Goal: Task Accomplishment & Management: Manage account settings

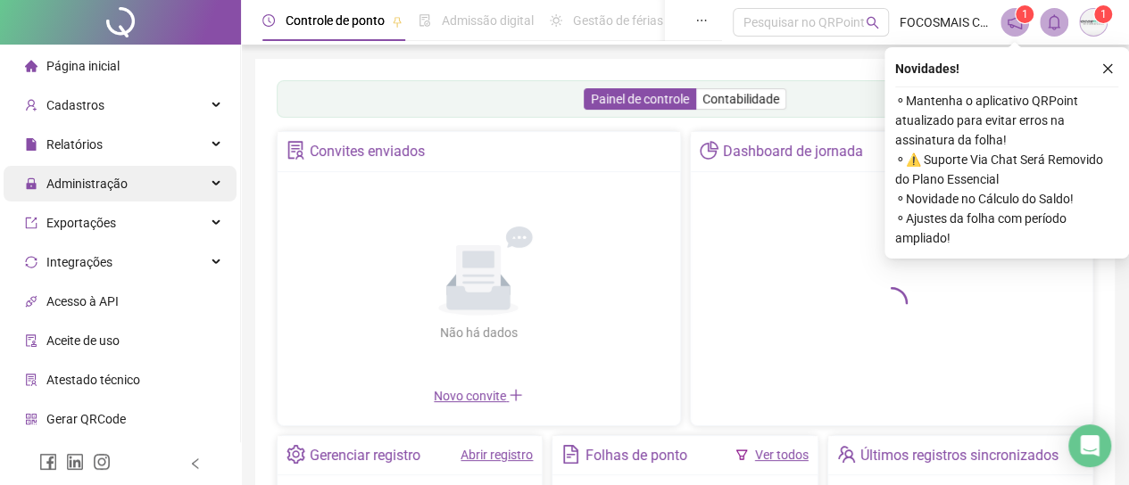
click at [116, 185] on span "Administração" at bounding box center [86, 184] width 81 height 14
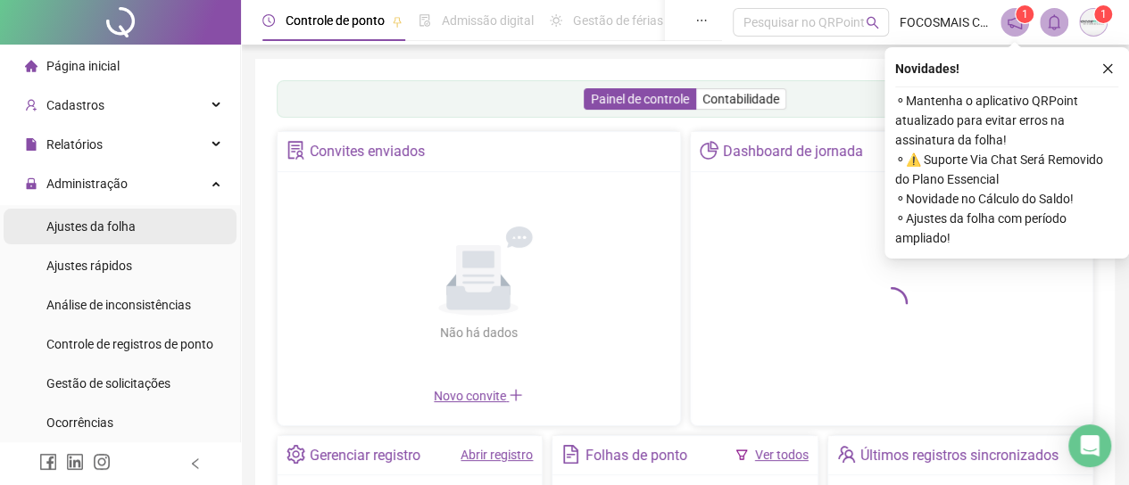
click at [87, 229] on span "Ajustes da folha" at bounding box center [90, 226] width 89 height 14
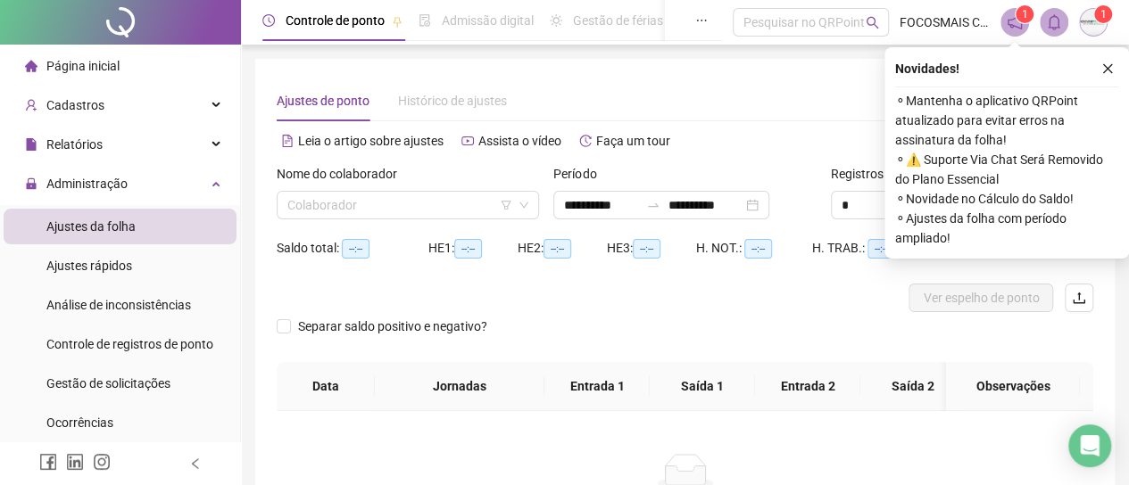
type input "**********"
click at [1110, 66] on icon "close" at bounding box center [1107, 68] width 12 height 12
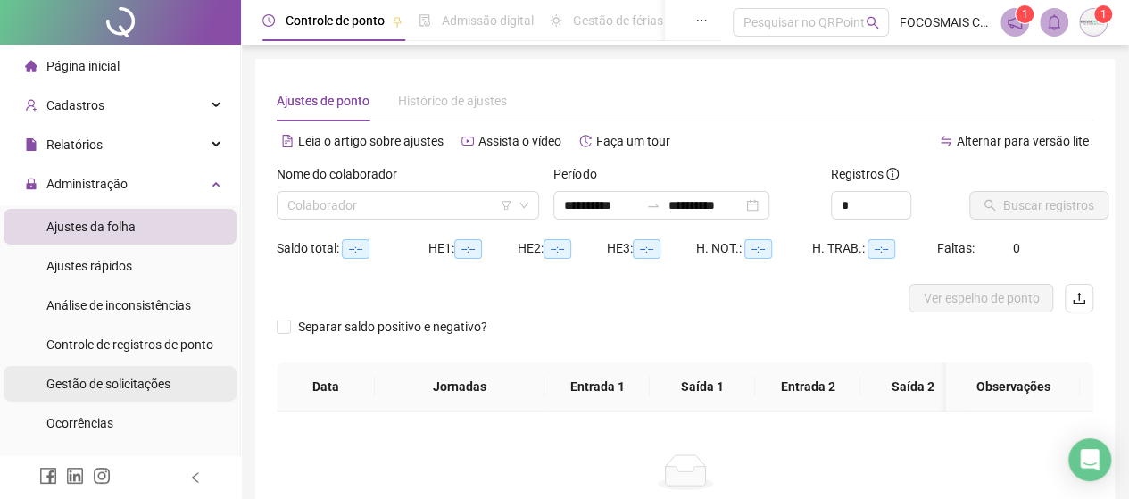
click at [95, 377] on span "Gestão de solicitações" at bounding box center [108, 384] width 124 height 14
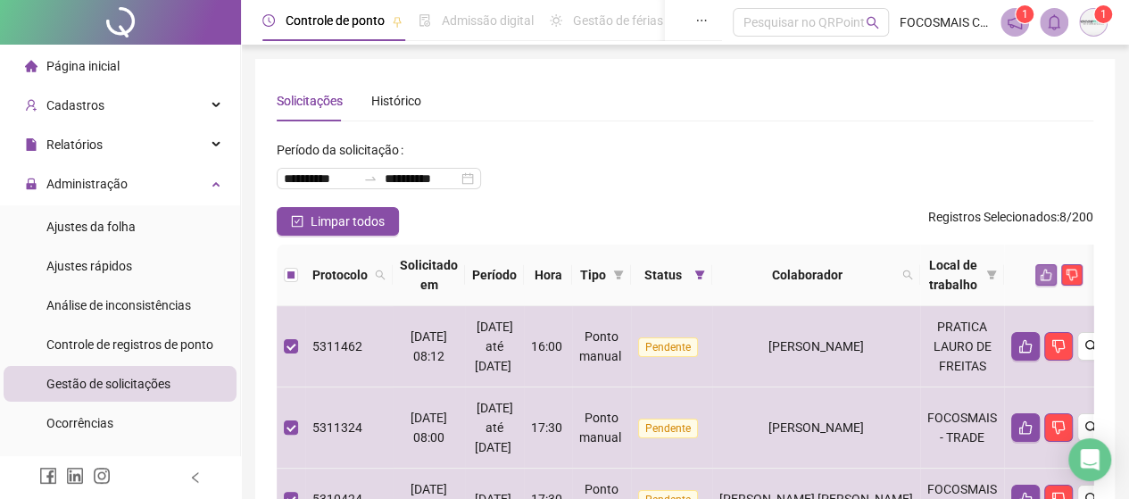
click at [1052, 269] on icon "like" at bounding box center [1045, 275] width 12 height 12
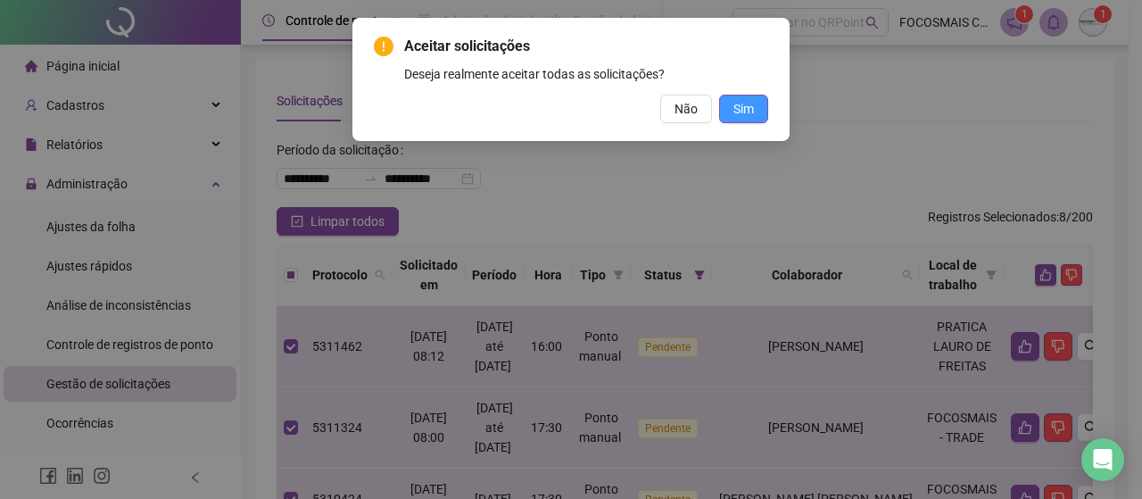
click at [756, 108] on button "Sim" at bounding box center [743, 109] width 49 height 29
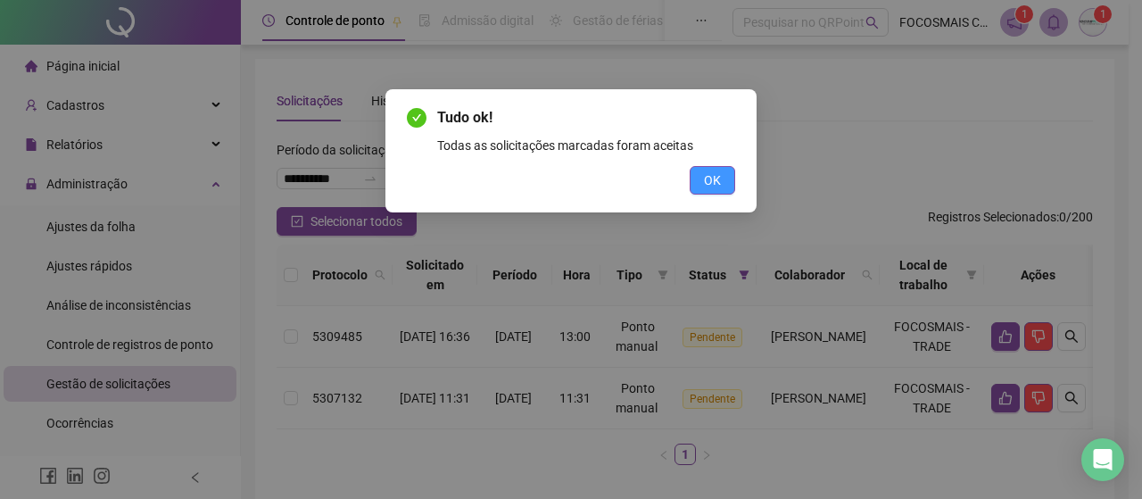
click at [721, 178] on button "OK" at bounding box center [713, 180] width 46 height 29
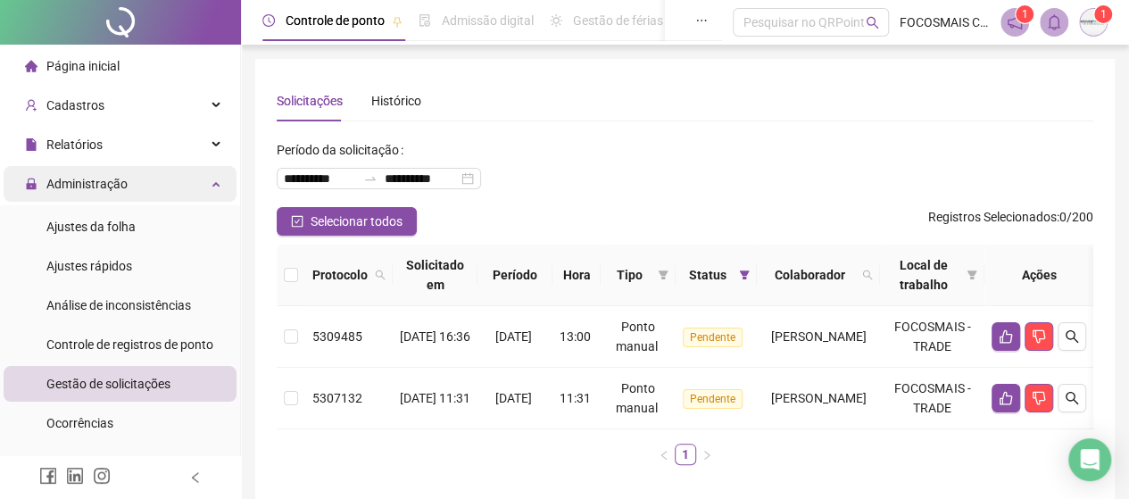
click at [88, 185] on span "Administração" at bounding box center [86, 184] width 81 height 14
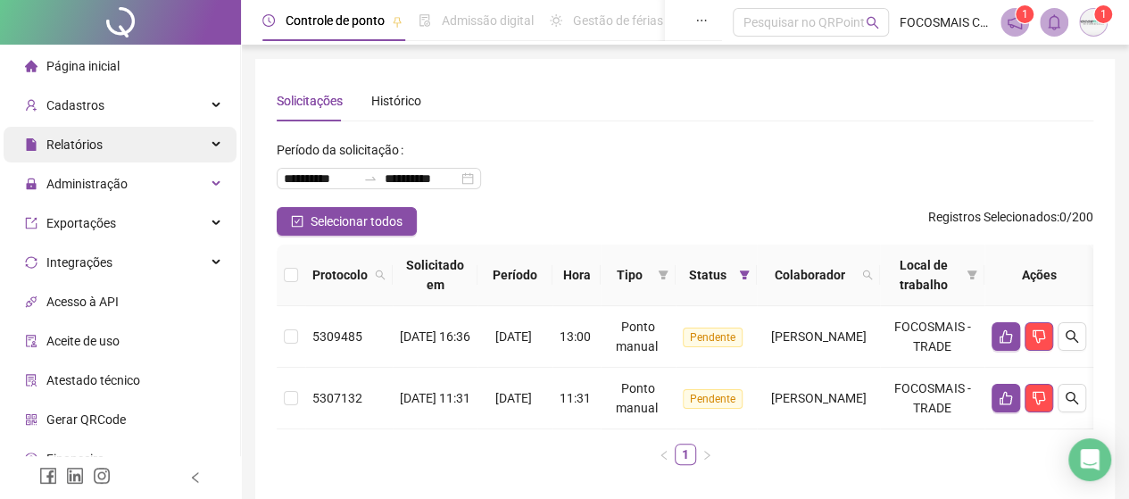
click at [83, 145] on span "Relatórios" at bounding box center [74, 144] width 56 height 14
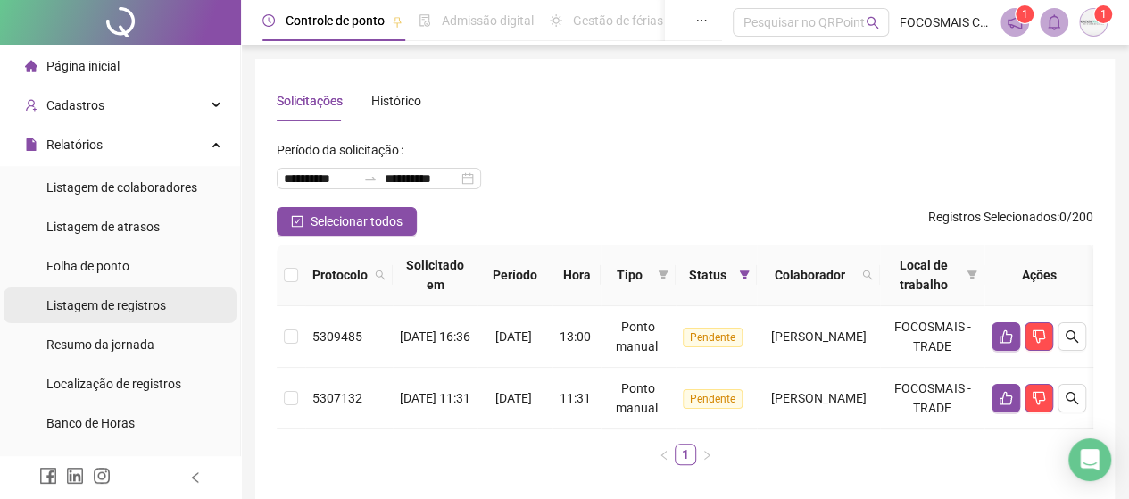
click at [107, 309] on span "Listagem de registros" at bounding box center [106, 305] width 120 height 14
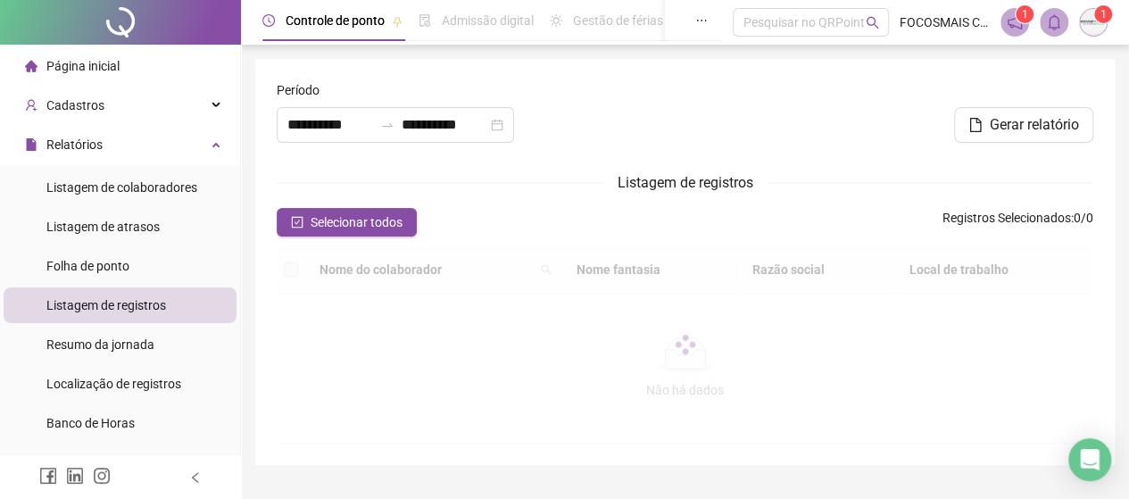
type input "**********"
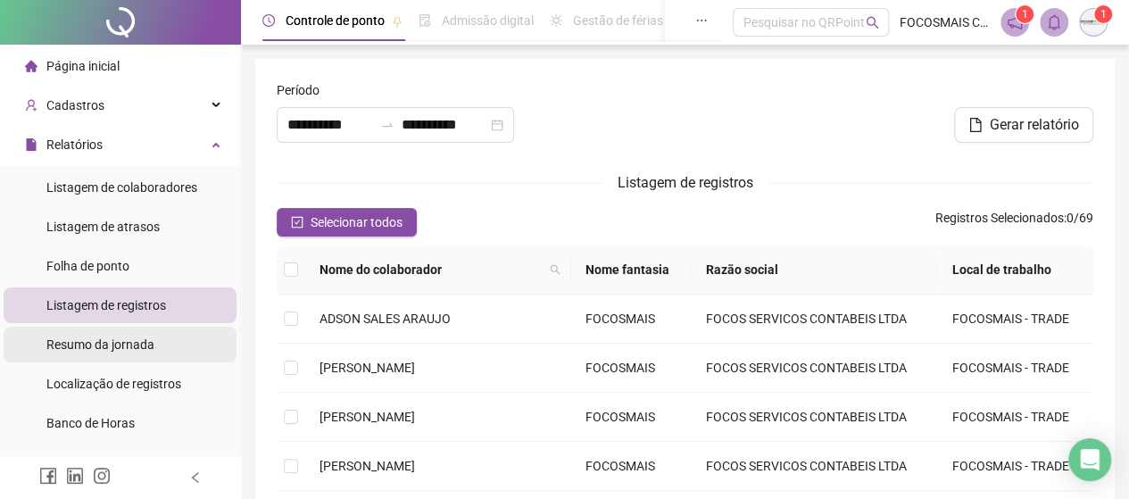
click at [87, 342] on span "Resumo da jornada" at bounding box center [100, 344] width 108 height 14
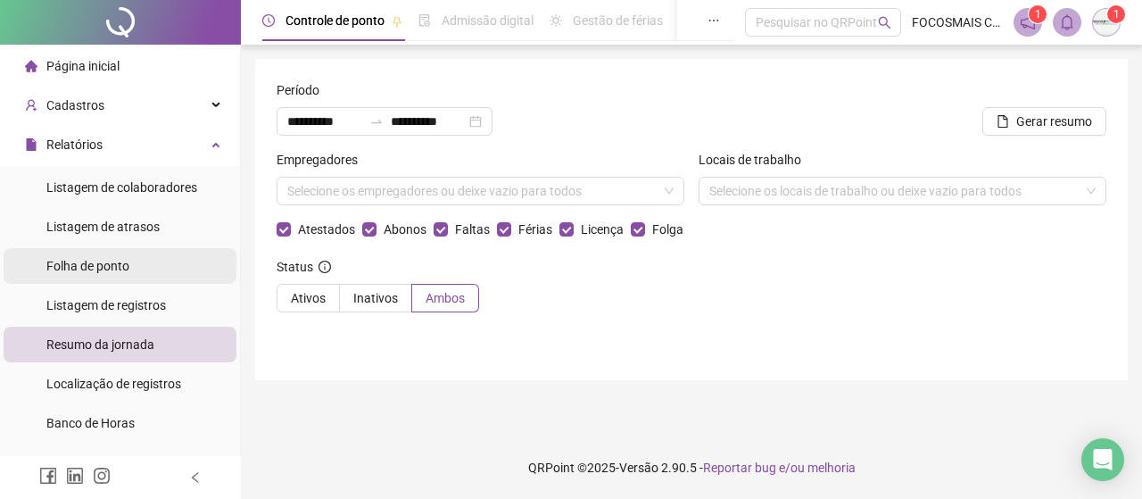
click at [70, 266] on span "Folha de ponto" at bounding box center [87, 266] width 83 height 14
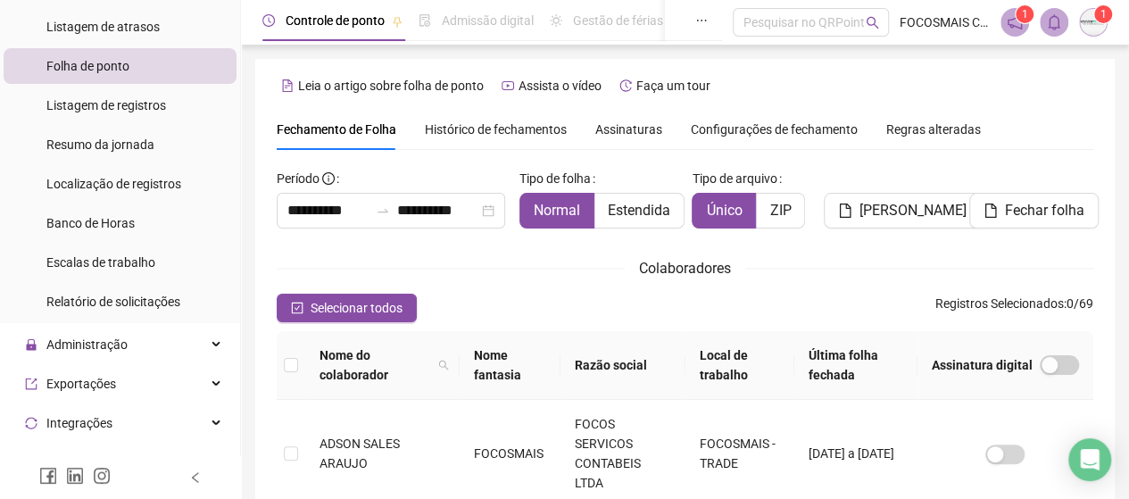
scroll to position [208, 0]
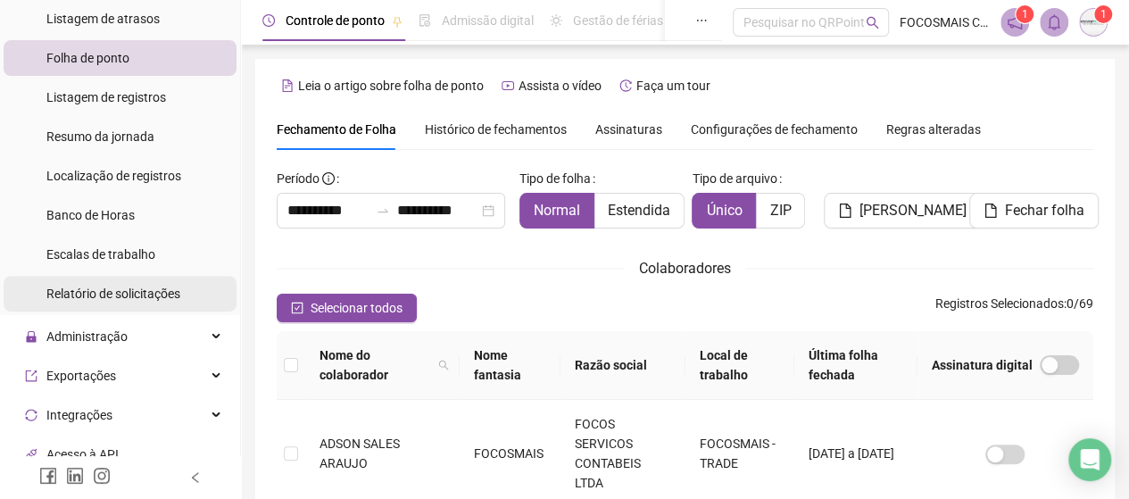
click at [82, 286] on span "Relatório de solicitações" at bounding box center [113, 293] width 134 height 14
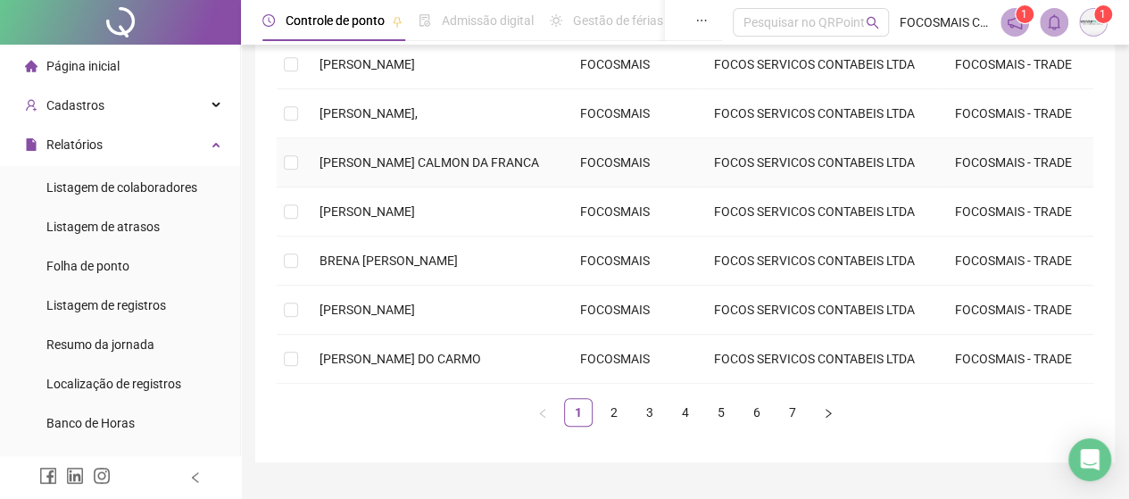
scroll to position [416, 0]
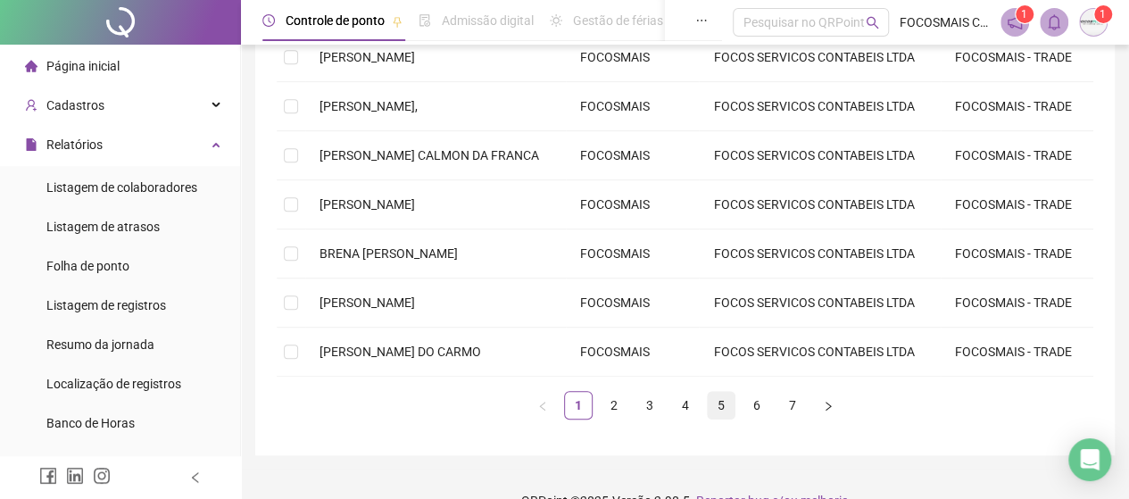
click at [716, 402] on link "5" at bounding box center [721, 405] width 27 height 27
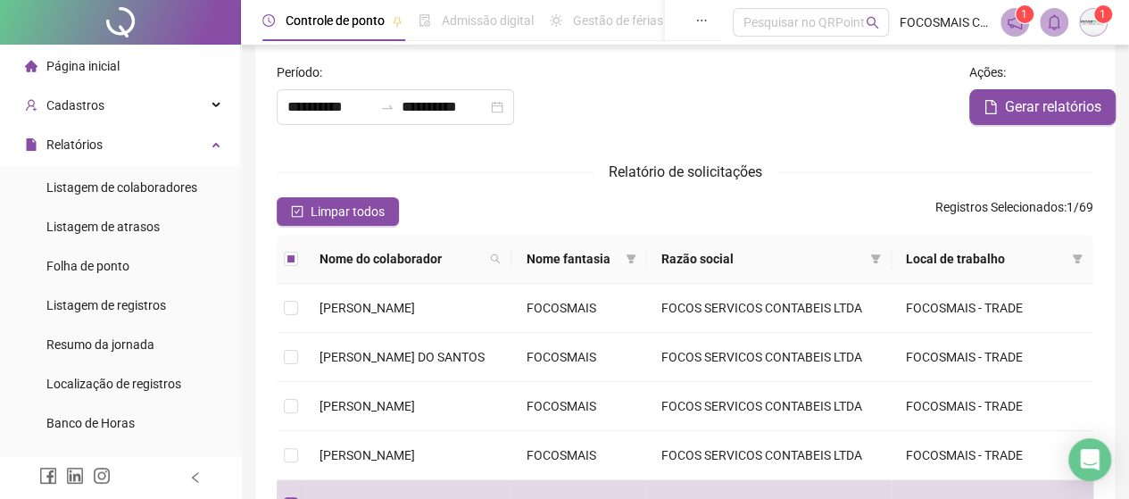
scroll to position [0, 0]
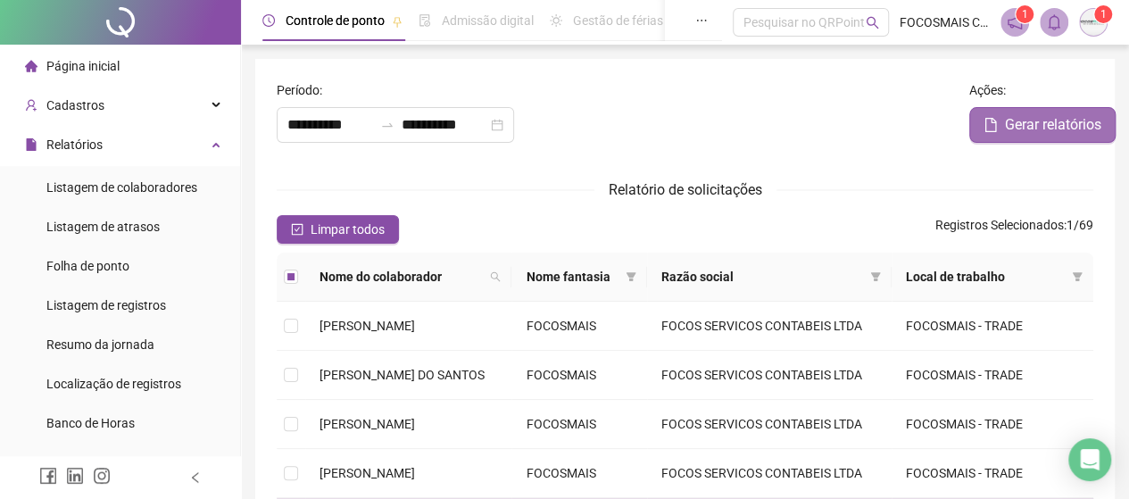
click at [1064, 126] on span "Gerar relatórios" at bounding box center [1053, 124] width 96 height 21
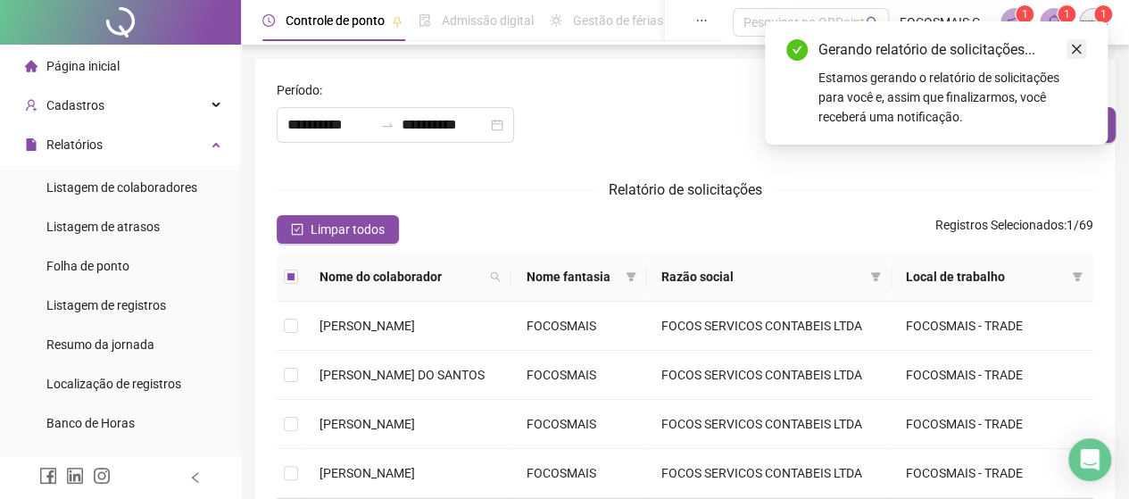
click at [1080, 48] on icon "close" at bounding box center [1076, 49] width 12 height 12
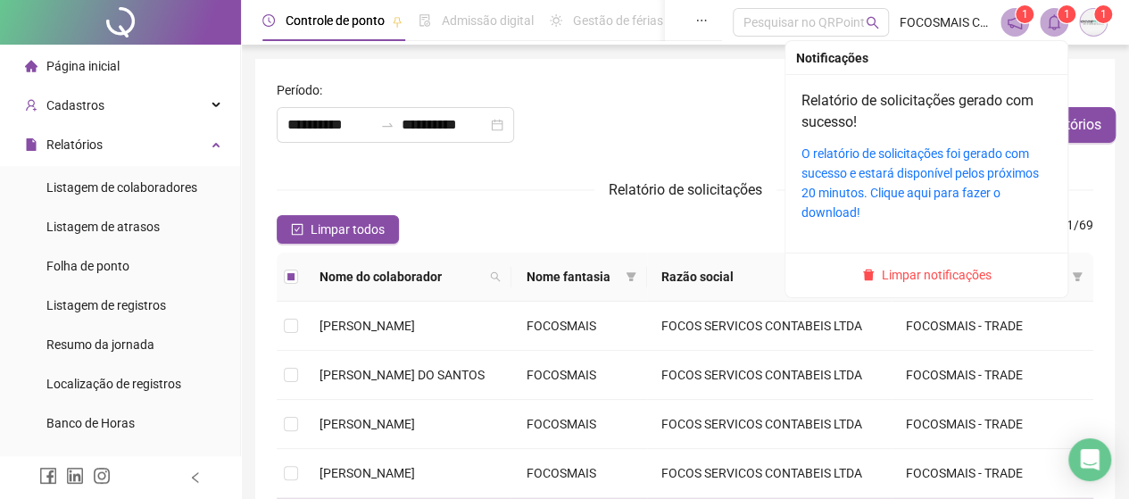
click at [1056, 22] on icon "bell" at bounding box center [1054, 22] width 16 height 16
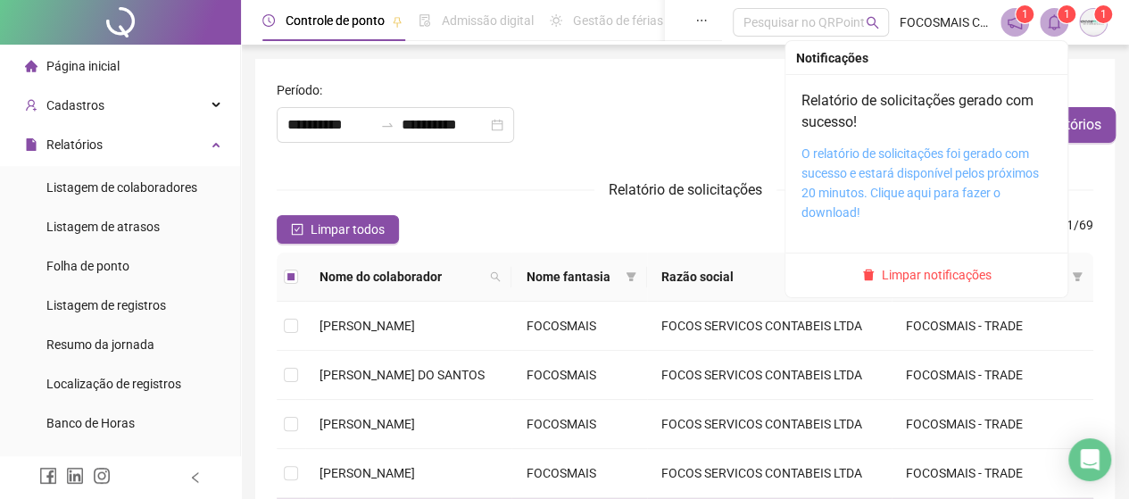
click at [894, 146] on link "O relatório de solicitações foi gerado com sucesso e estará disponível pelos pr…" at bounding box center [919, 182] width 237 height 73
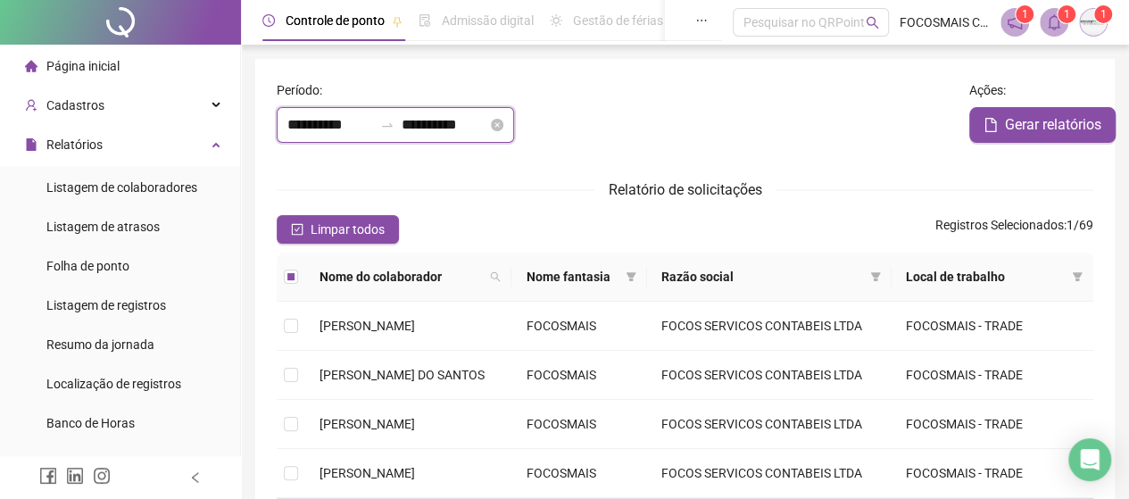
click at [341, 126] on input "**********" at bounding box center [330, 124] width 86 height 21
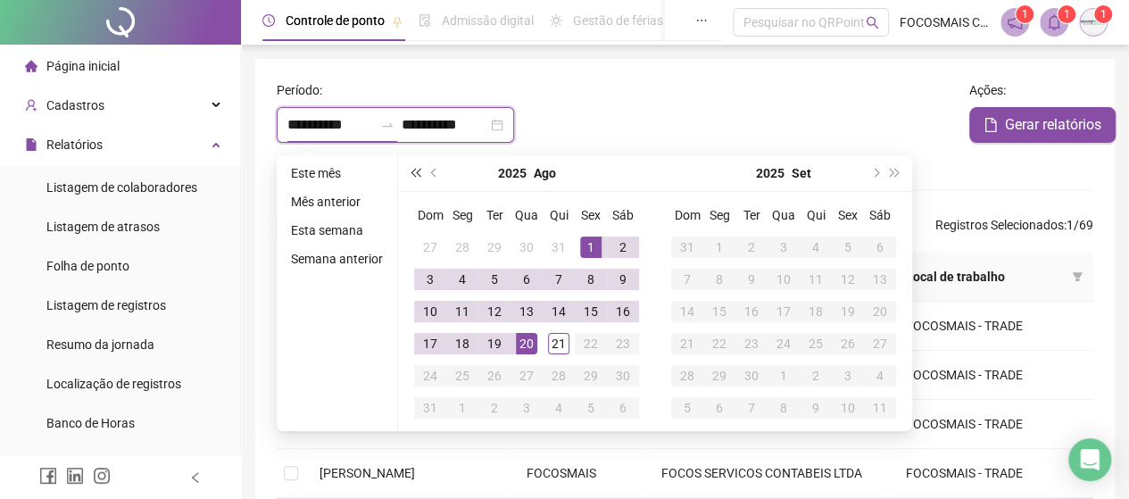
type input "**********"
click at [431, 176] on button "prev-year" at bounding box center [435, 173] width 20 height 36
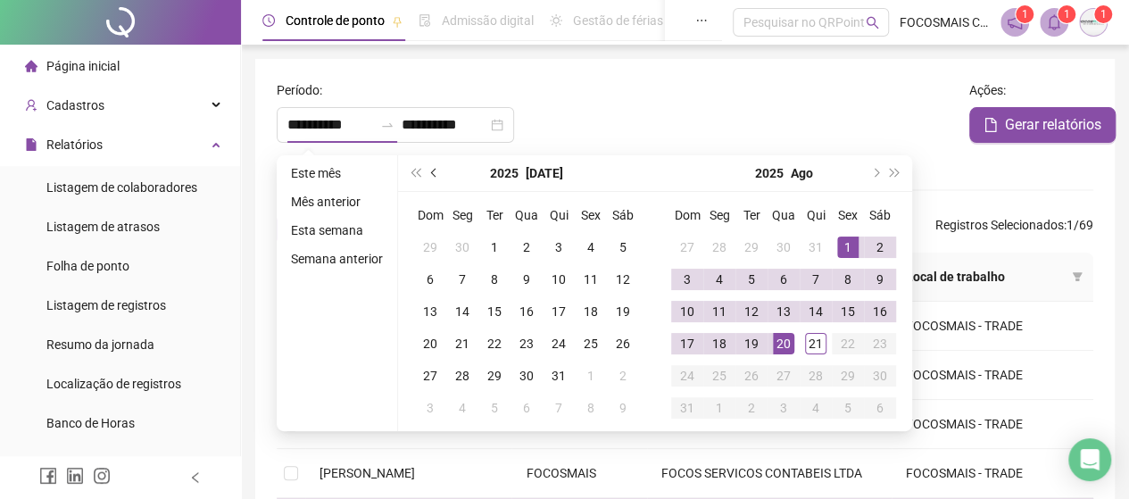
click at [431, 176] on button "prev-year" at bounding box center [435, 173] width 20 height 36
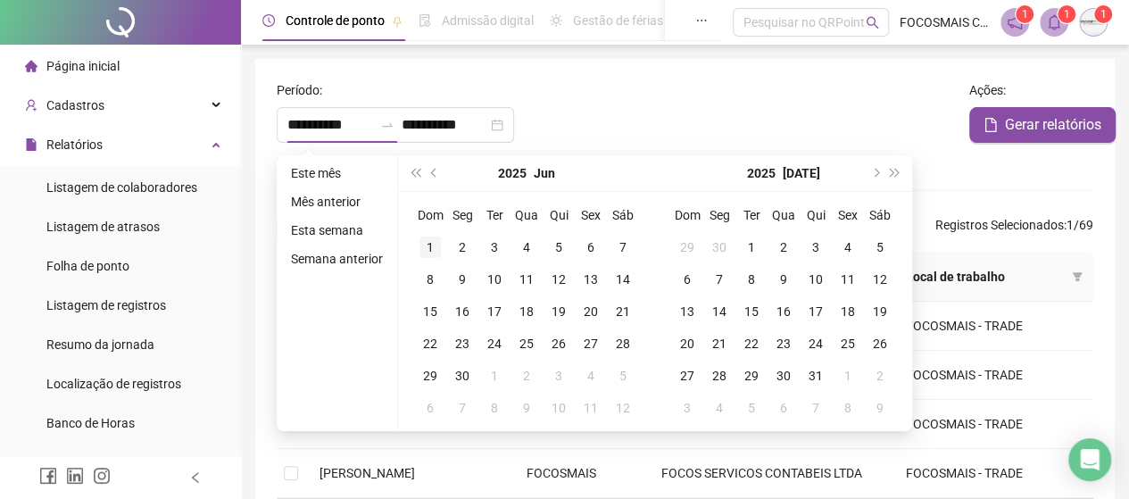
type input "**********"
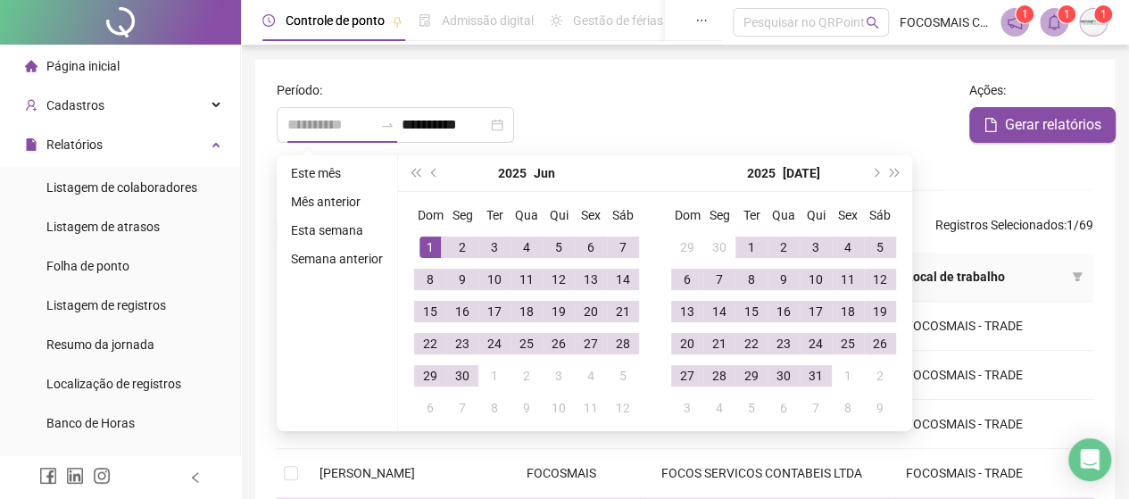
click at [425, 249] on div "1" at bounding box center [429, 246] width 21 height 21
click at [874, 171] on span "next-year" at bounding box center [874, 173] width 9 height 9
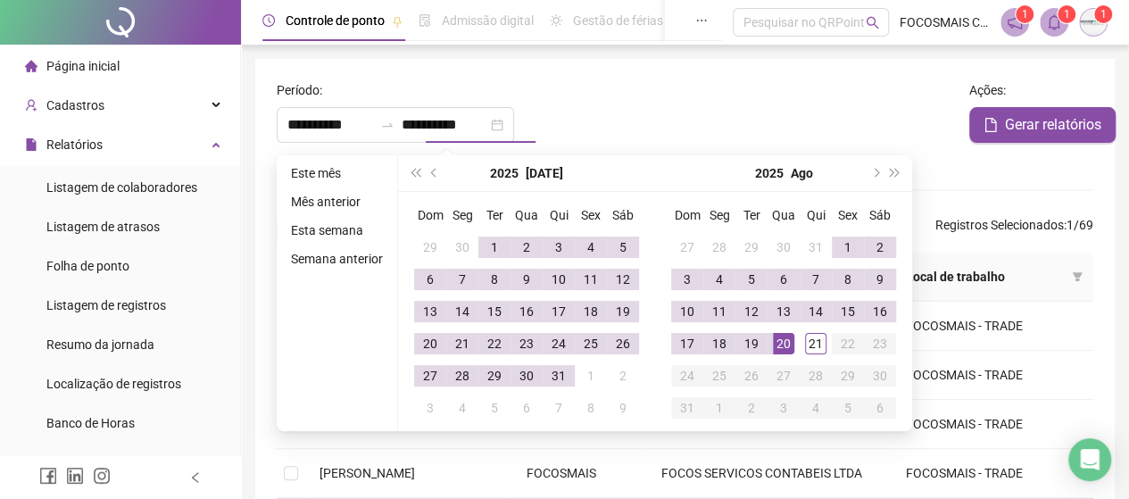
type input "**********"
click at [785, 333] on div "20" at bounding box center [783, 343] width 21 height 21
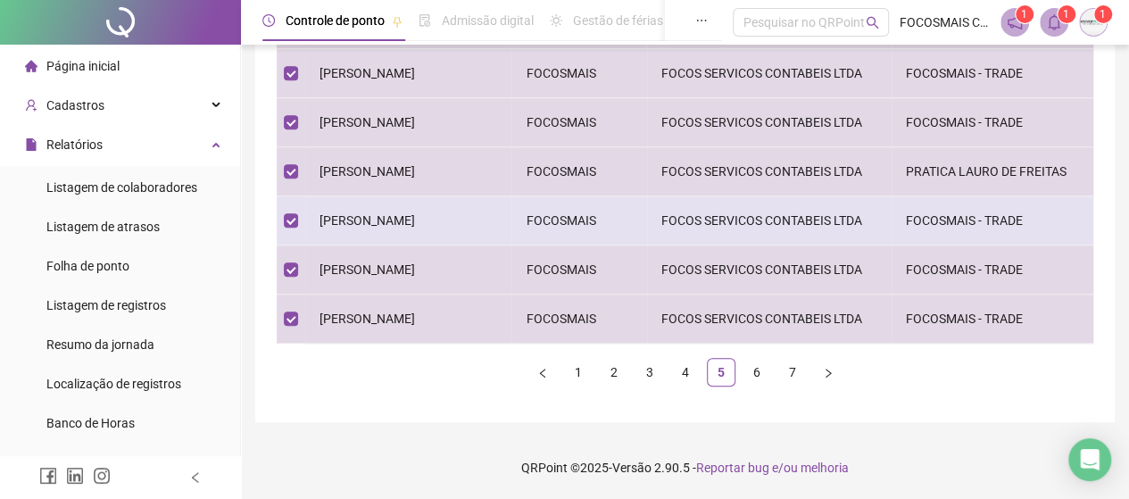
scroll to position [661, 0]
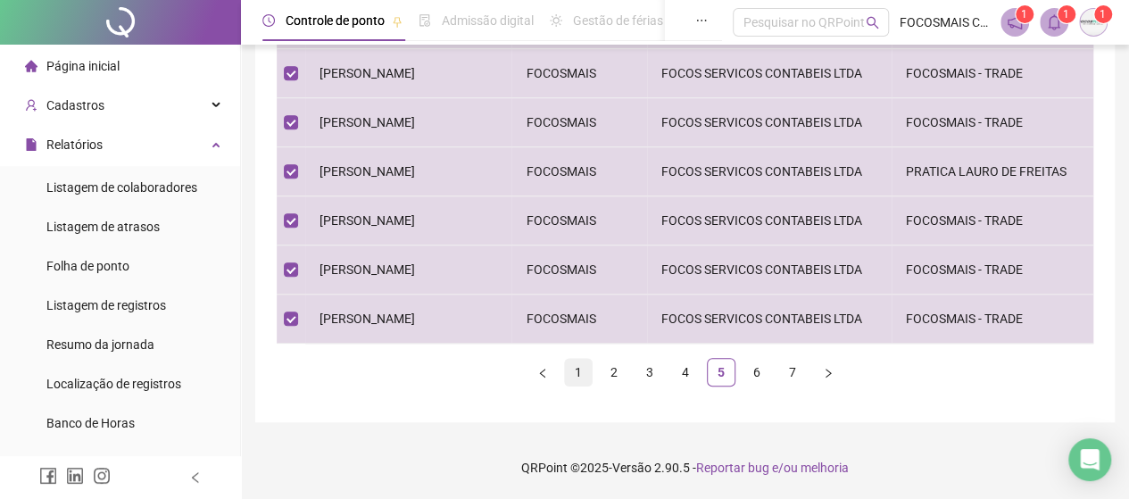
click at [573, 373] on link "1" at bounding box center [578, 372] width 27 height 27
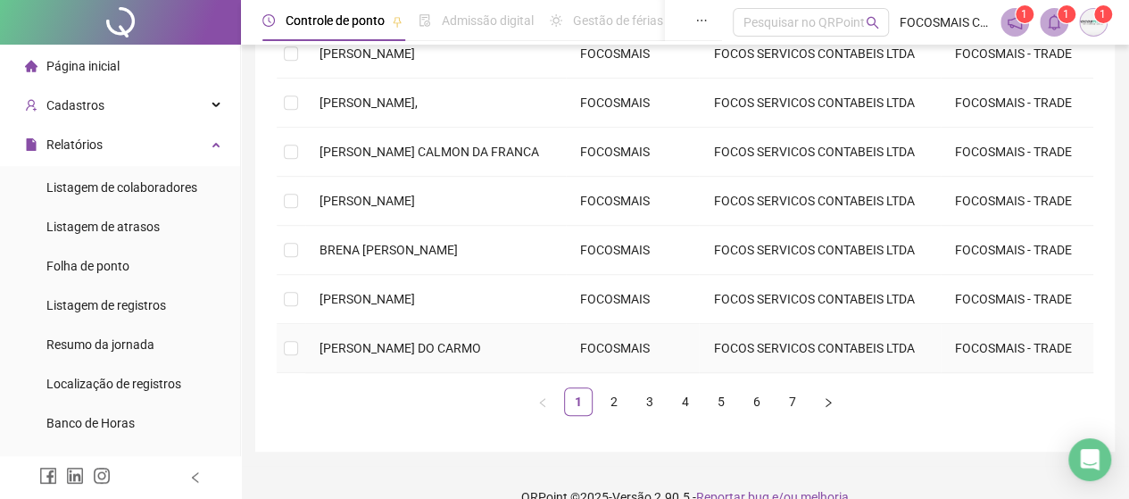
scroll to position [0, 0]
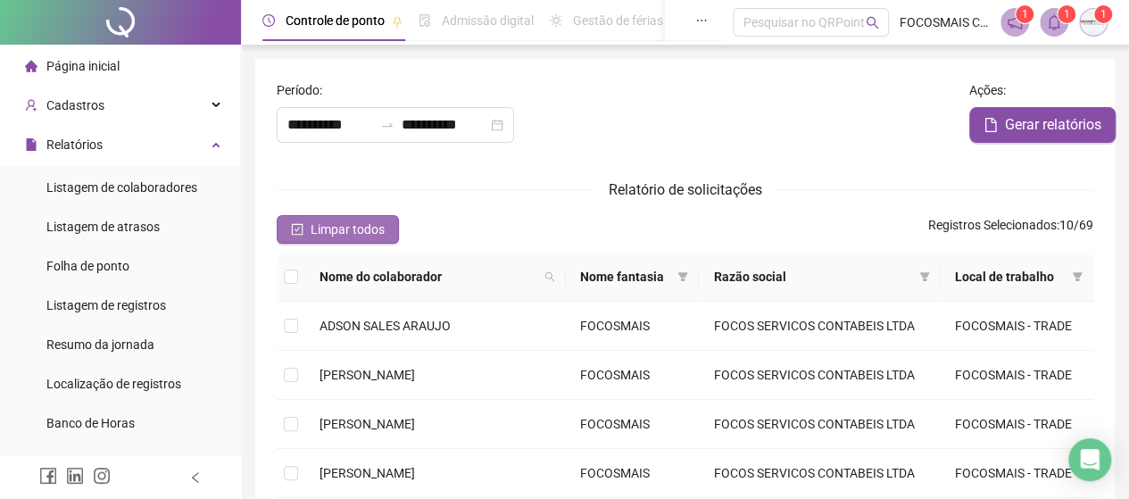
click at [327, 222] on span "Limpar todos" at bounding box center [347, 229] width 74 height 20
click at [349, 229] on span "Selecionar todos" at bounding box center [356, 229] width 92 height 20
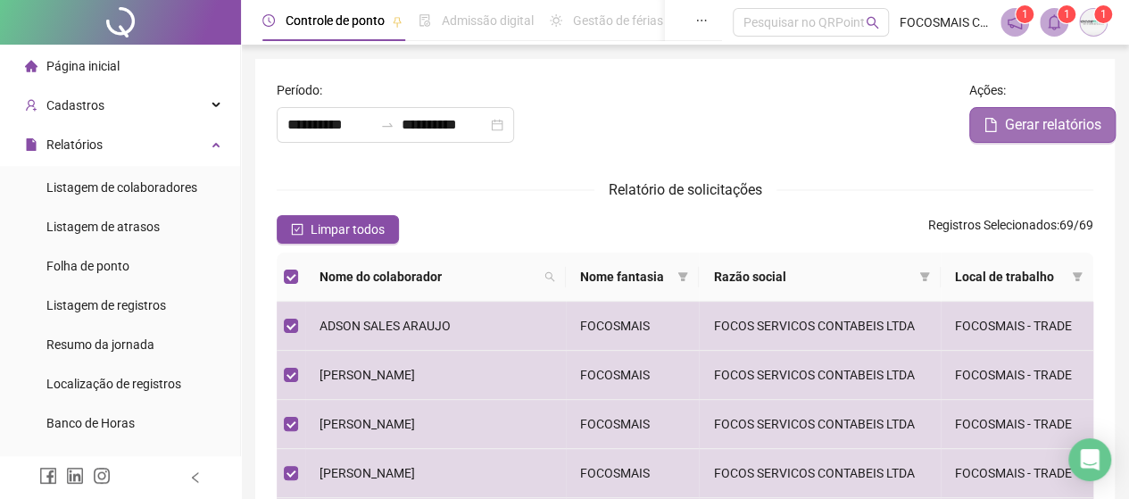
click at [1039, 132] on span "Gerar relatórios" at bounding box center [1053, 124] width 96 height 21
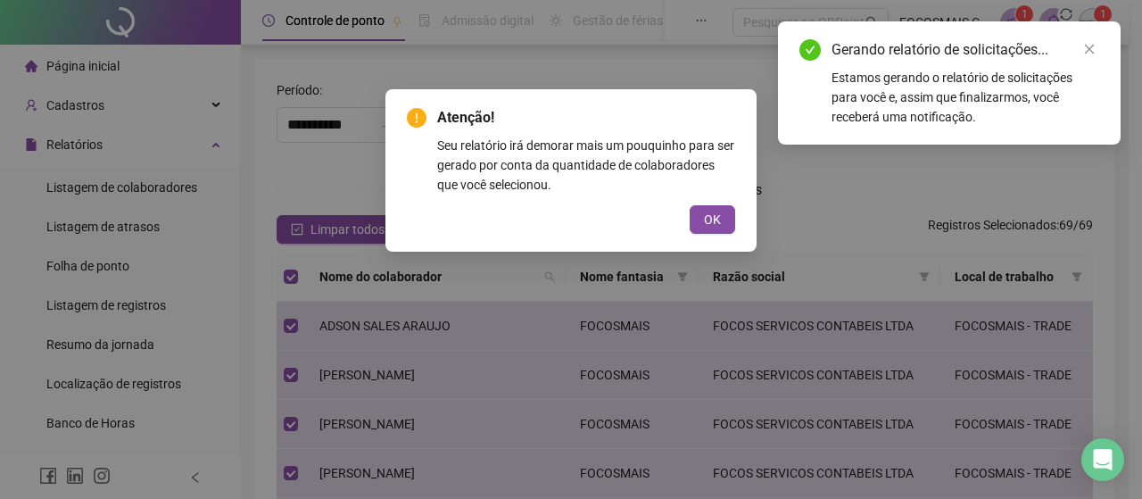
type input "**********"
click at [1081, 51] on link "Close" at bounding box center [1090, 49] width 20 height 20
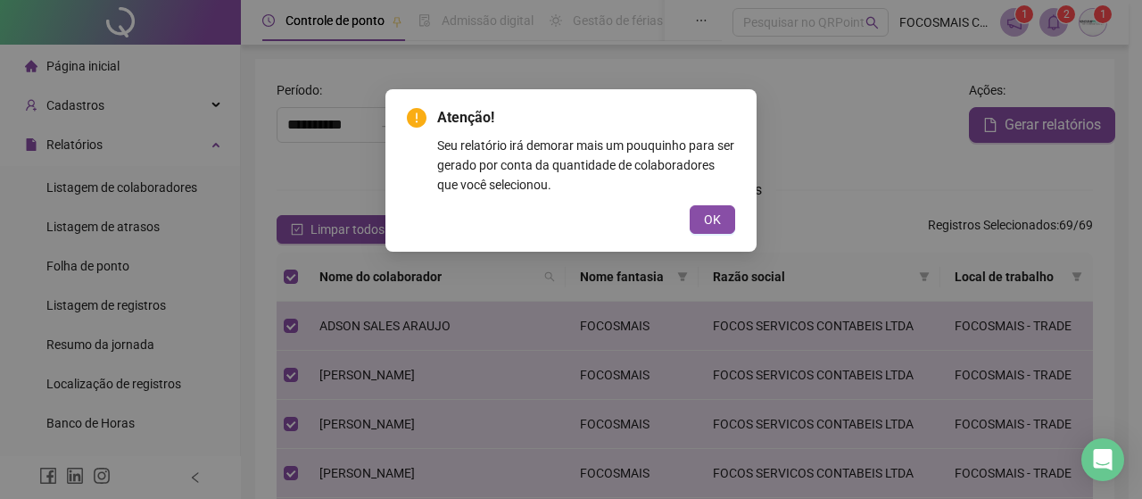
click at [1055, 29] on div "Atenção! Seu relatório irá demorar mais um pouquinho para ser gerado por conta …" at bounding box center [571, 249] width 1142 height 499
click at [691, 228] on button "OK" at bounding box center [713, 219] width 46 height 29
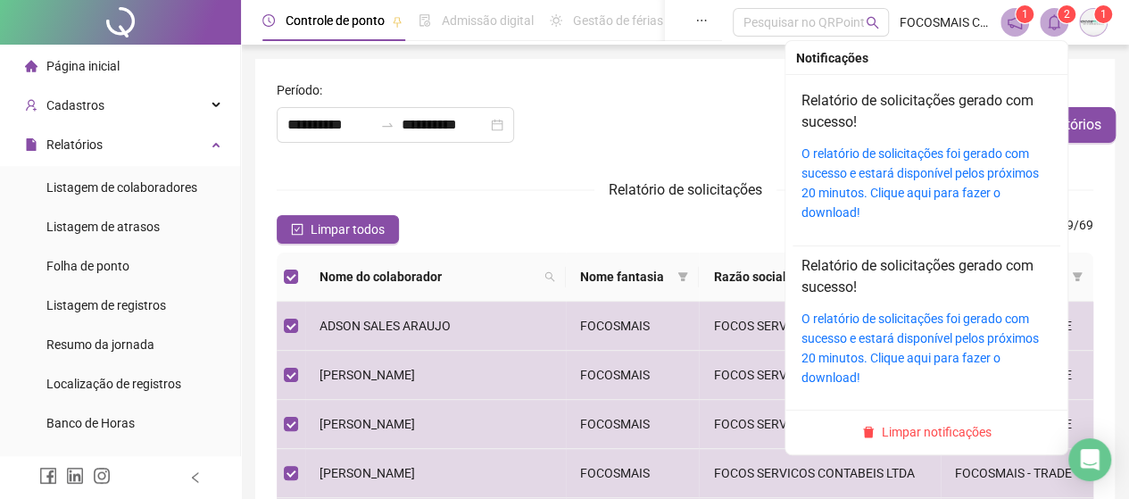
click at [1048, 23] on icon "bell" at bounding box center [1054, 22] width 16 height 16
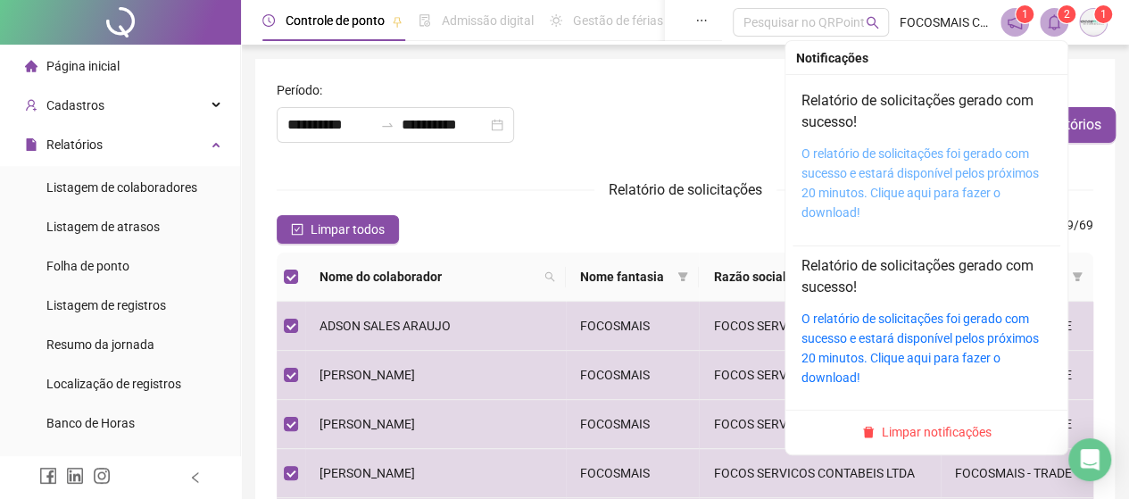
click at [896, 158] on link "O relatório de solicitações foi gerado com sucesso e estará disponível pelos pr…" at bounding box center [919, 182] width 237 height 73
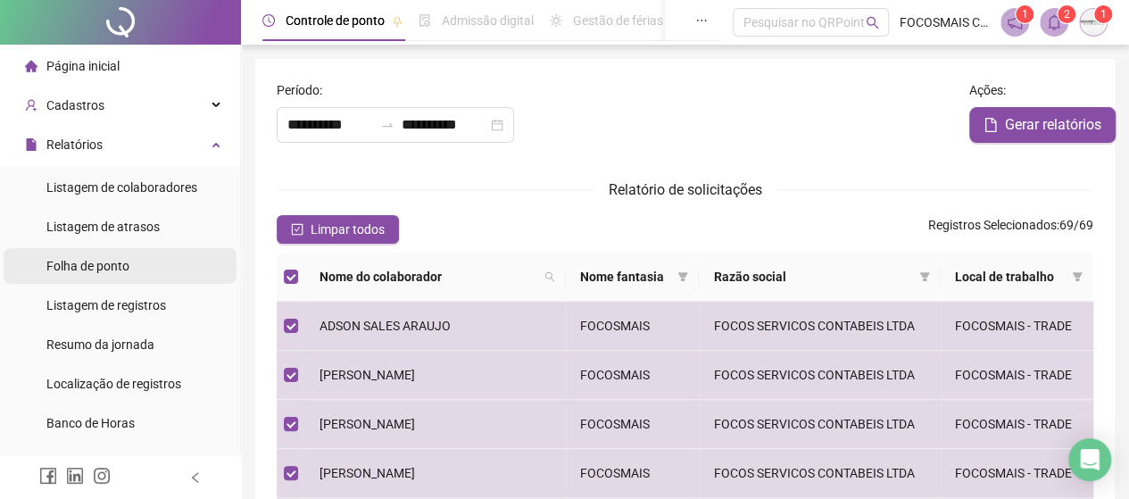
click at [91, 265] on span "Folha de ponto" at bounding box center [87, 266] width 83 height 14
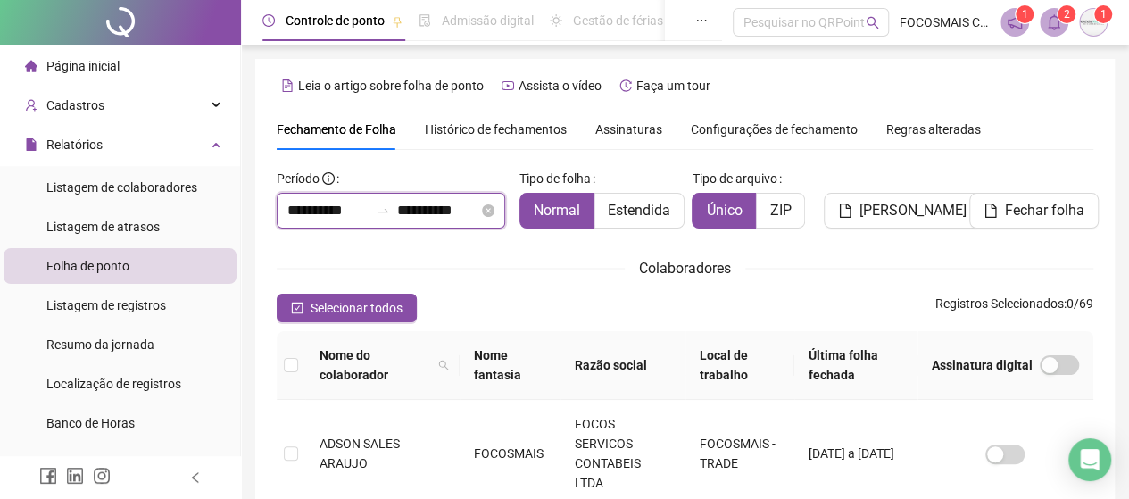
click at [362, 209] on input "**********" at bounding box center [327, 210] width 81 height 21
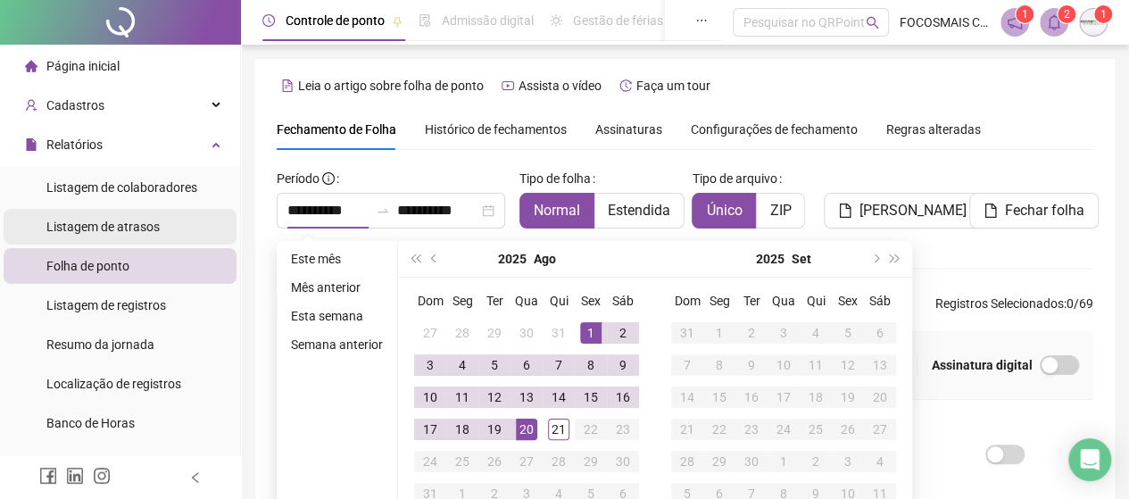
click at [120, 222] on span "Listagem de atrasos" at bounding box center [102, 226] width 113 height 14
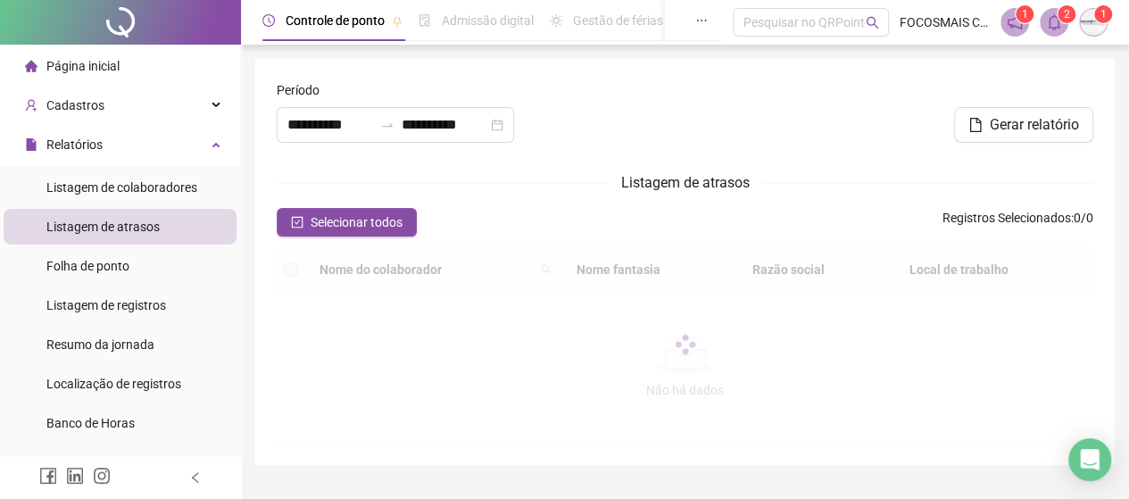
type input "**********"
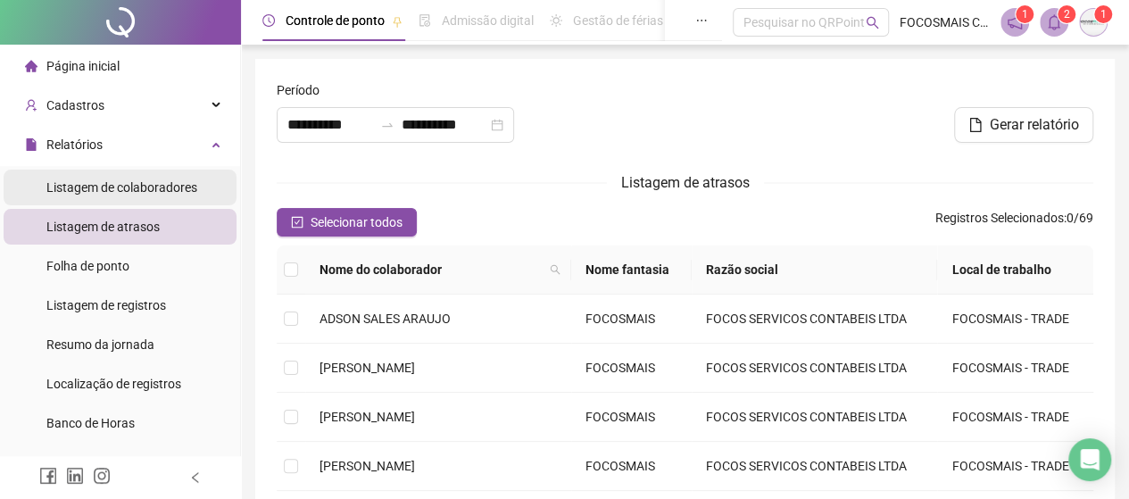
click at [103, 183] on span "Listagem de colaboradores" at bounding box center [121, 187] width 151 height 14
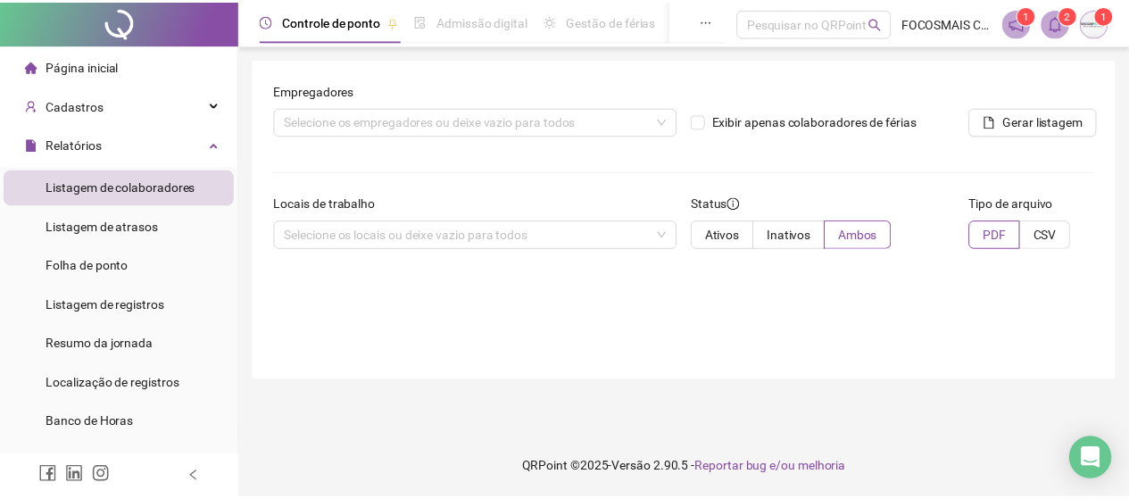
scroll to position [419, 0]
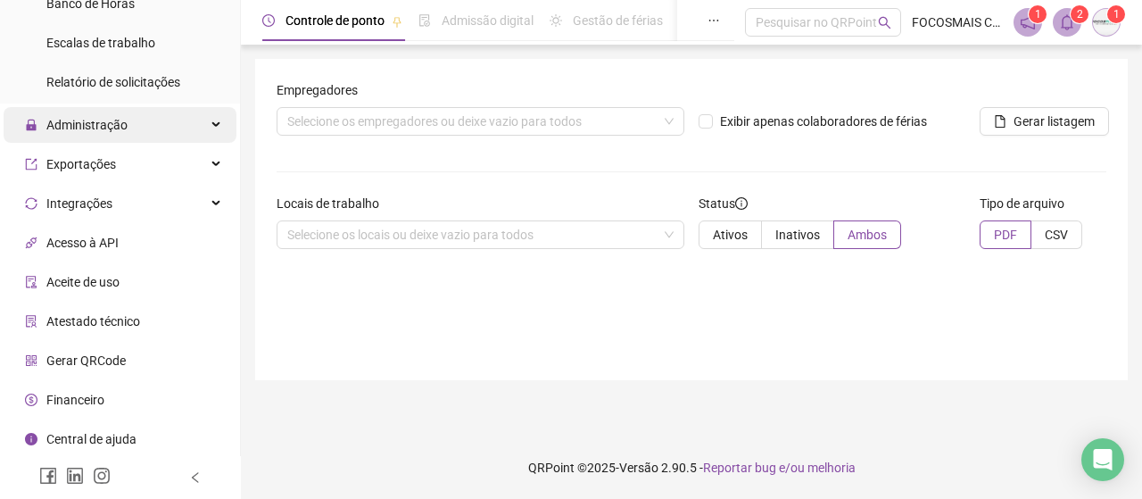
click at [117, 129] on span "Administração" at bounding box center [86, 125] width 81 height 14
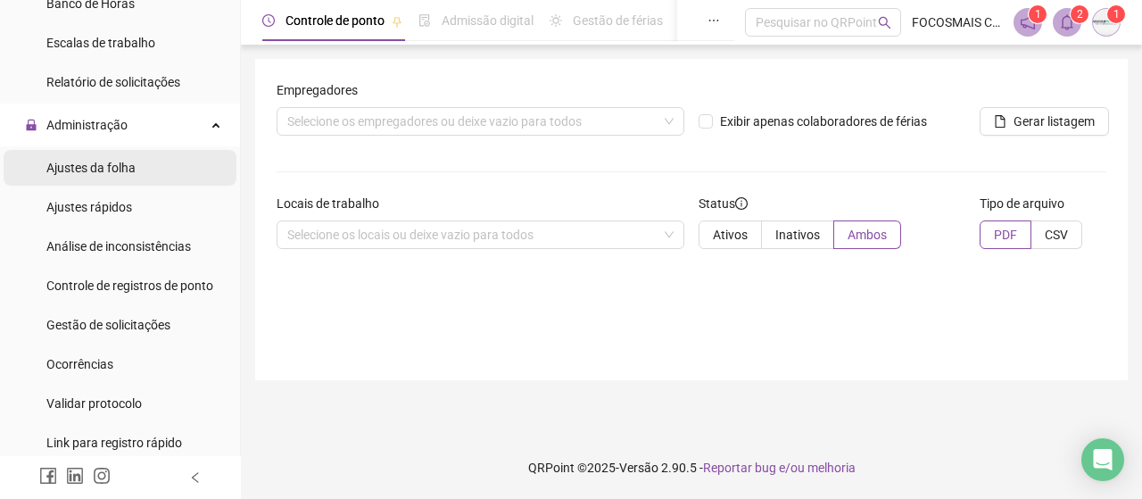
click at [104, 167] on span "Ajustes da folha" at bounding box center [90, 168] width 89 height 14
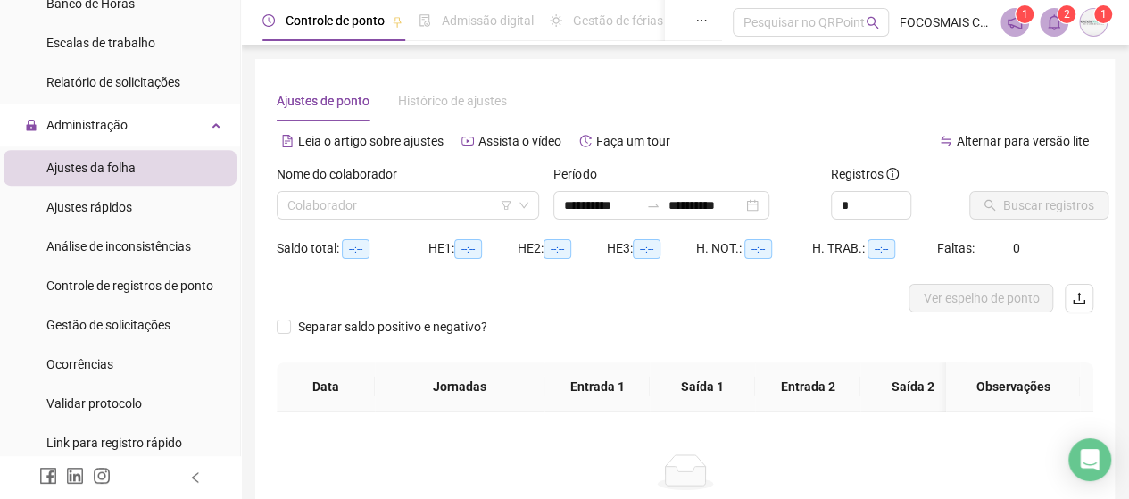
type input "**********"
click at [351, 210] on input "search" at bounding box center [399, 205] width 225 height 27
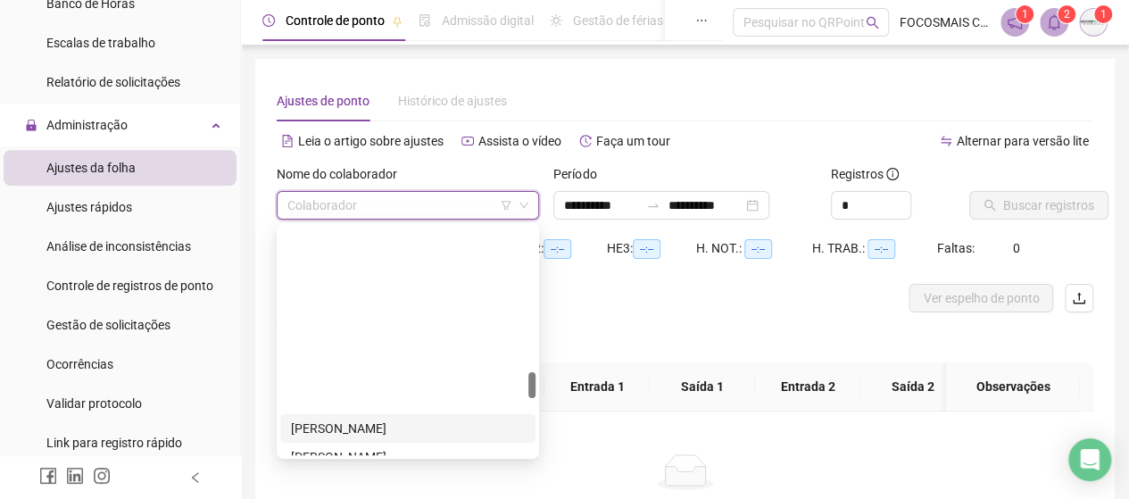
scroll to position [1249, 0]
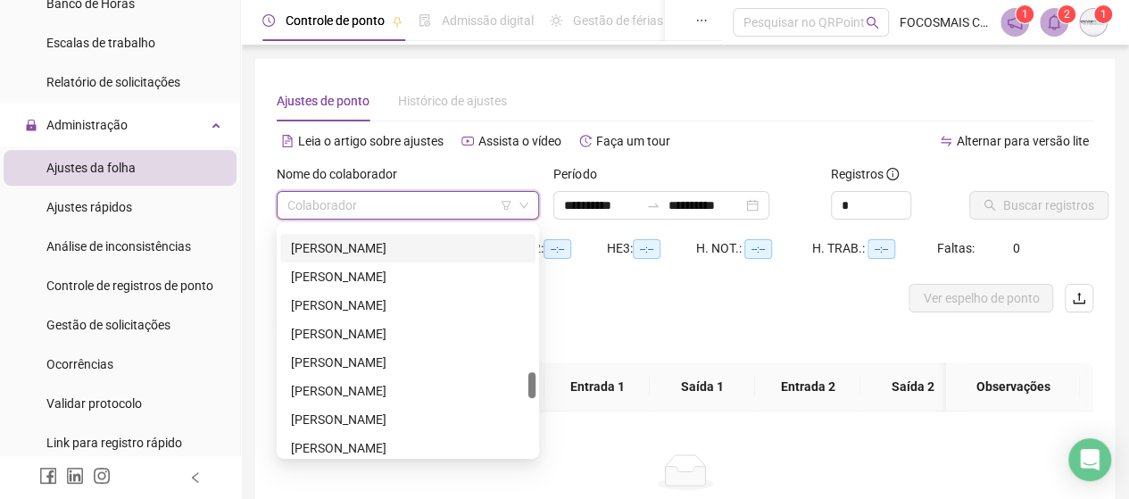
click at [380, 256] on div "[PERSON_NAME]" at bounding box center [408, 248] width 234 height 20
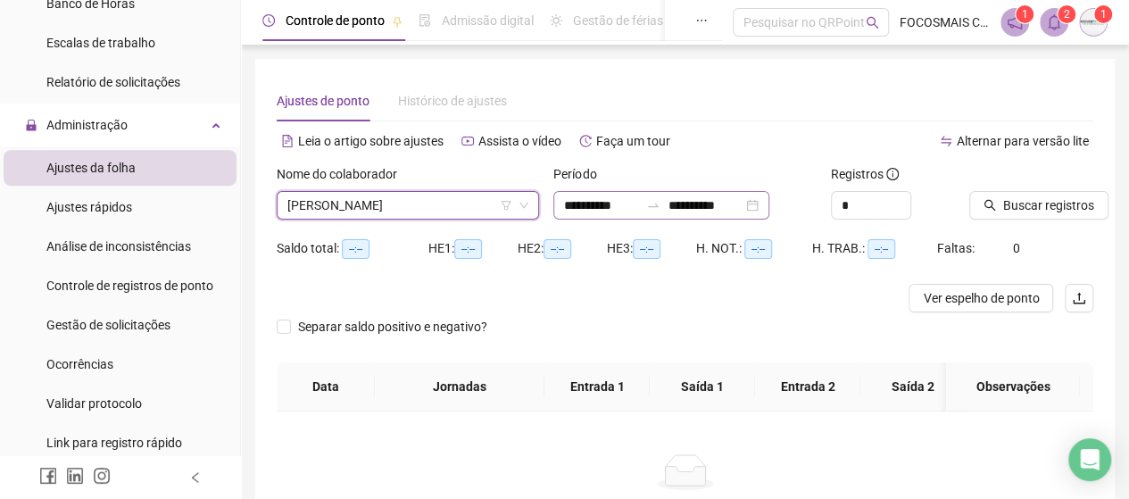
click at [659, 206] on icon "swap-right" at bounding box center [654, 205] width 11 height 4
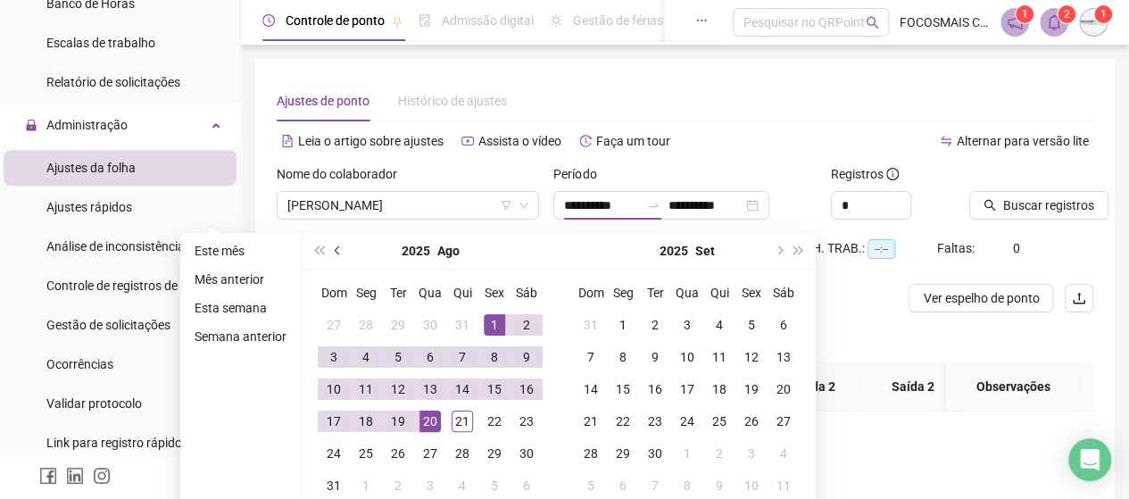
click at [328, 250] on button "prev-year" at bounding box center [338, 251] width 20 height 36
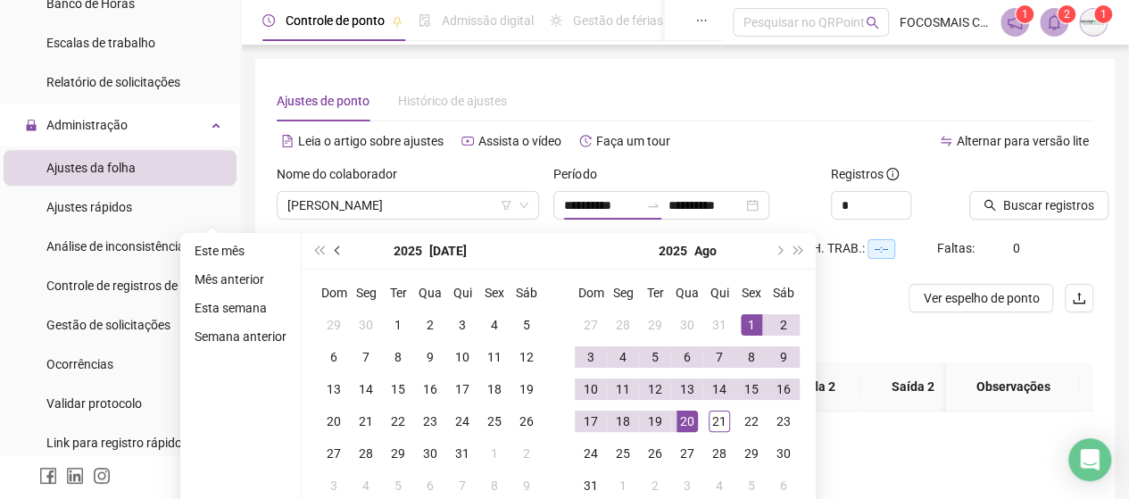
click at [335, 249] on span "prev-year" at bounding box center [339, 250] width 9 height 9
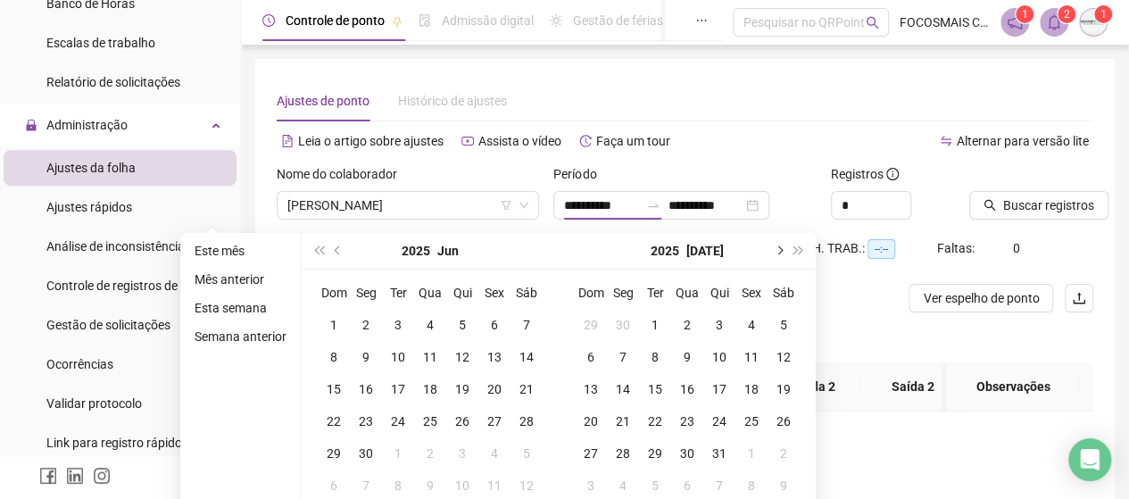
click at [771, 253] on button "next-year" at bounding box center [778, 251] width 20 height 36
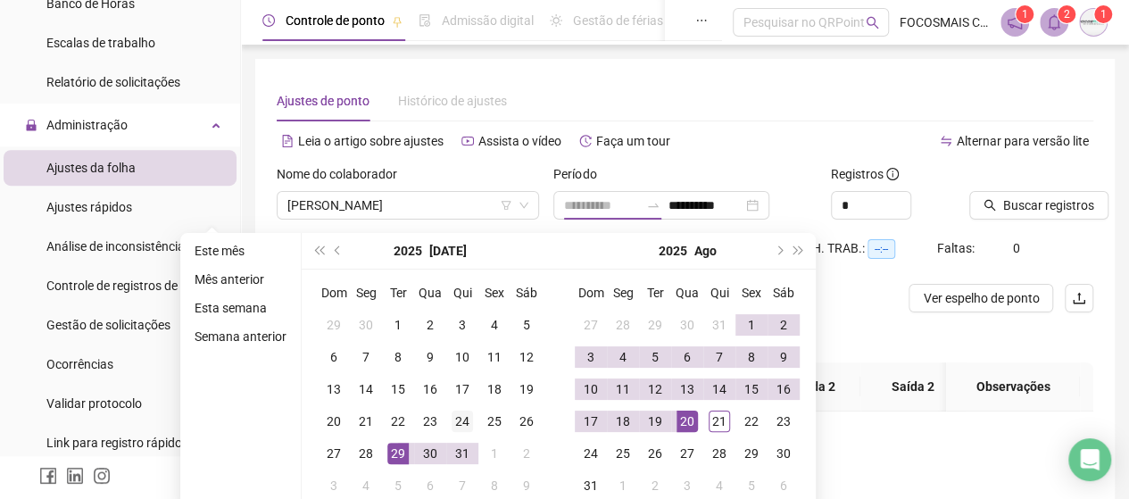
type input "**********"
click at [456, 424] on div "24" at bounding box center [461, 420] width 21 height 21
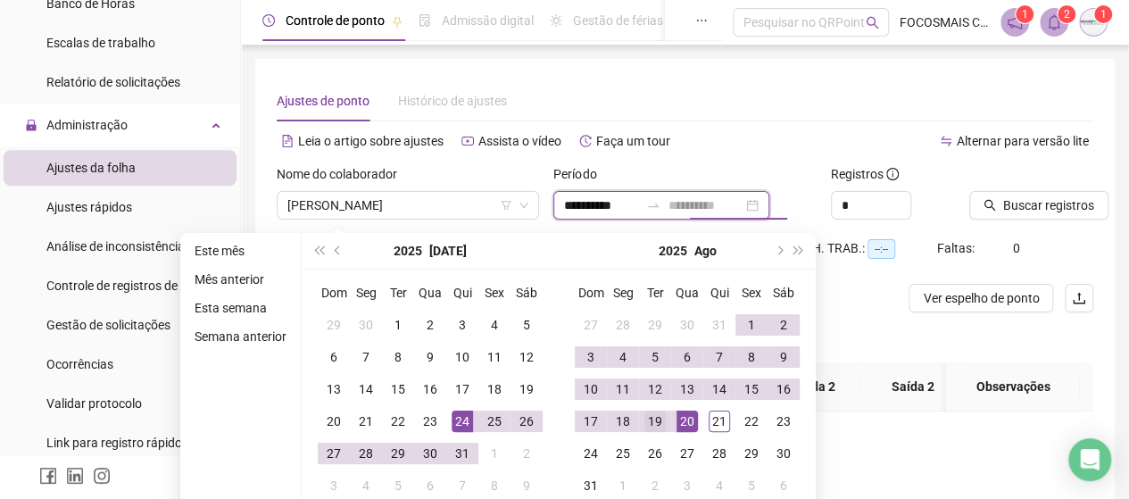
type input "**********"
click at [653, 424] on div "19" at bounding box center [654, 420] width 21 height 21
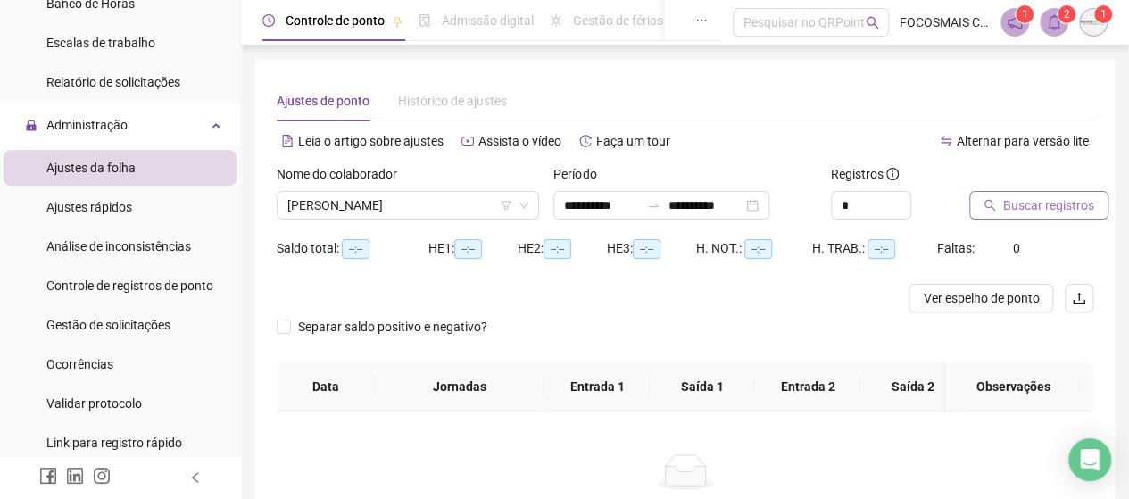
click at [1064, 206] on span "Buscar registros" at bounding box center [1048, 205] width 91 height 20
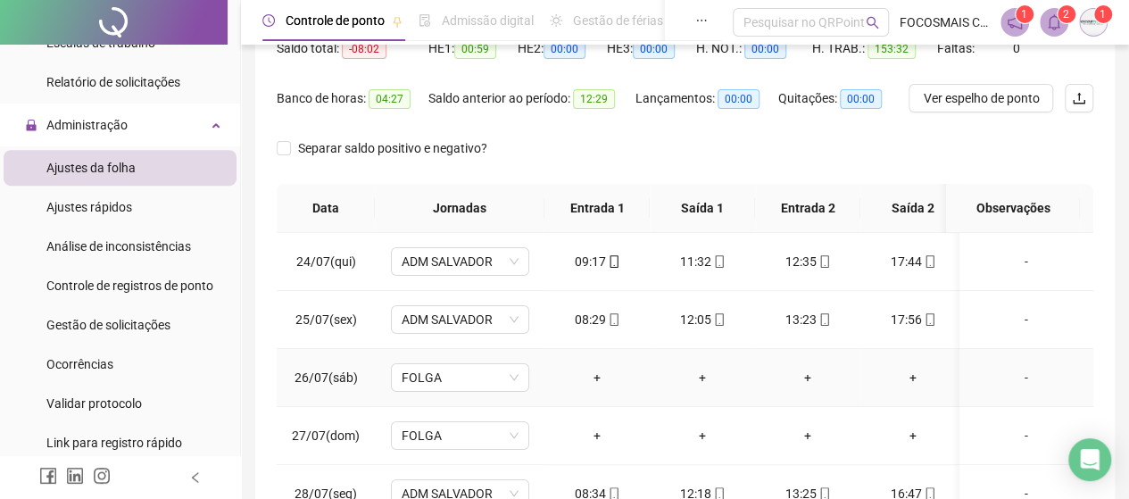
scroll to position [208, 0]
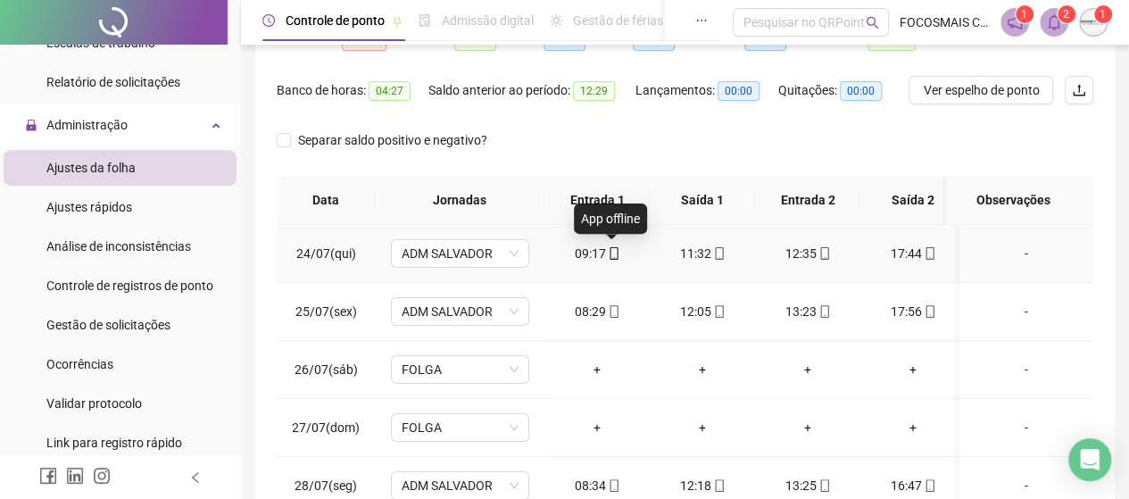
click at [612, 251] on icon "mobile" at bounding box center [614, 253] width 12 height 12
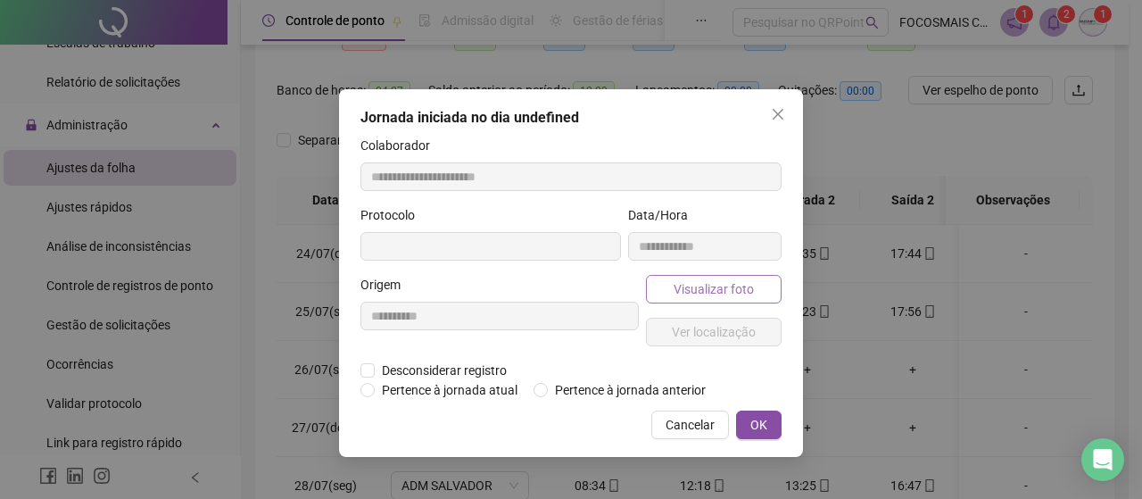
type input "**********"
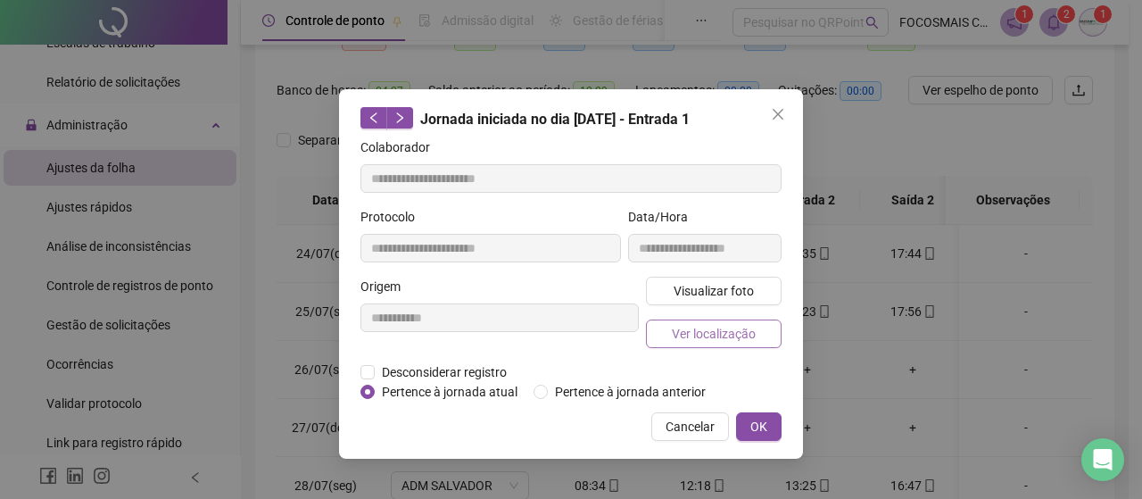
click at [734, 337] on span "Ver localização" at bounding box center [714, 334] width 84 height 20
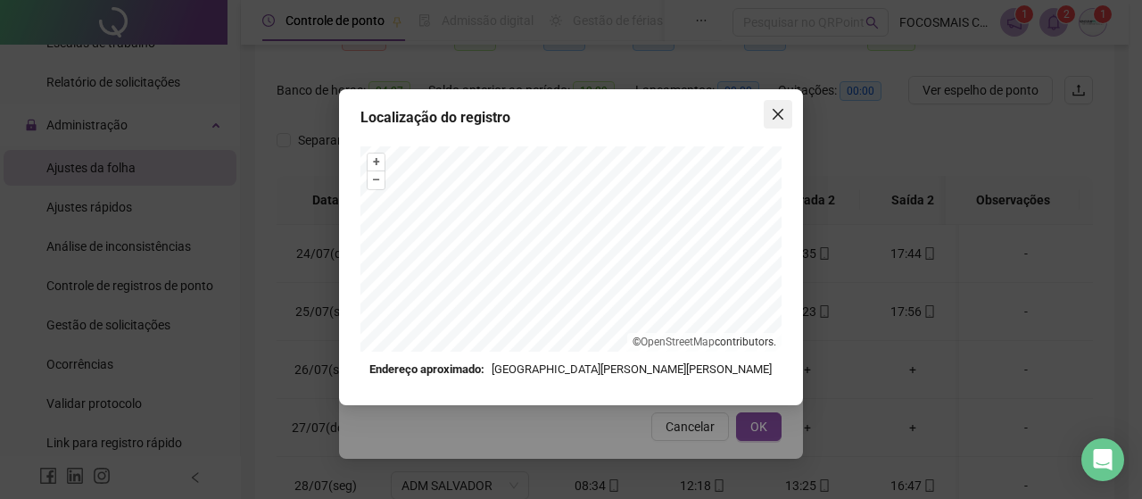
click at [773, 114] on icon "close" at bounding box center [778, 114] width 14 height 14
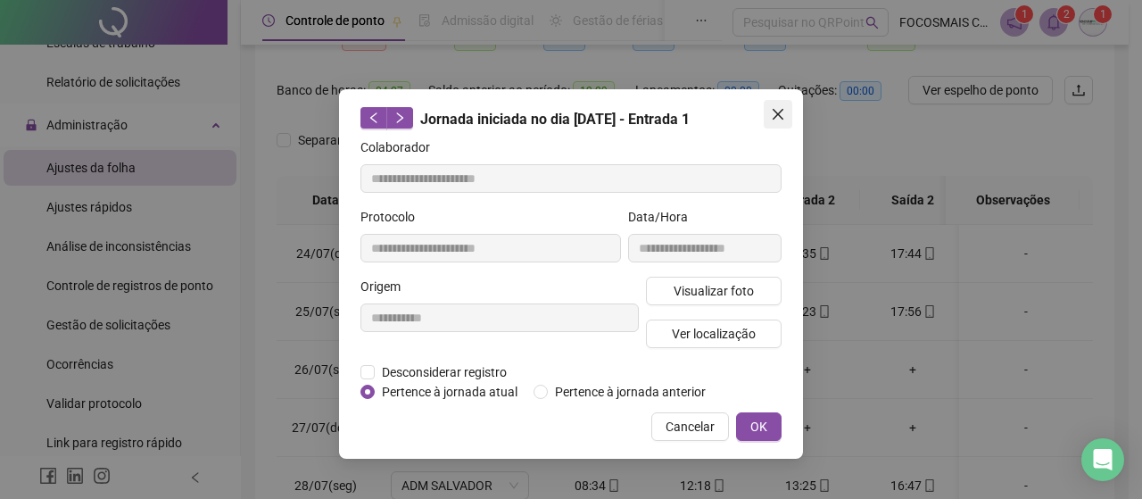
click at [778, 112] on icon "close" at bounding box center [778, 114] width 11 height 11
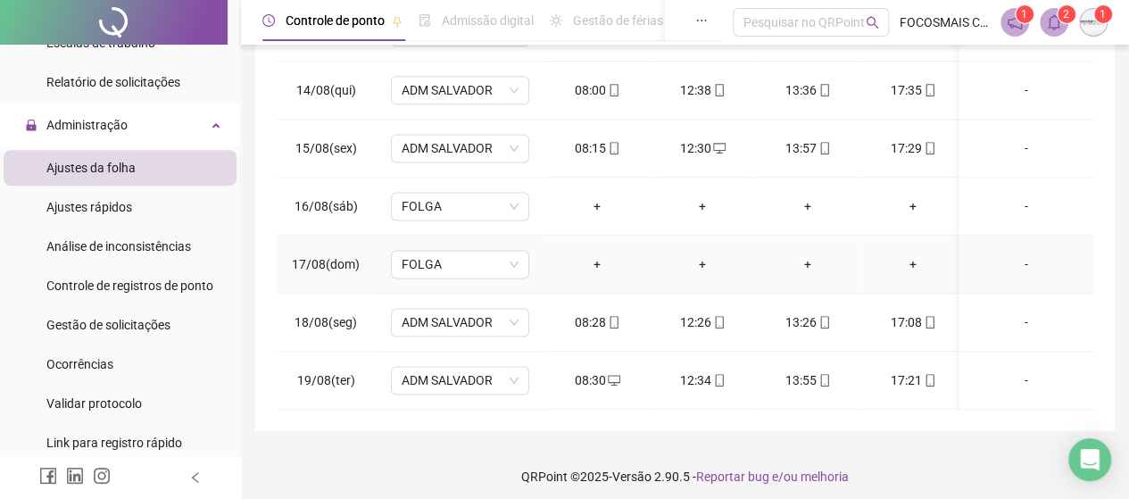
scroll to position [412, 0]
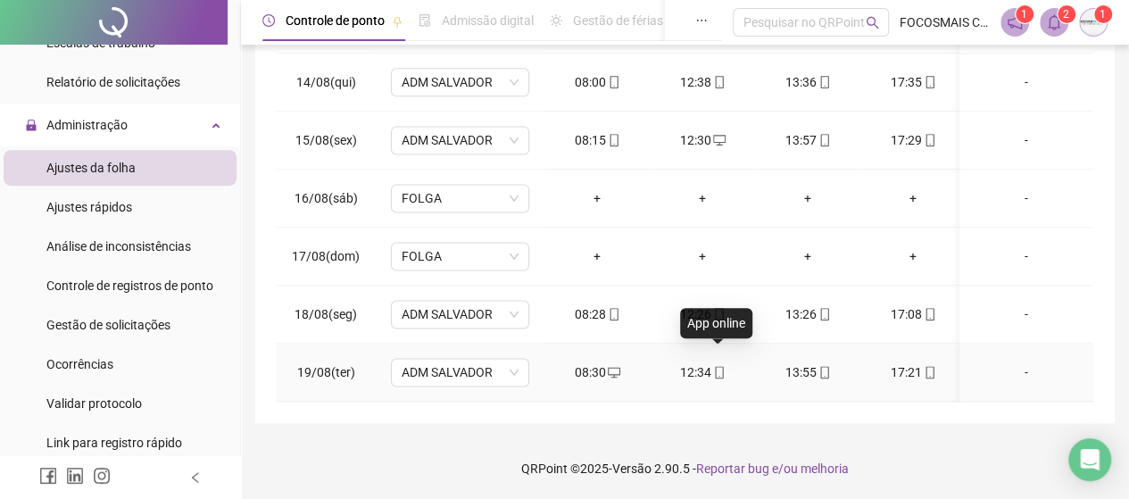
click at [716, 366] on icon "mobile" at bounding box center [719, 372] width 12 height 12
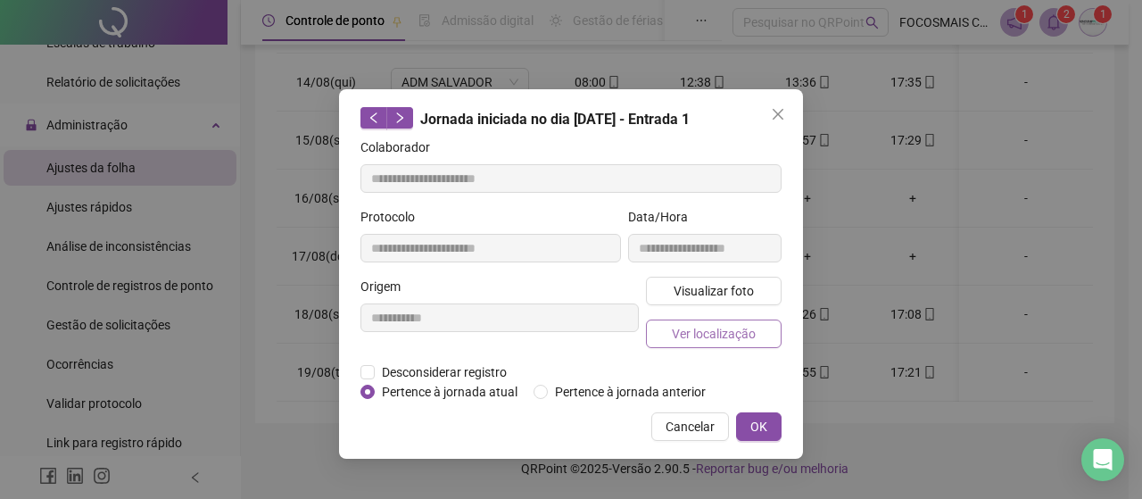
click at [716, 328] on span "Ver localização" at bounding box center [714, 334] width 84 height 20
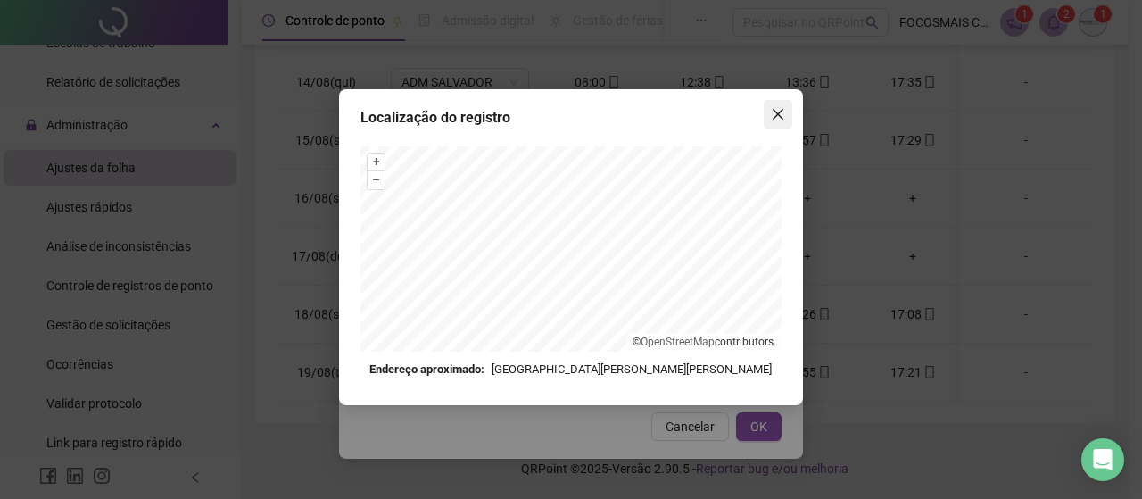
click at [780, 115] on icon "close" at bounding box center [778, 114] width 11 height 11
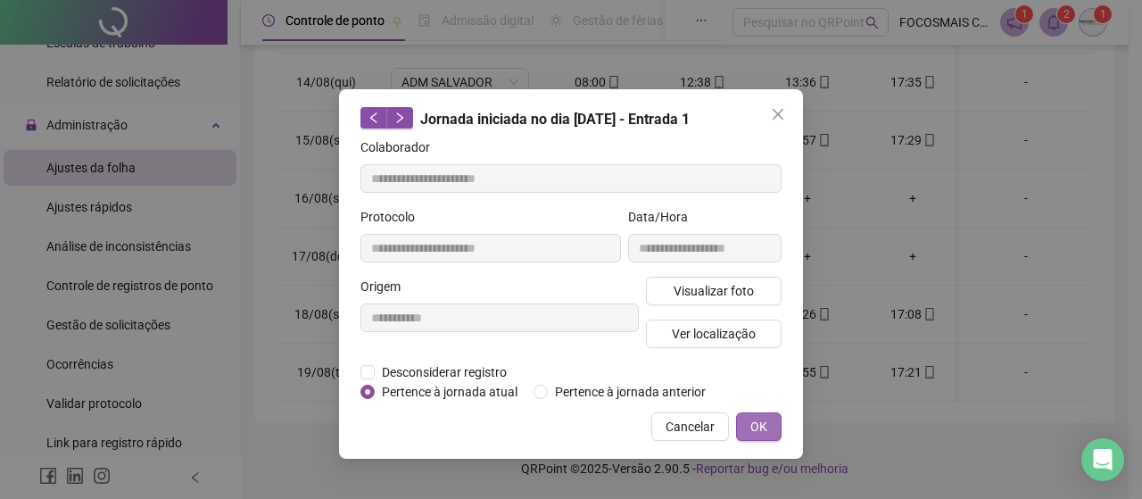
click at [765, 417] on span "OK" at bounding box center [758, 427] width 17 height 20
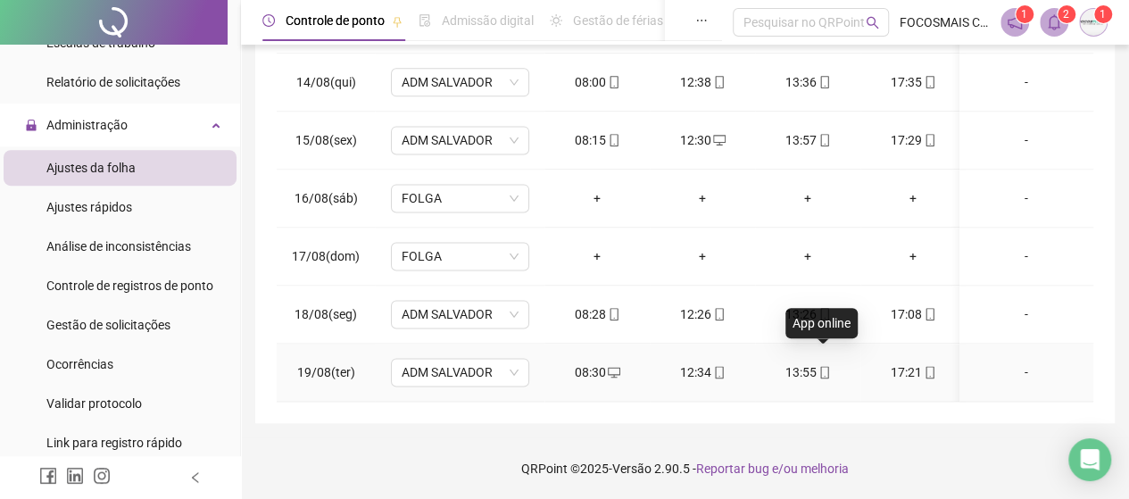
click at [818, 366] on icon "mobile" at bounding box center [824, 372] width 12 height 12
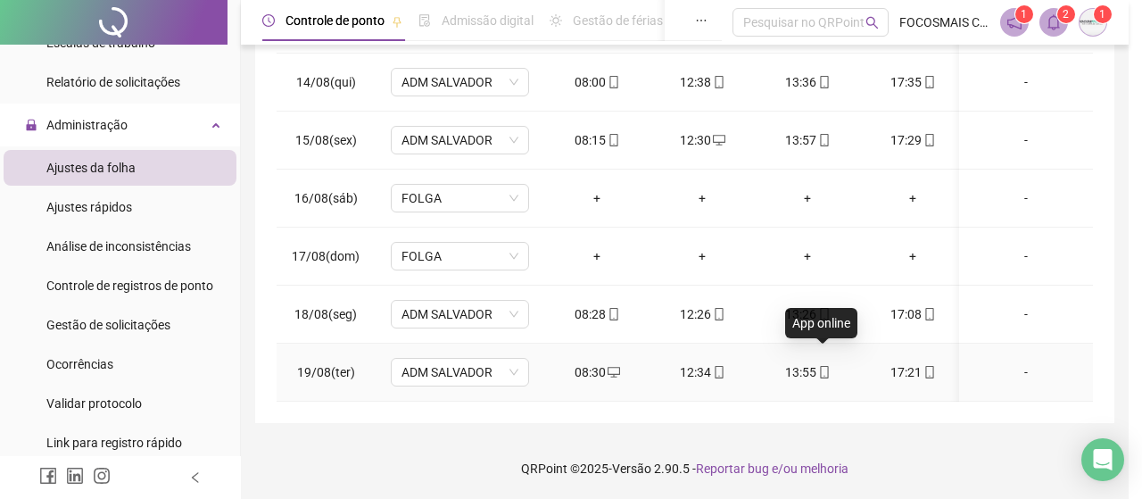
type input "**********"
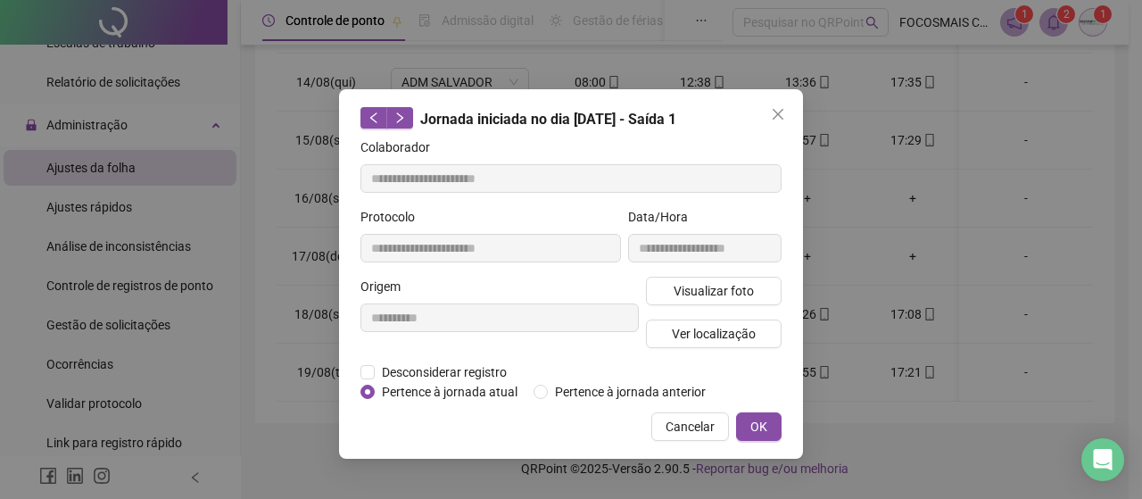
type input "**********"
click at [710, 330] on span "Ver localização" at bounding box center [714, 334] width 84 height 20
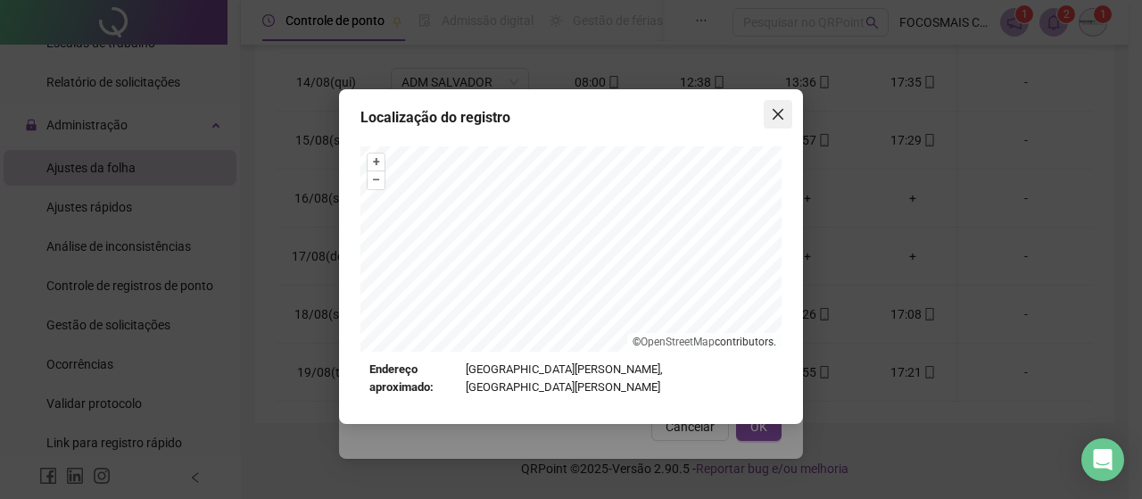
click at [776, 117] on icon "close" at bounding box center [778, 114] width 14 height 14
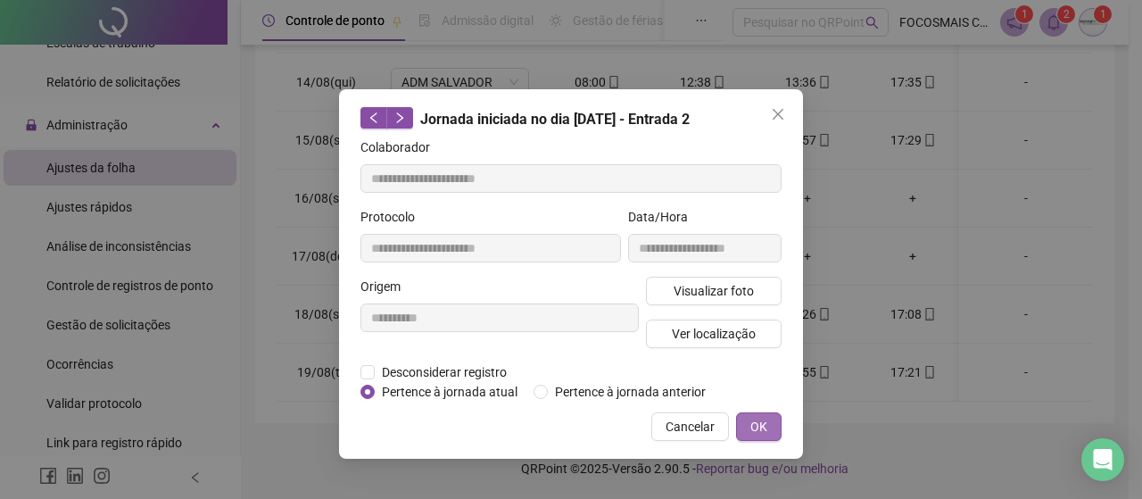
click at [755, 418] on span "OK" at bounding box center [758, 427] width 17 height 20
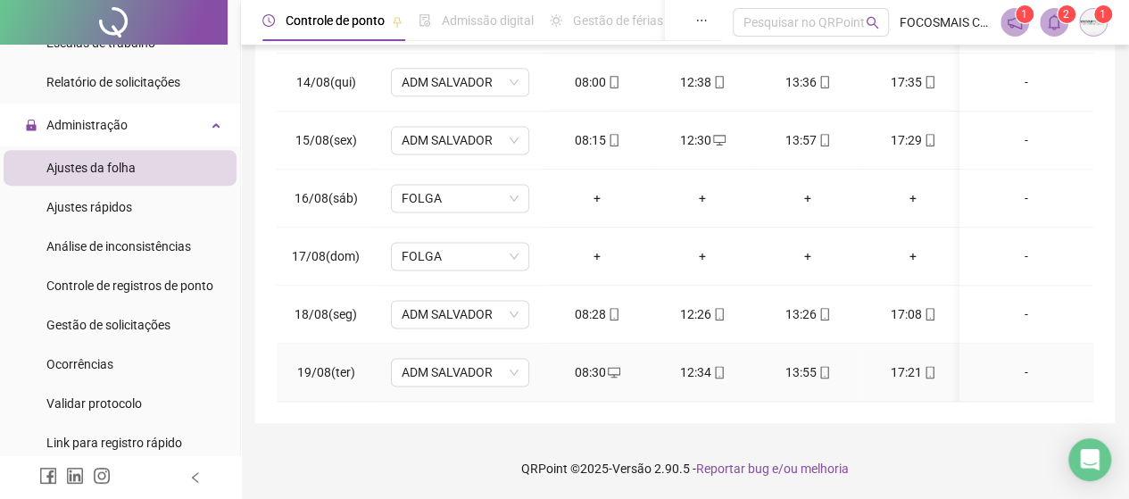
click at [928, 366] on icon "mobile" at bounding box center [929, 372] width 12 height 12
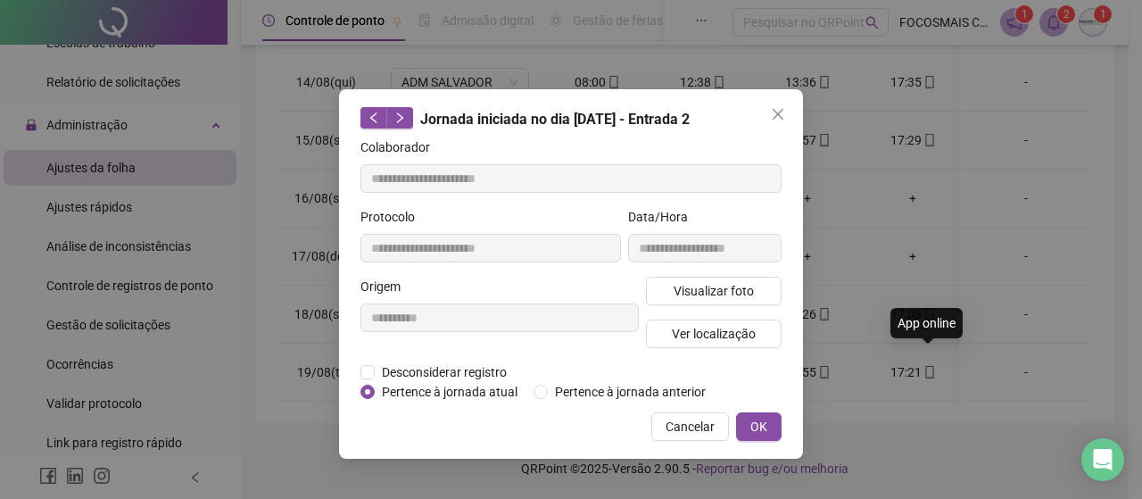
type input "**********"
click at [705, 324] on span "Ver localização" at bounding box center [714, 334] width 84 height 20
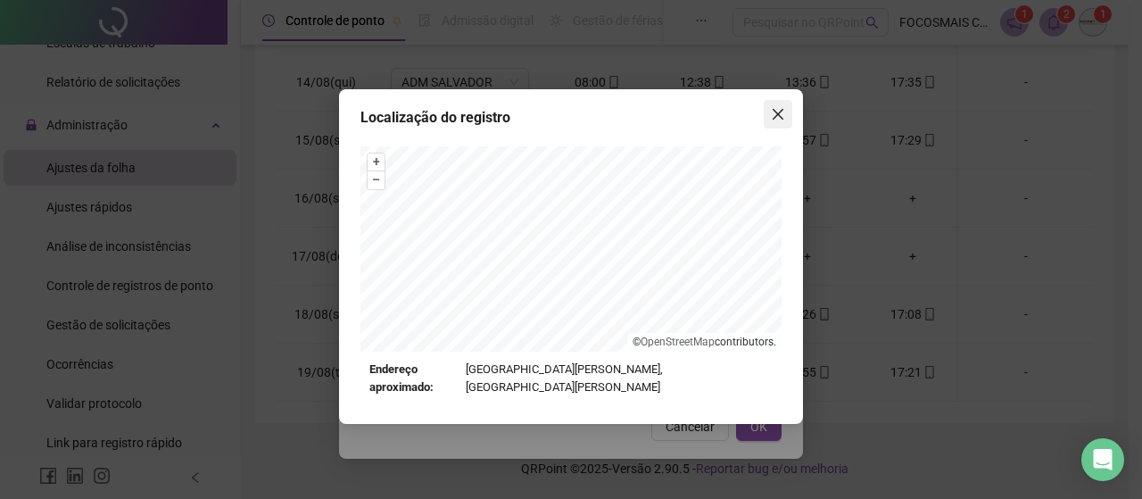
click at [774, 110] on icon "close" at bounding box center [778, 114] width 14 height 14
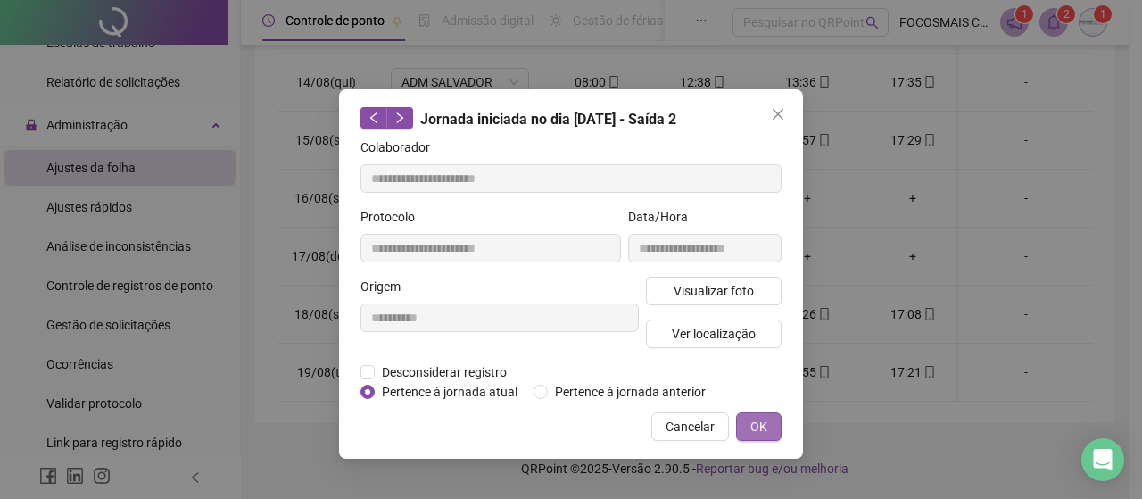
click at [758, 430] on span "OK" at bounding box center [758, 427] width 17 height 20
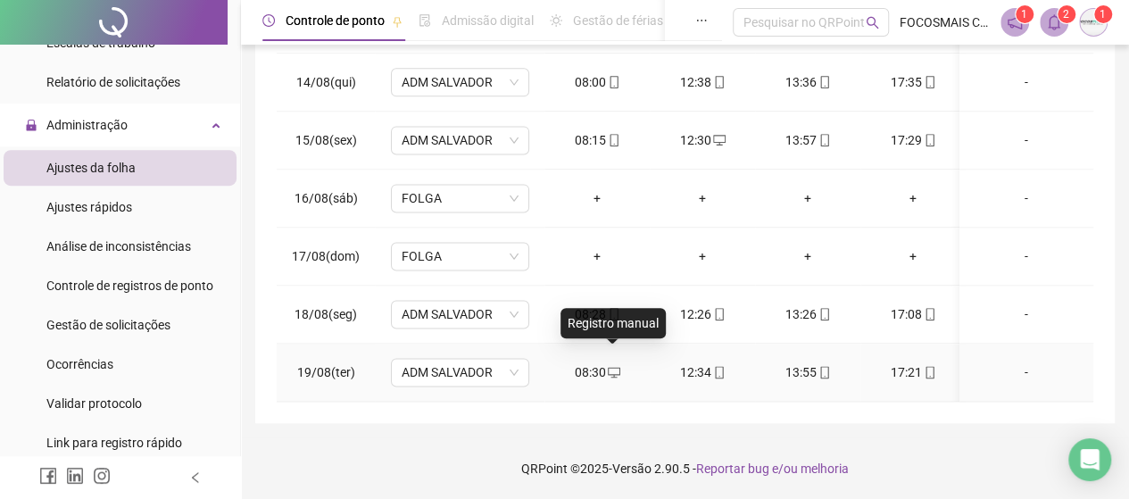
click at [612, 366] on icon "desktop" at bounding box center [614, 372] width 12 height 12
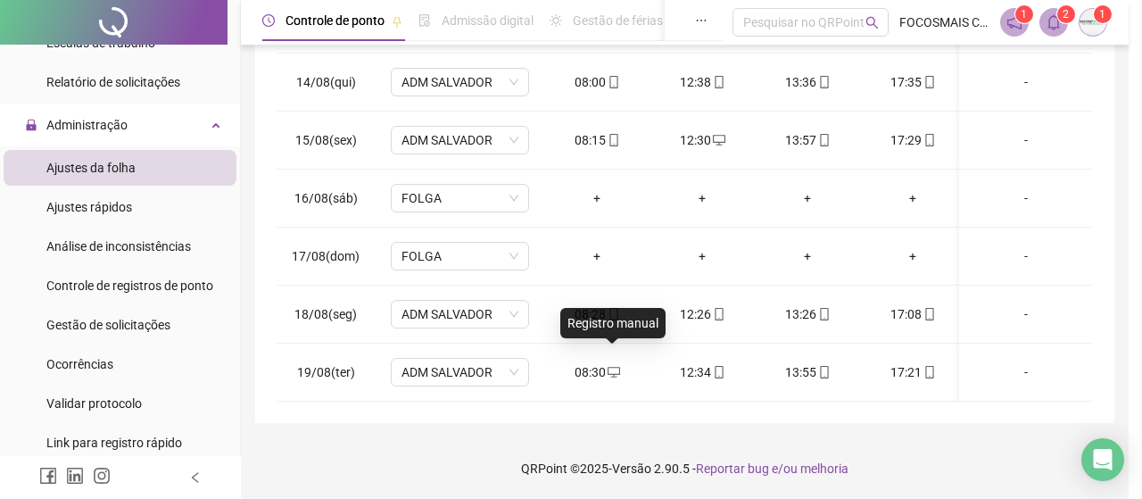
type input "**********"
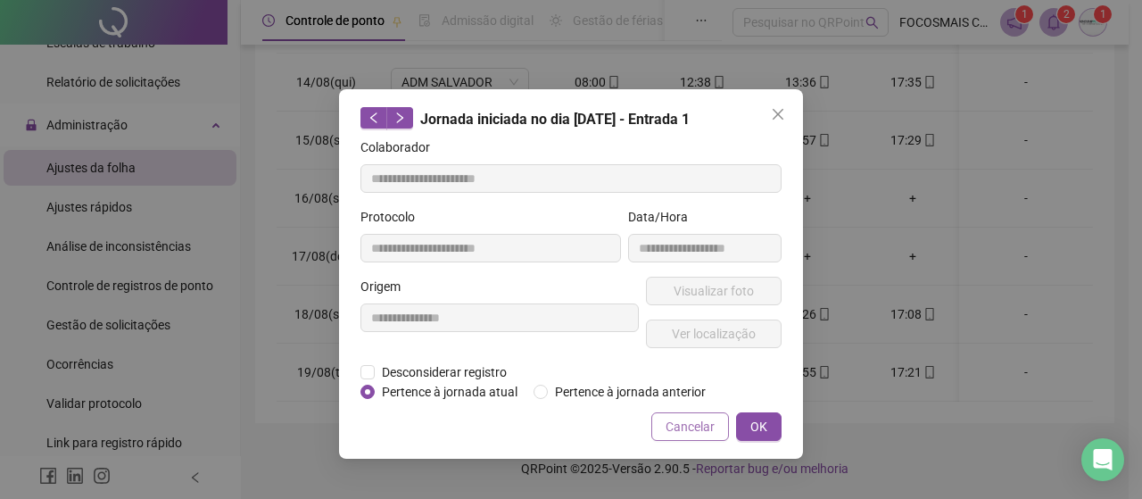
click at [703, 426] on span "Cancelar" at bounding box center [690, 427] width 49 height 20
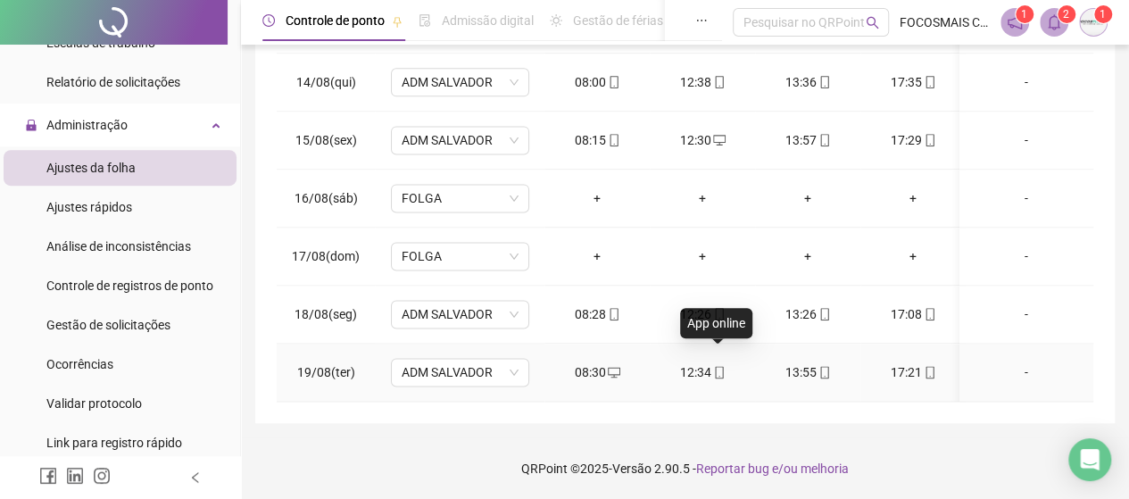
click at [711, 366] on span "mobile" at bounding box center [718, 372] width 14 height 12
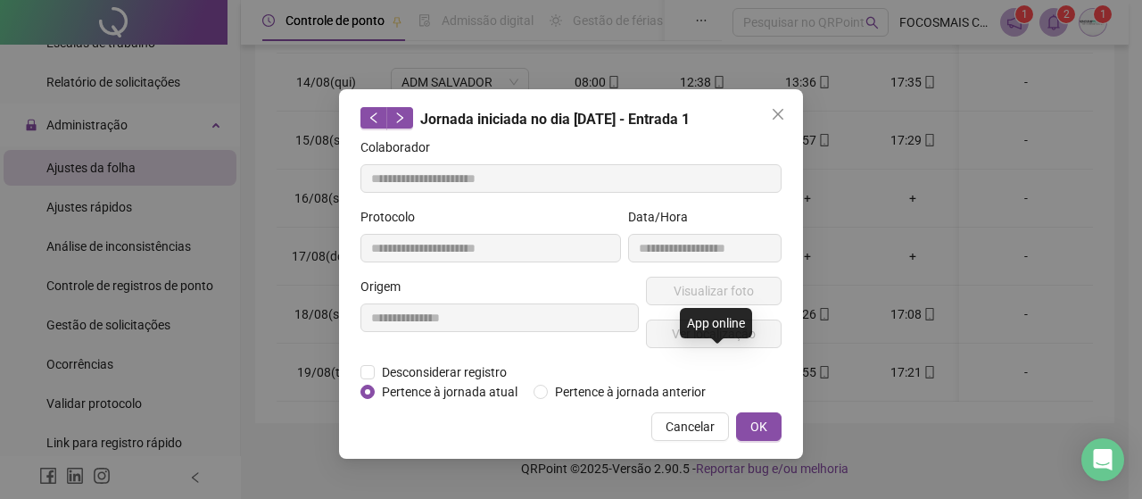
type input "**********"
click at [705, 336] on span "Ver localização" at bounding box center [714, 334] width 84 height 20
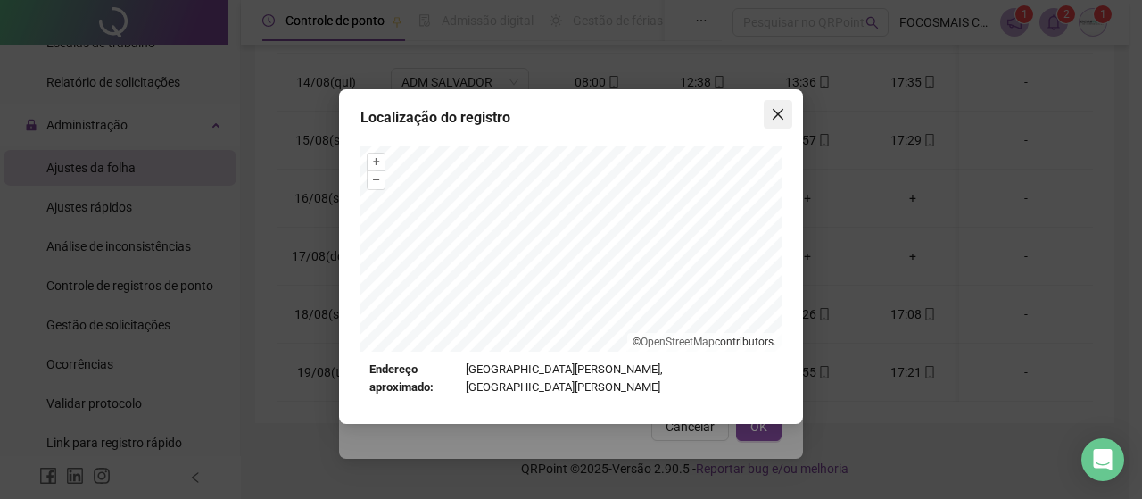
click at [776, 113] on icon "close" at bounding box center [778, 114] width 14 height 14
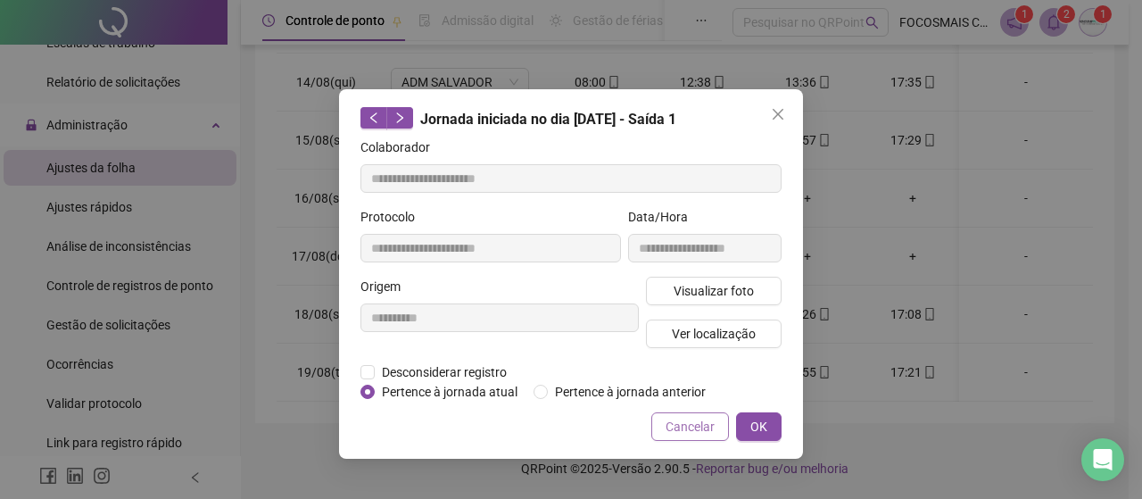
click at [692, 429] on span "Cancelar" at bounding box center [690, 427] width 49 height 20
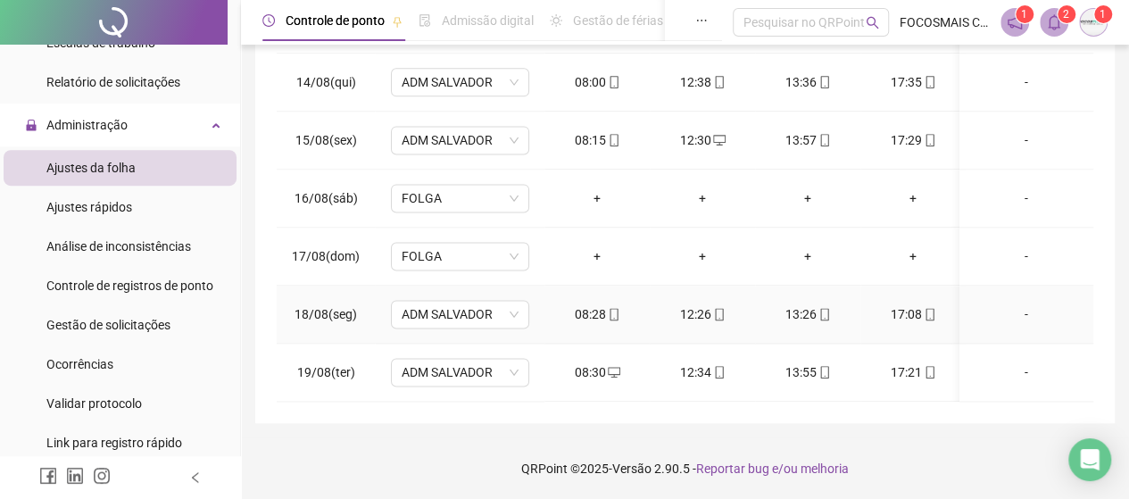
click at [717, 308] on icon "mobile" at bounding box center [719, 314] width 8 height 12
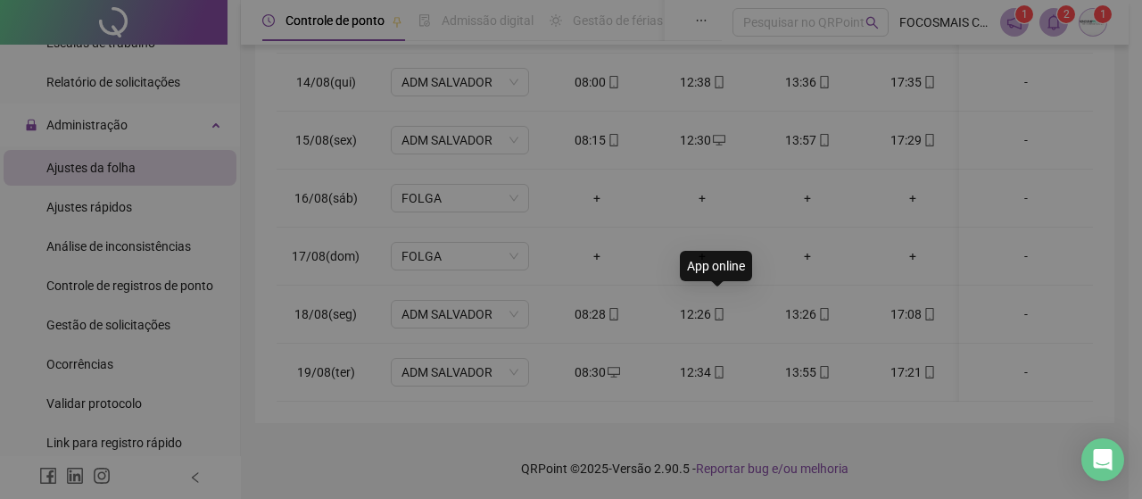
type input "**********"
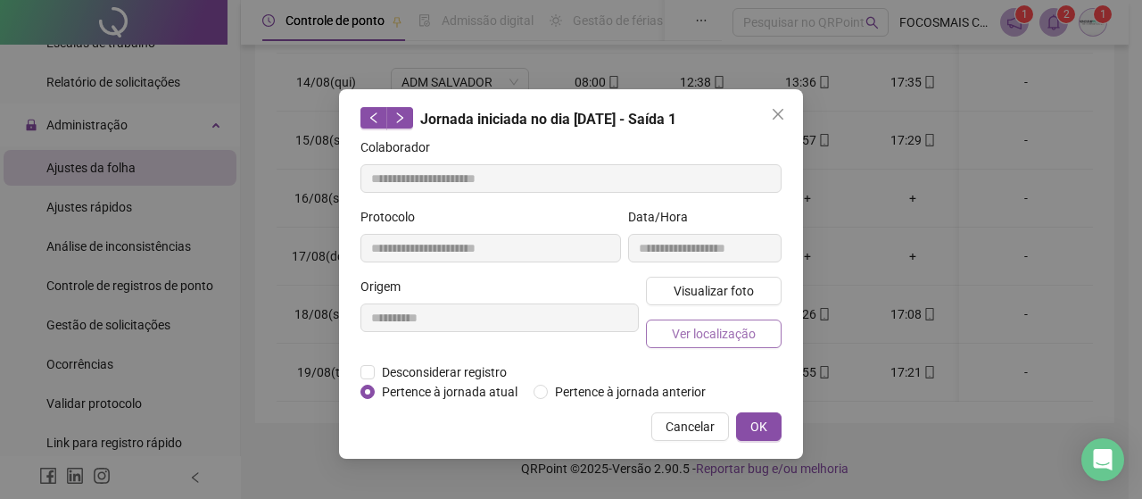
click at [714, 326] on span "Ver localização" at bounding box center [714, 334] width 84 height 20
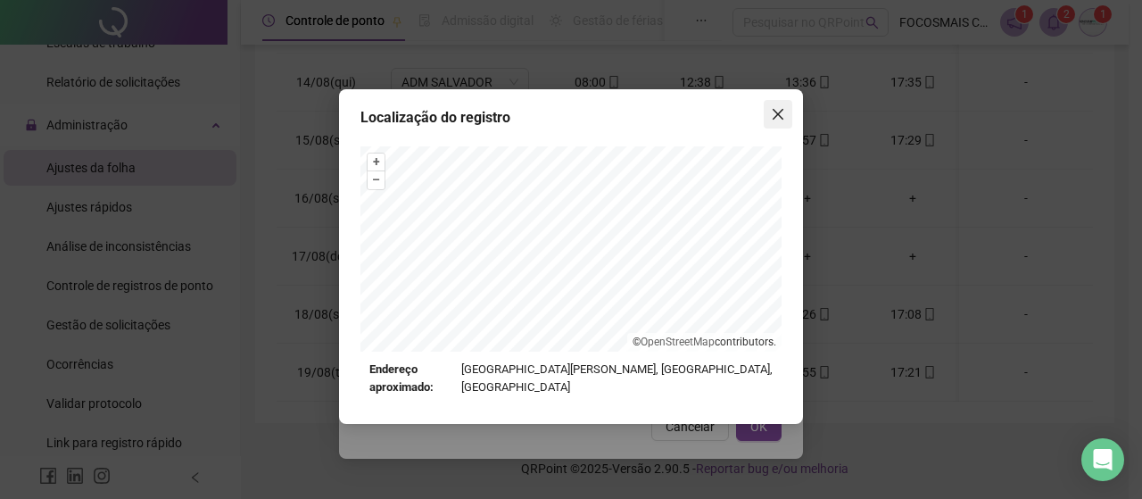
click at [780, 108] on icon "close" at bounding box center [778, 114] width 14 height 14
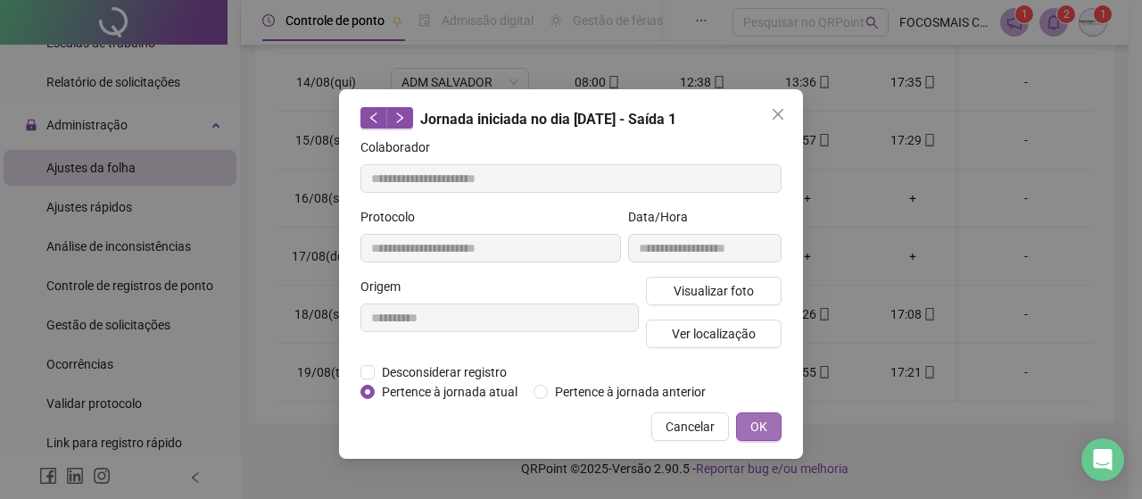
click at [761, 429] on span "OK" at bounding box center [758, 427] width 17 height 20
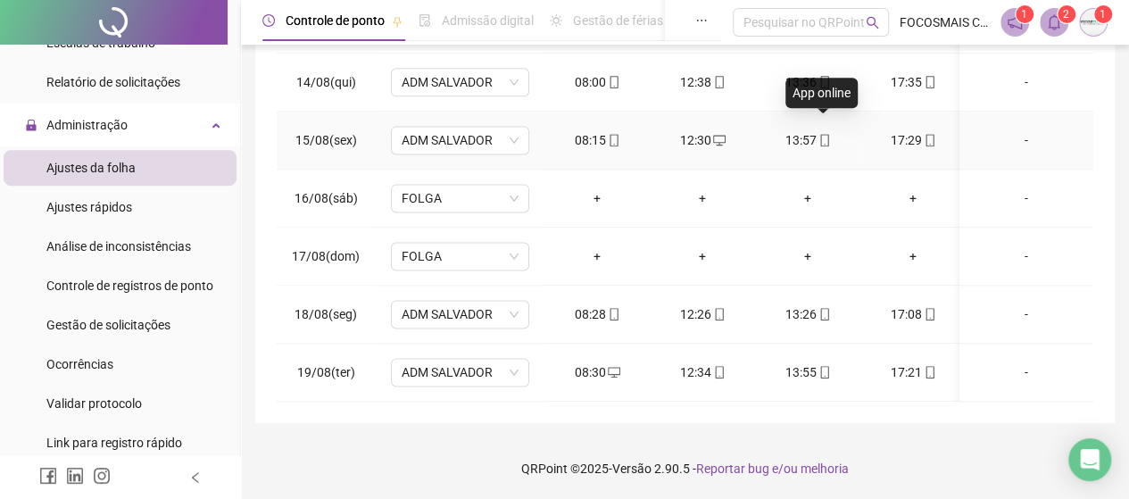
click at [825, 134] on icon "mobile" at bounding box center [824, 140] width 12 height 12
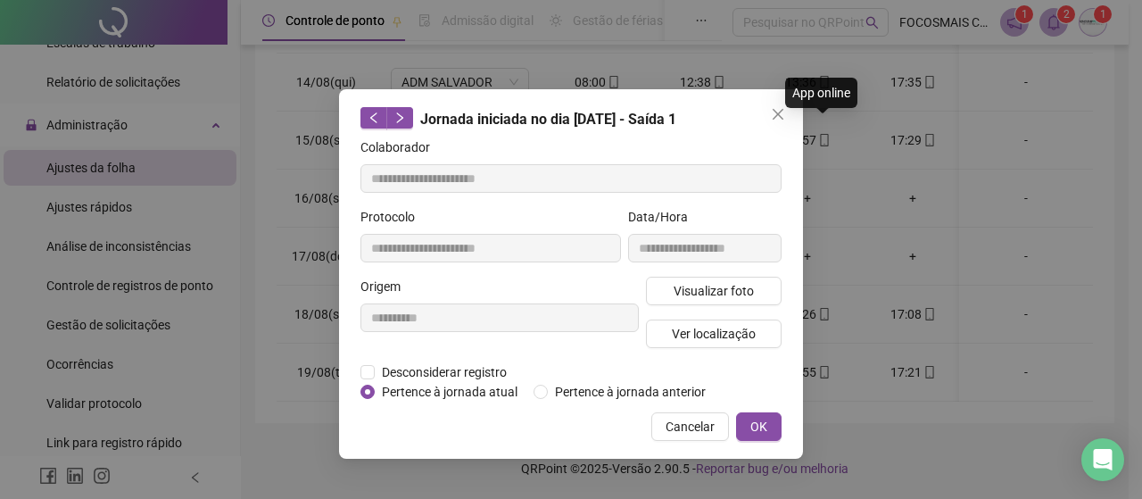
type input "**********"
click at [687, 328] on span "Ver localização" at bounding box center [714, 334] width 84 height 20
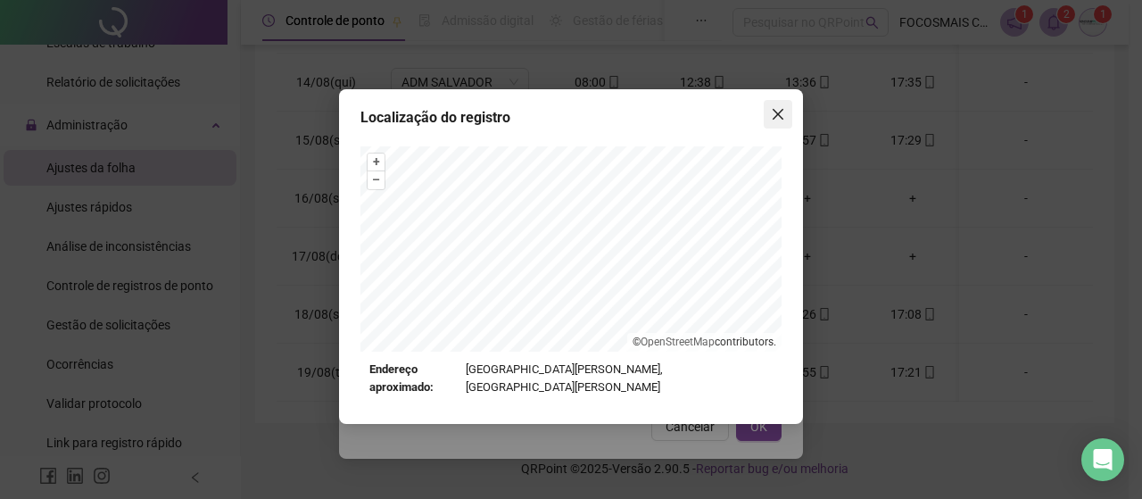
click at [781, 112] on icon "close" at bounding box center [778, 114] width 11 height 11
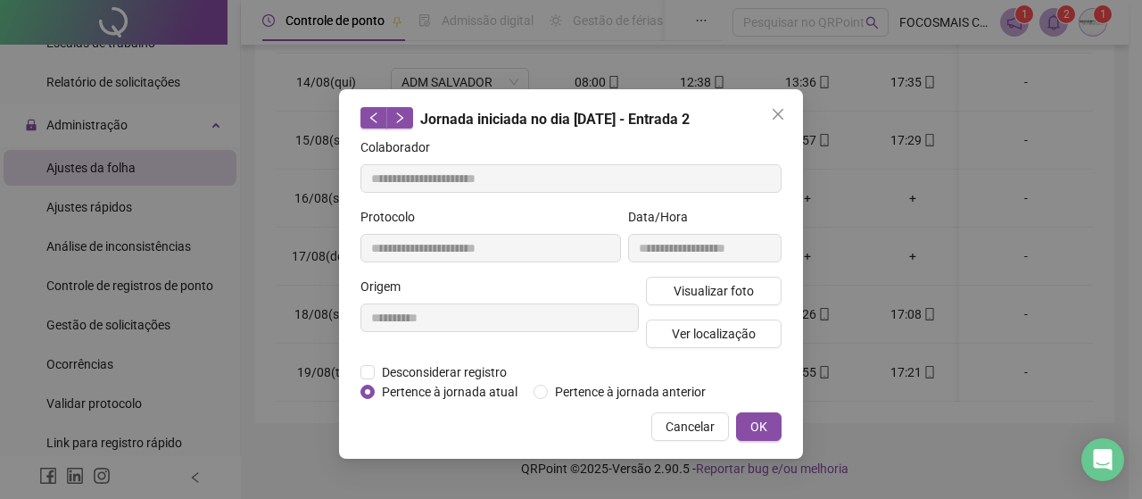
click at [774, 115] on icon "close" at bounding box center [778, 114] width 14 height 14
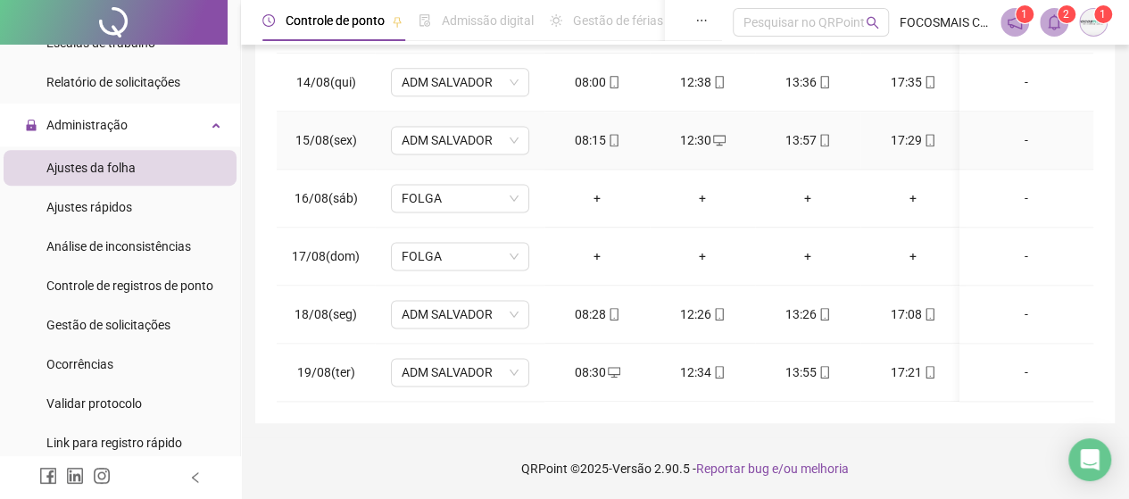
click at [930, 134] on icon "mobile" at bounding box center [929, 140] width 8 height 12
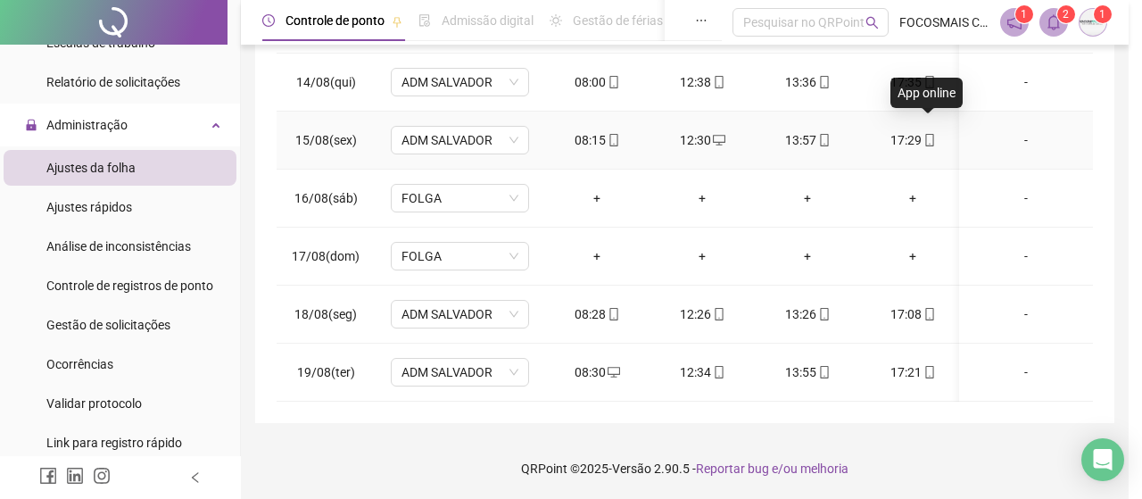
type input "**********"
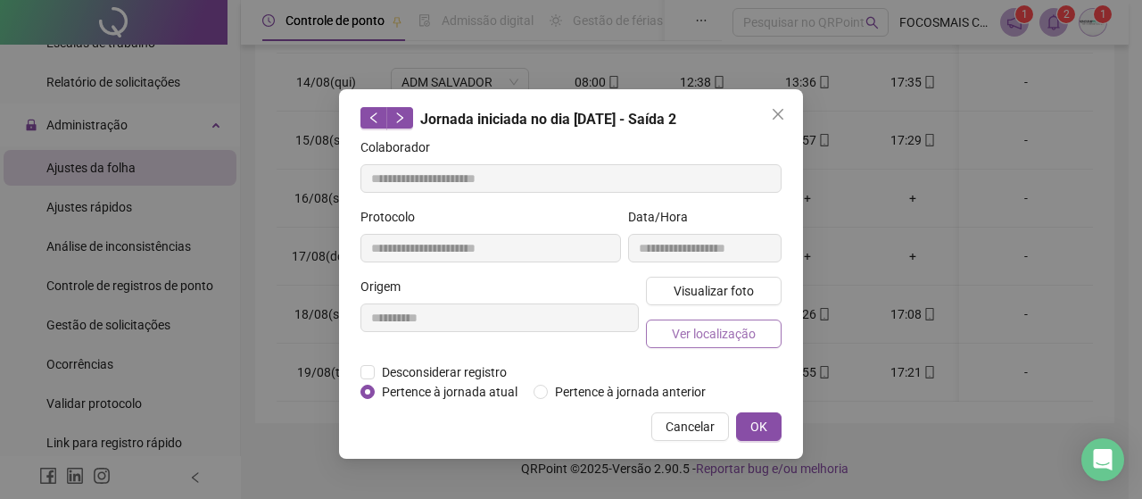
click at [735, 332] on span "Ver localização" at bounding box center [714, 334] width 84 height 20
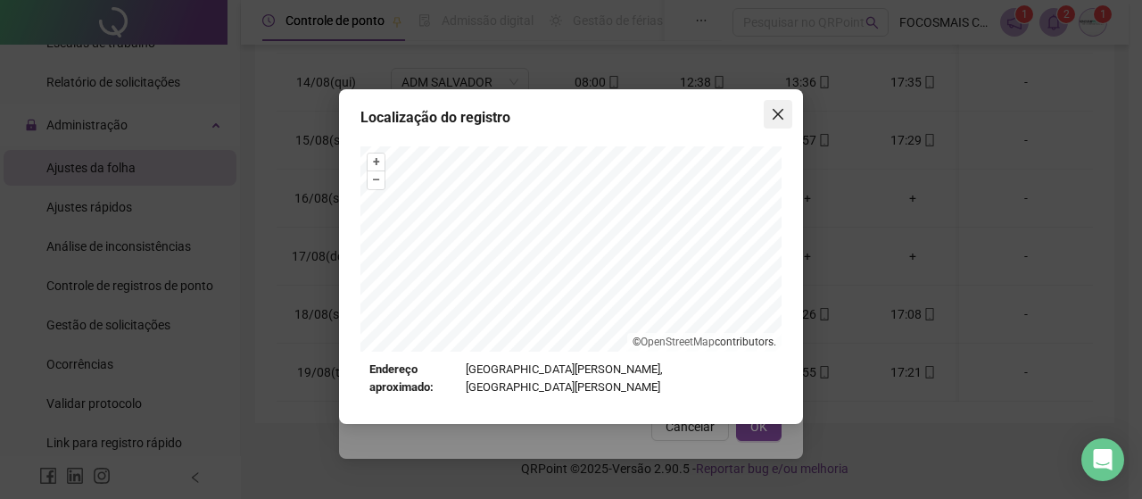
click at [774, 109] on icon "close" at bounding box center [778, 114] width 14 height 14
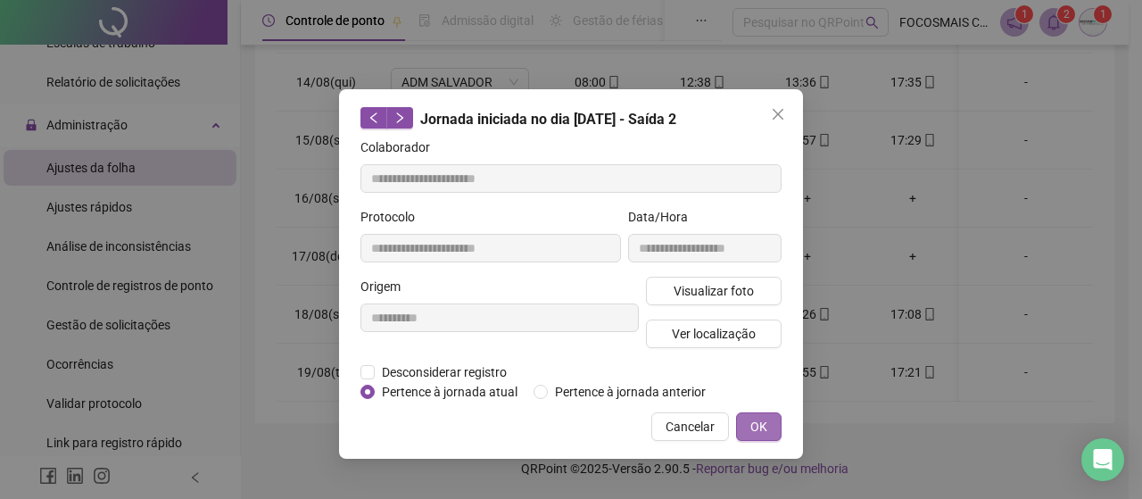
click at [758, 418] on span "OK" at bounding box center [758, 427] width 17 height 20
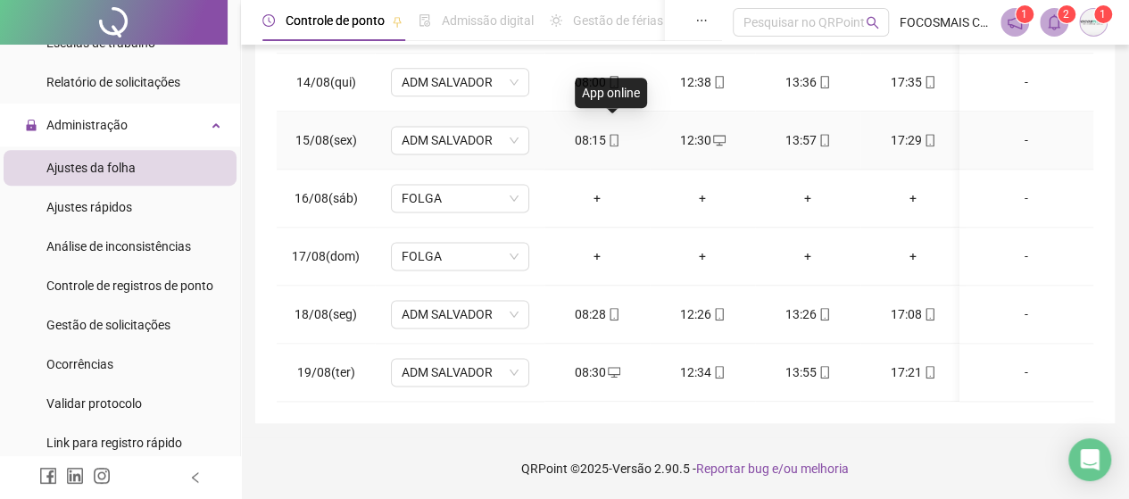
click at [614, 134] on icon "mobile" at bounding box center [614, 140] width 12 height 12
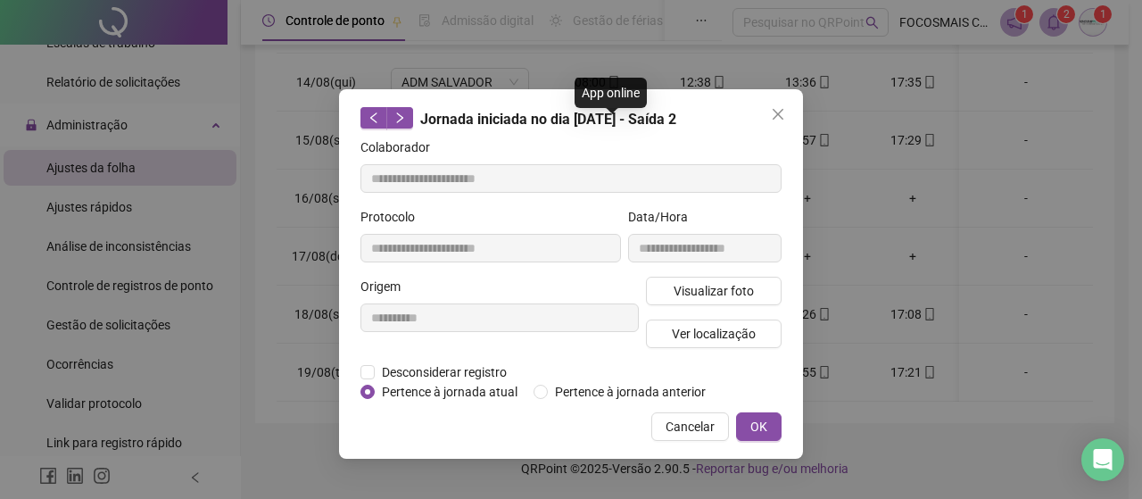
type input "**********"
click at [699, 333] on span "Ver localização" at bounding box center [714, 334] width 84 height 20
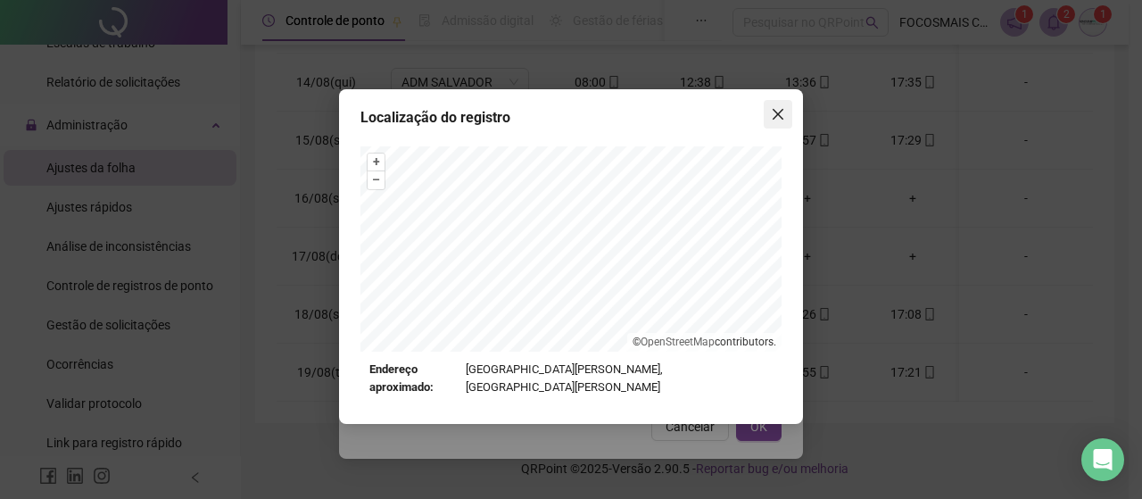
click at [771, 115] on icon "close" at bounding box center [778, 114] width 14 height 14
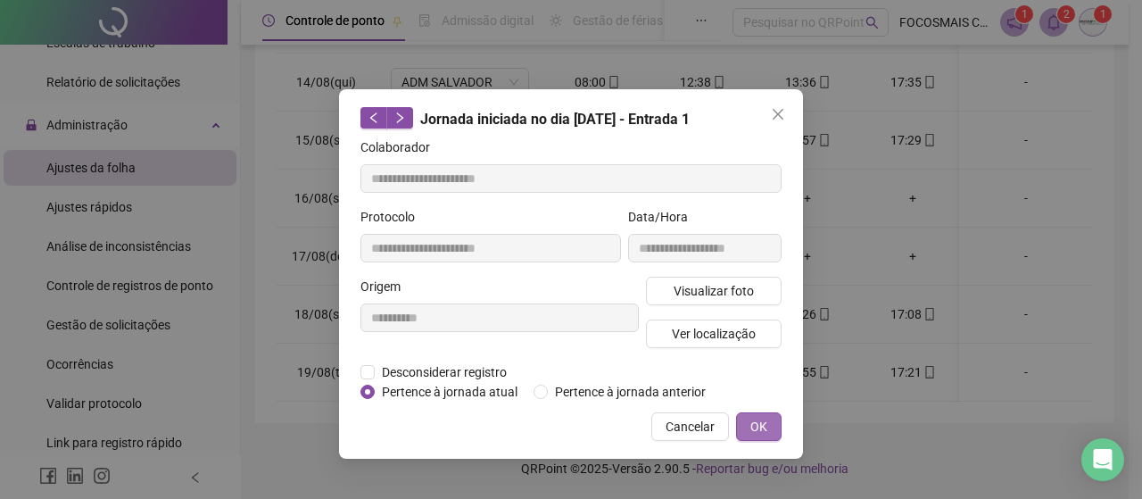
click at [753, 419] on span "OK" at bounding box center [758, 427] width 17 height 20
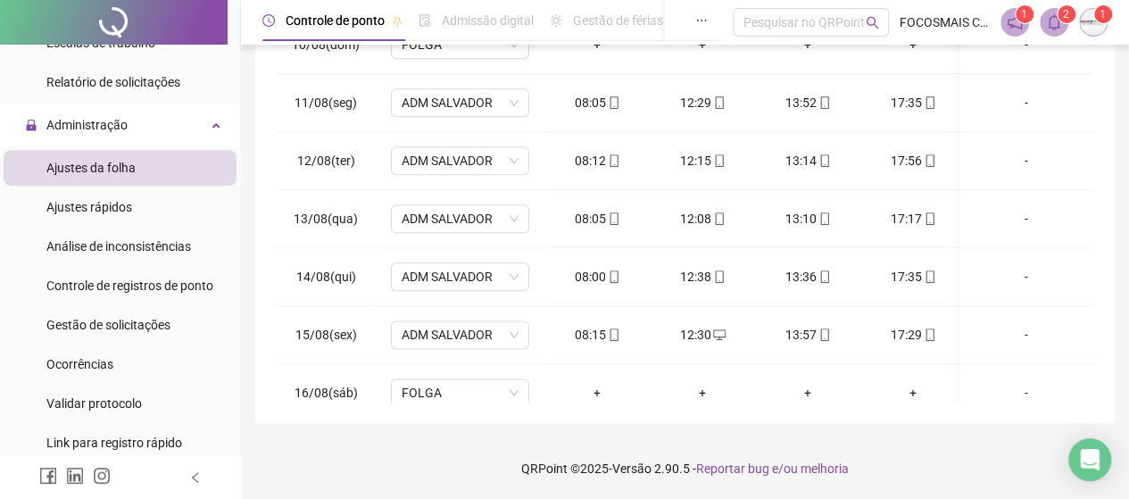
scroll to position [982, 0]
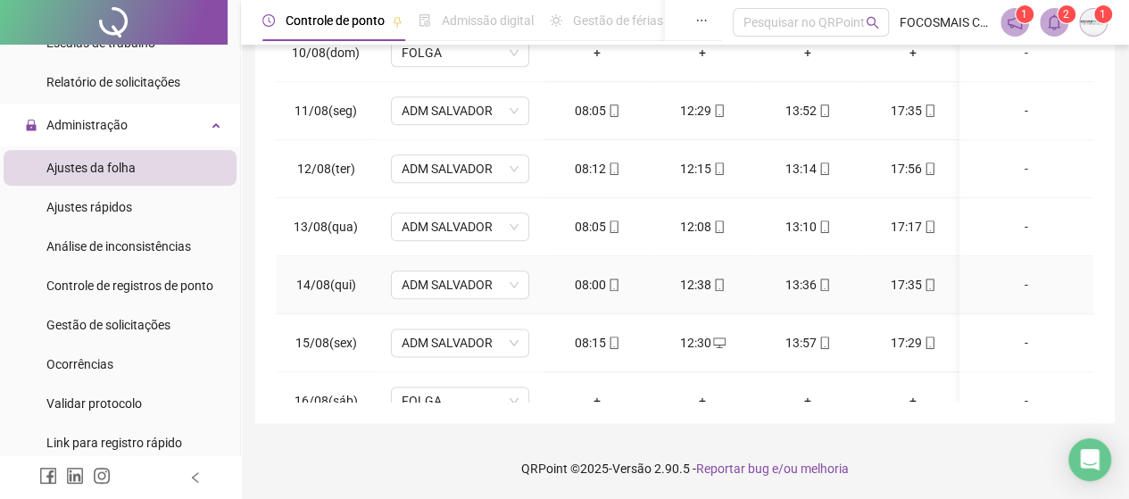
click at [614, 282] on icon "mobile" at bounding box center [614, 284] width 12 height 12
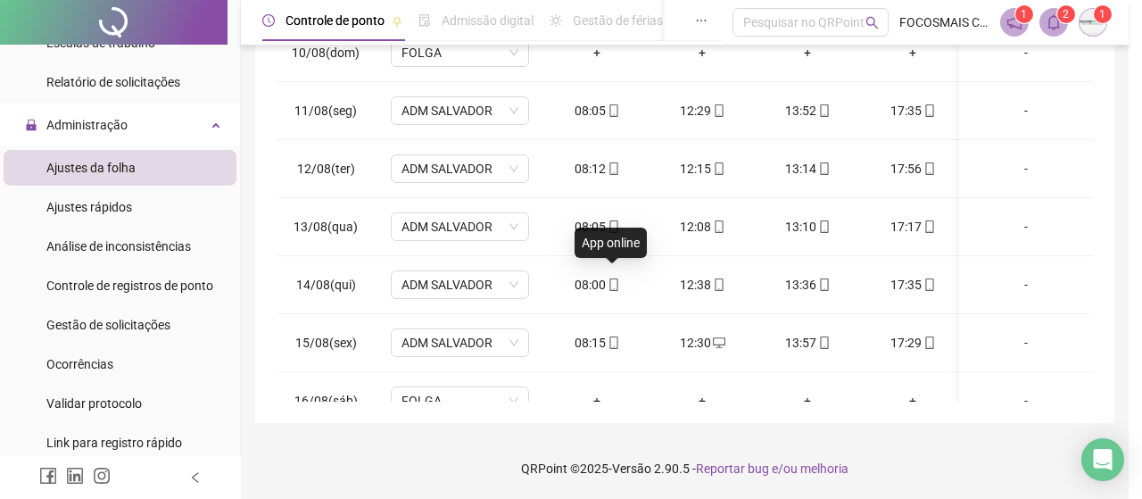
type input "**********"
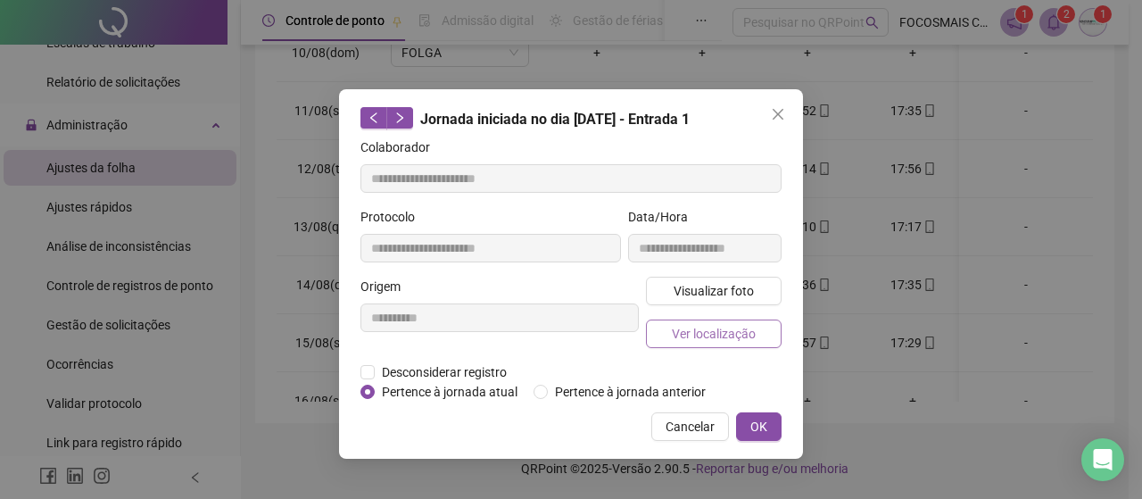
click at [700, 327] on span "Ver localização" at bounding box center [714, 334] width 84 height 20
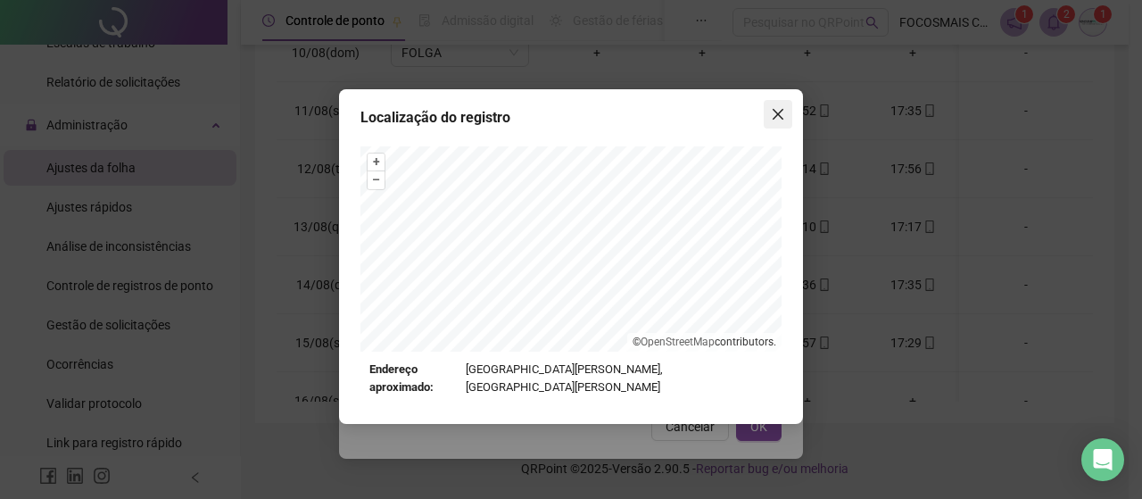
click at [776, 115] on icon "close" at bounding box center [778, 114] width 11 height 11
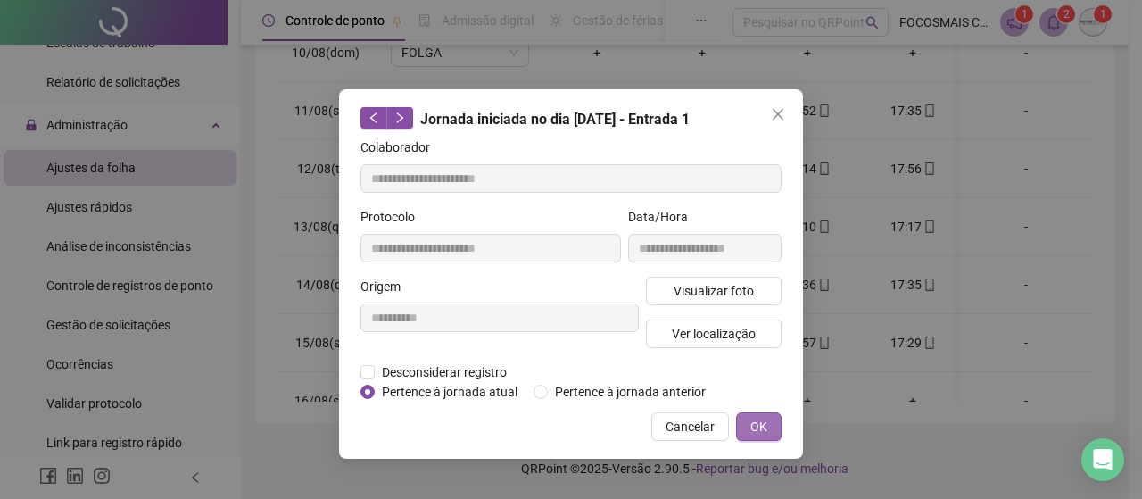
click at [742, 427] on button "OK" at bounding box center [759, 426] width 46 height 29
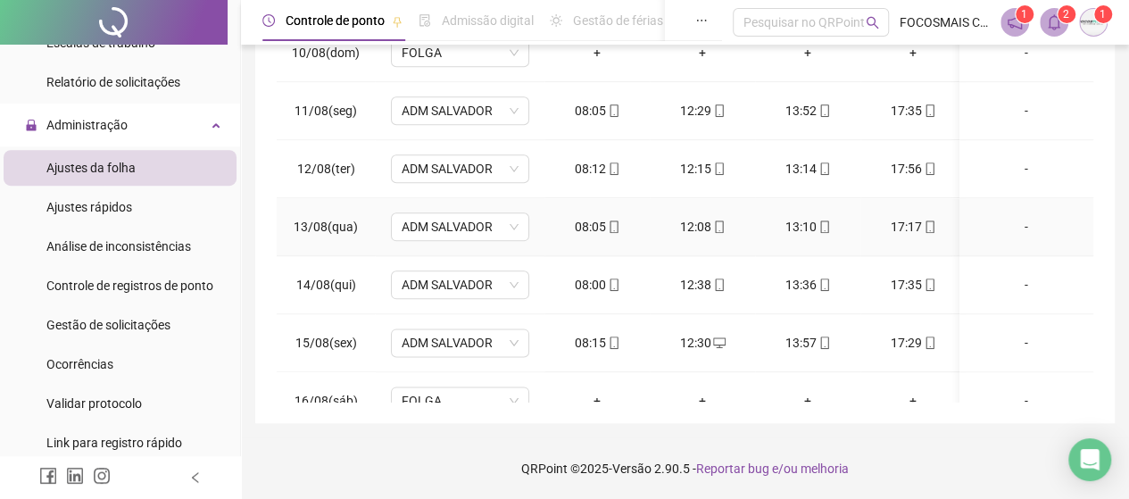
click at [719, 220] on icon "mobile" at bounding box center [719, 226] width 12 height 12
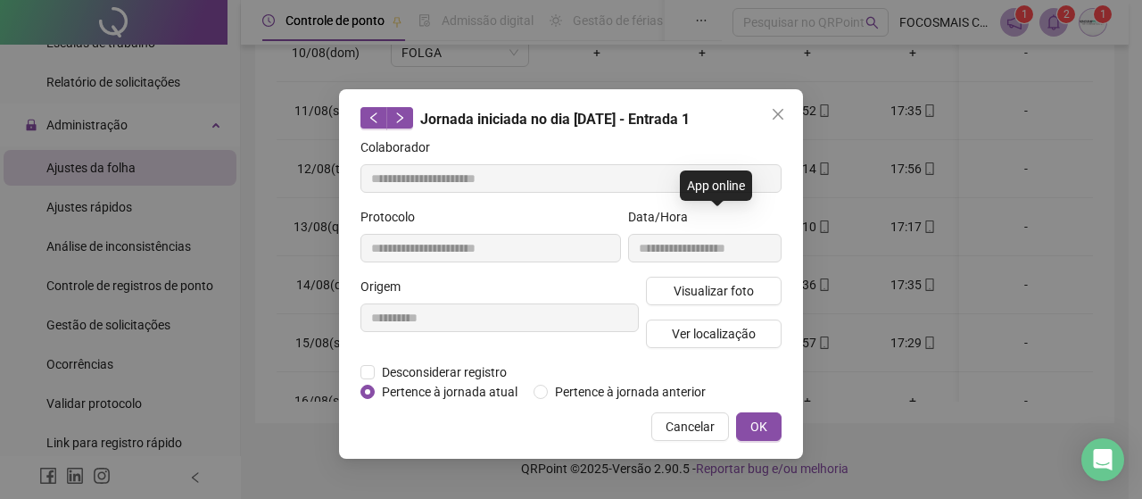
type input "**********"
click at [717, 333] on span "Ver localização" at bounding box center [714, 334] width 84 height 20
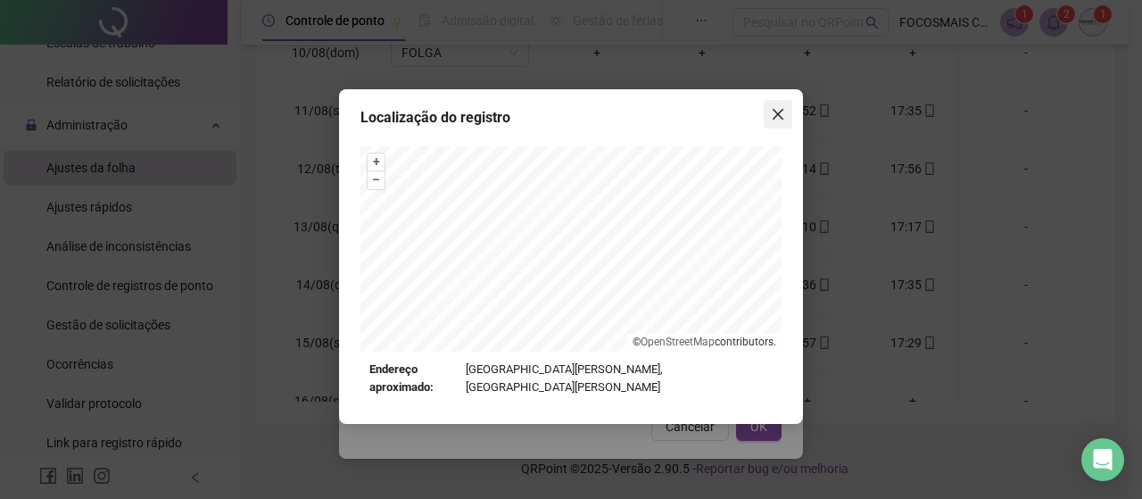
drag, startPoint x: 771, startPoint y: 111, endPoint x: 767, endPoint y: 190, distance: 79.5
click at [771, 112] on icon "close" at bounding box center [778, 114] width 14 height 14
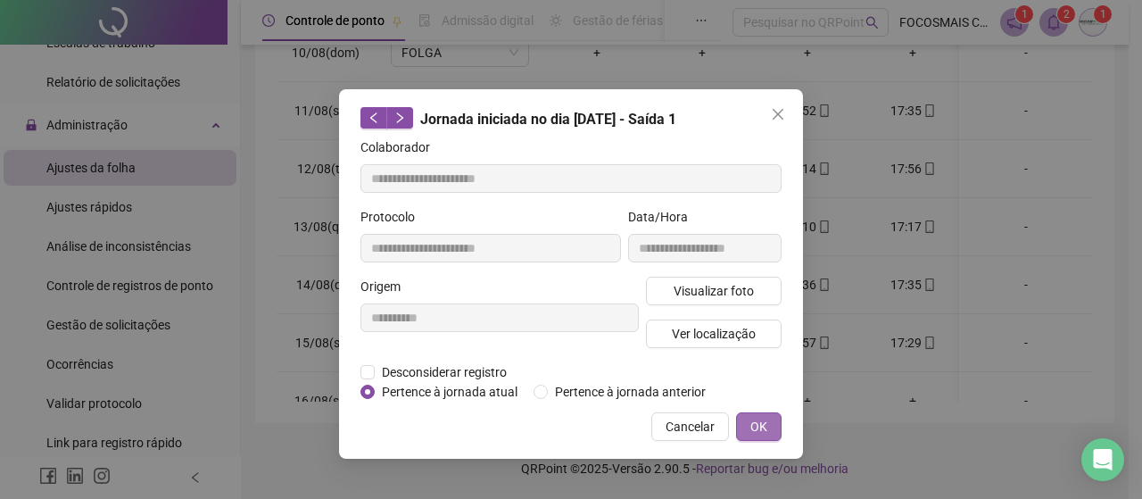
click at [762, 423] on span "OK" at bounding box center [758, 427] width 17 height 20
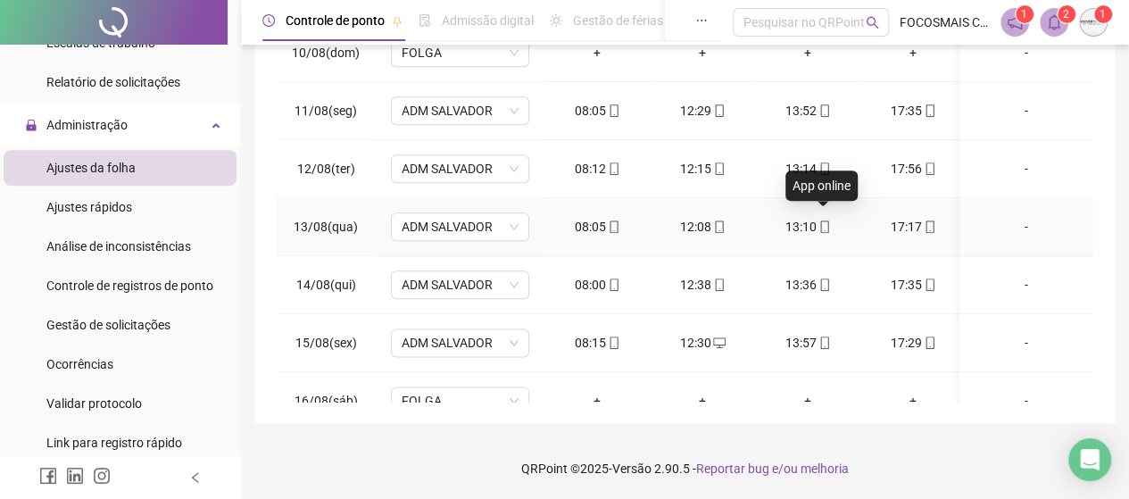
click at [824, 224] on icon "mobile" at bounding box center [824, 226] width 12 height 12
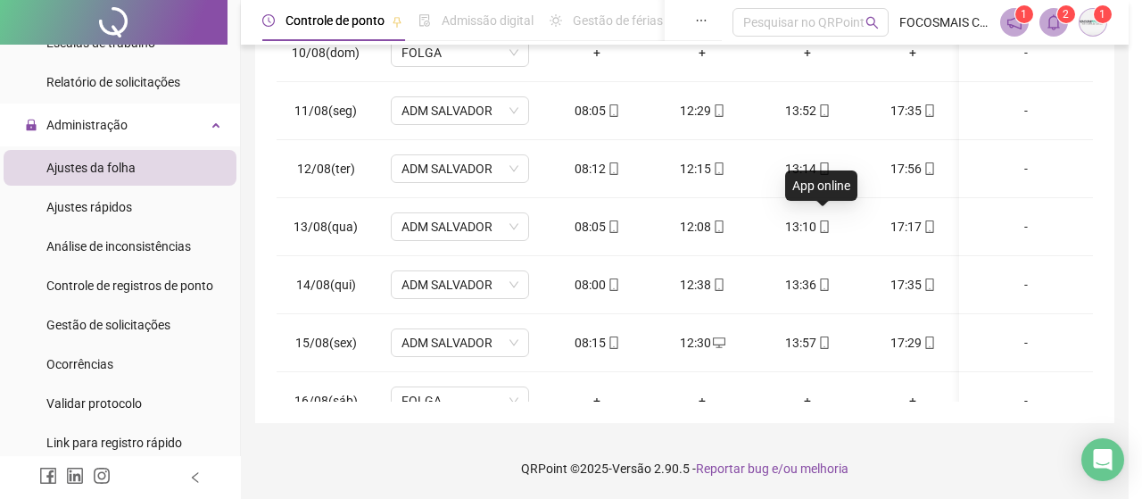
type input "**********"
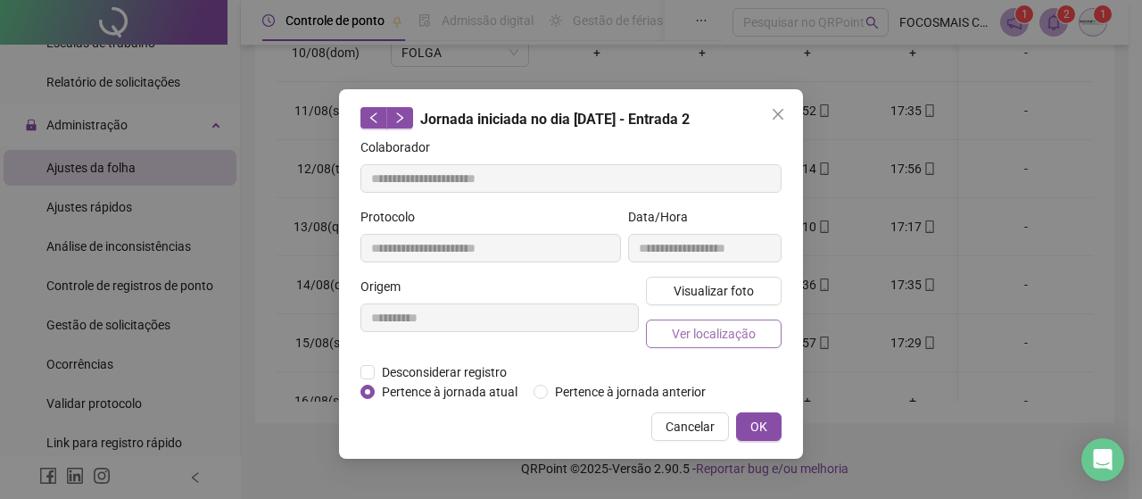
click at [762, 327] on button "Ver localização" at bounding box center [714, 333] width 136 height 29
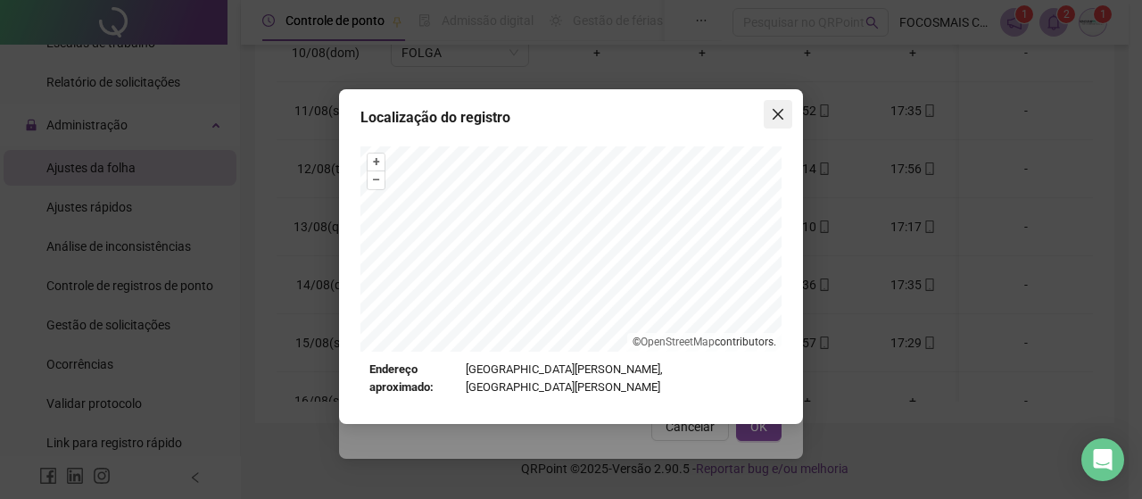
click at [768, 118] on span "Close" at bounding box center [778, 114] width 29 height 14
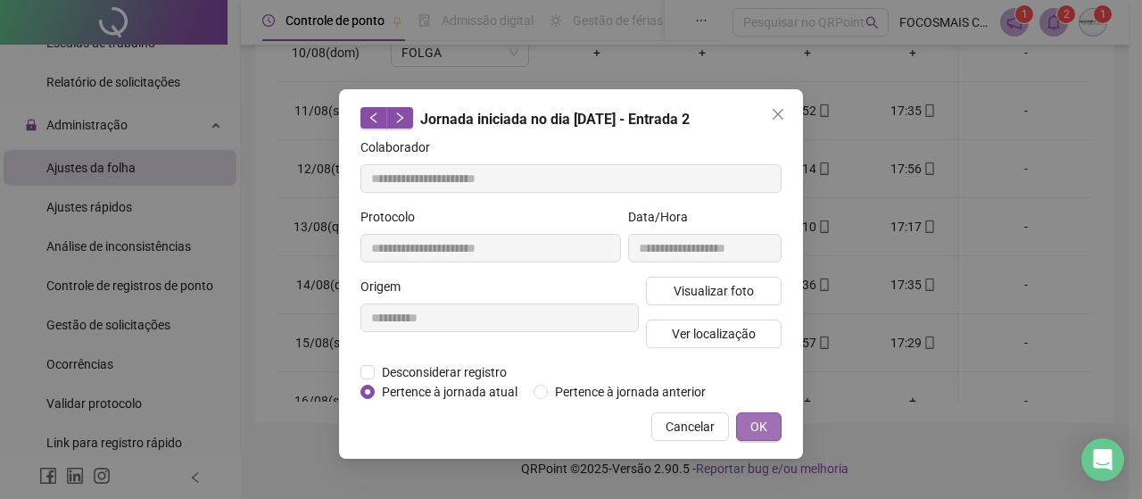
click at [757, 421] on span "OK" at bounding box center [758, 427] width 17 height 20
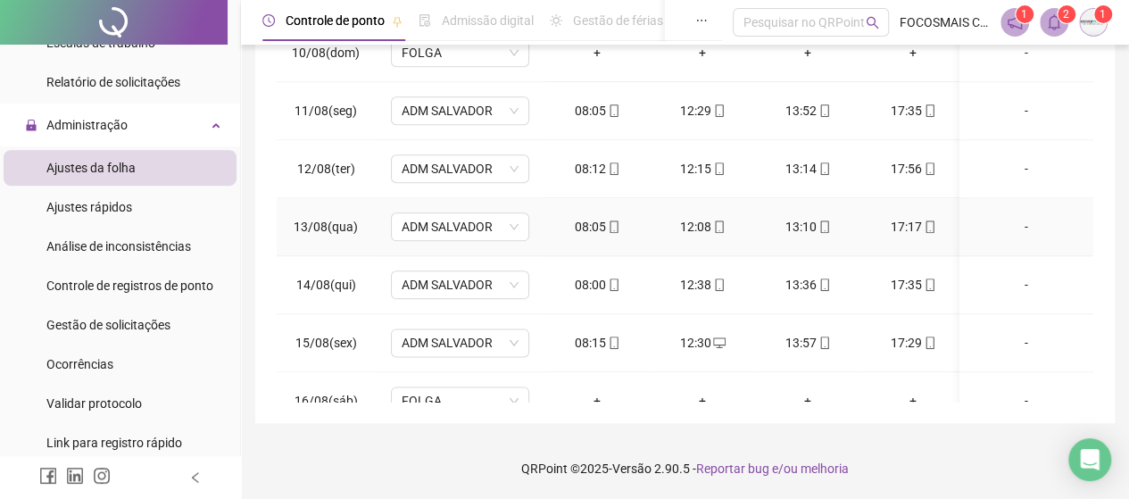
click at [927, 223] on icon "mobile" at bounding box center [929, 226] width 12 height 12
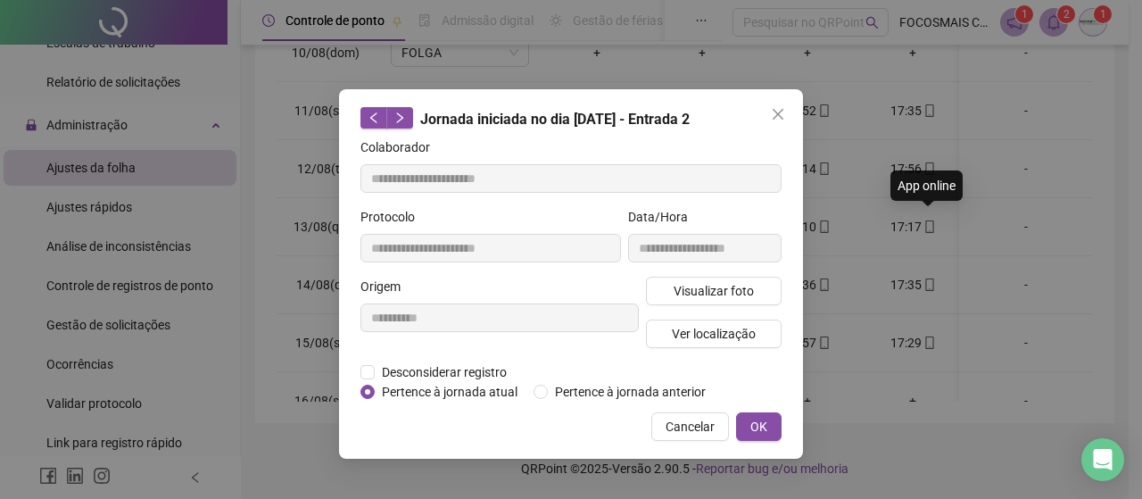
type input "**********"
click at [758, 327] on button "Ver localização" at bounding box center [714, 333] width 136 height 29
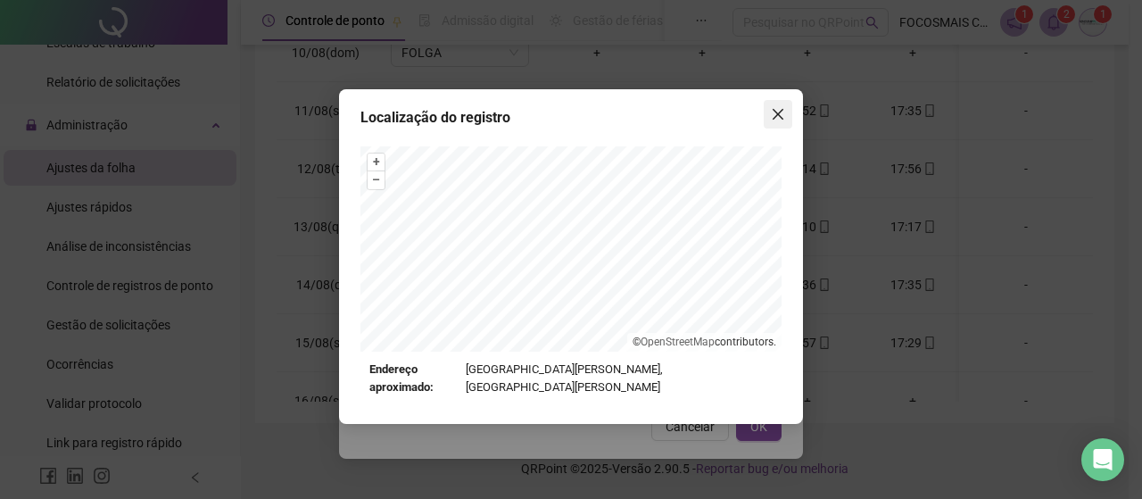
click at [776, 112] on icon "close" at bounding box center [778, 114] width 11 height 11
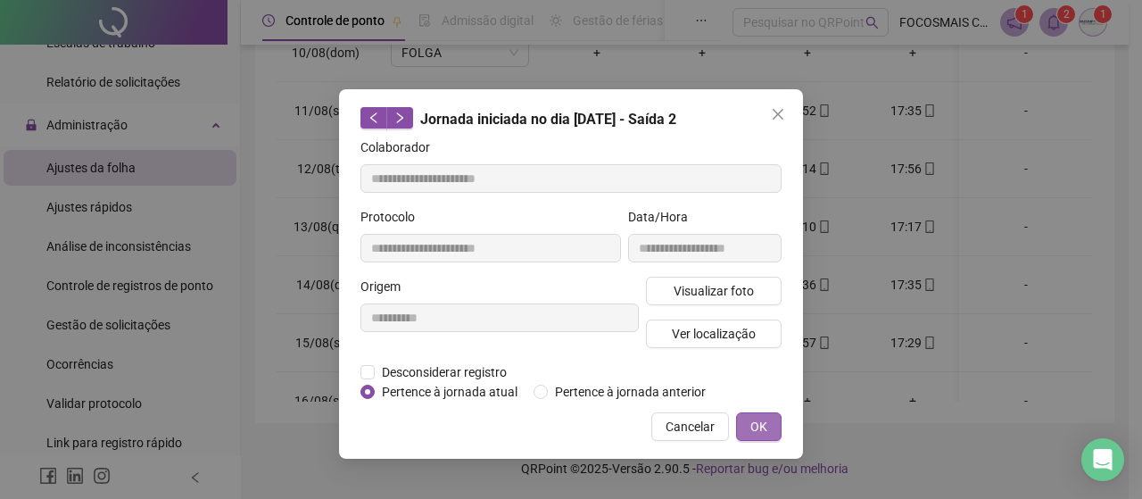
click at [749, 429] on button "OK" at bounding box center [759, 426] width 46 height 29
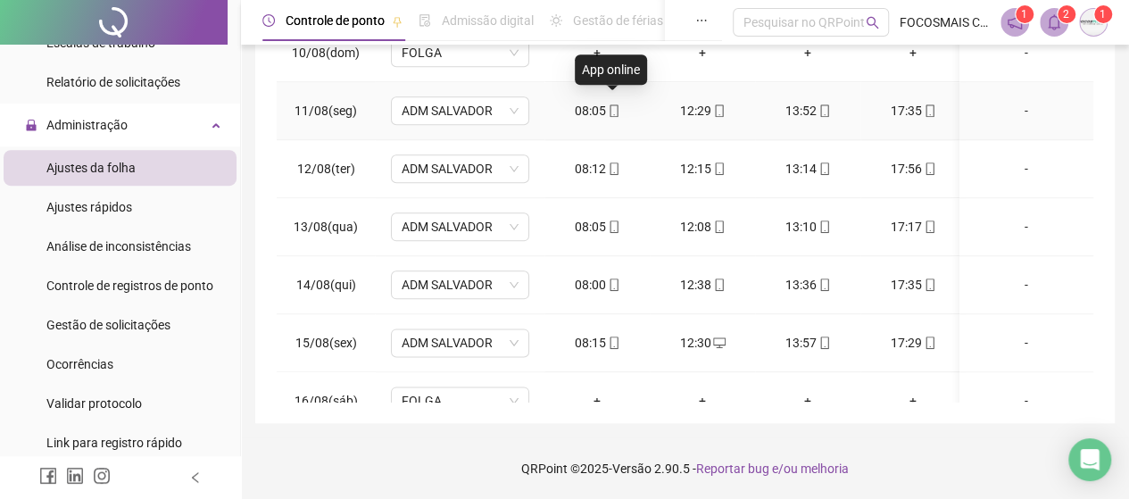
click at [613, 105] on icon "mobile" at bounding box center [614, 110] width 12 height 12
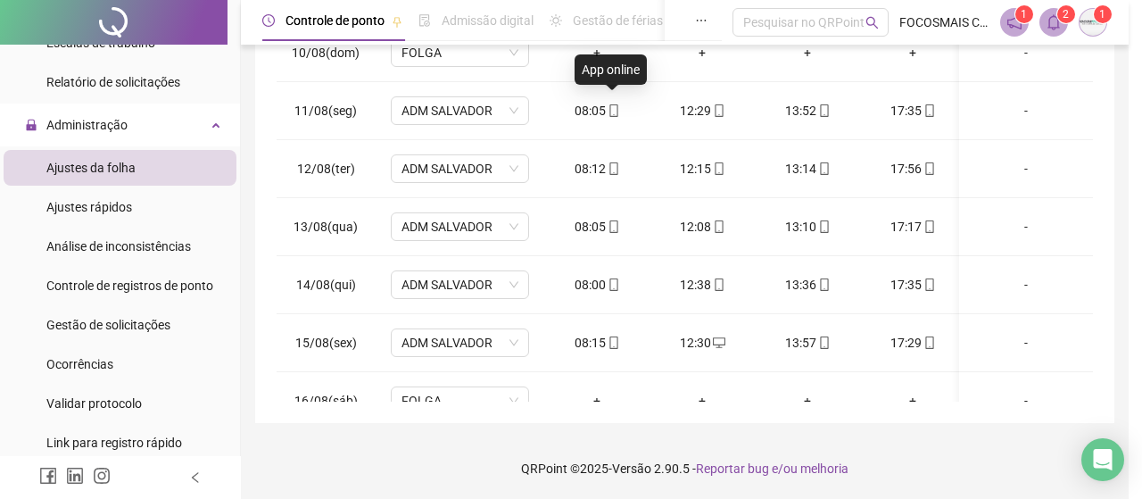
type input "**********"
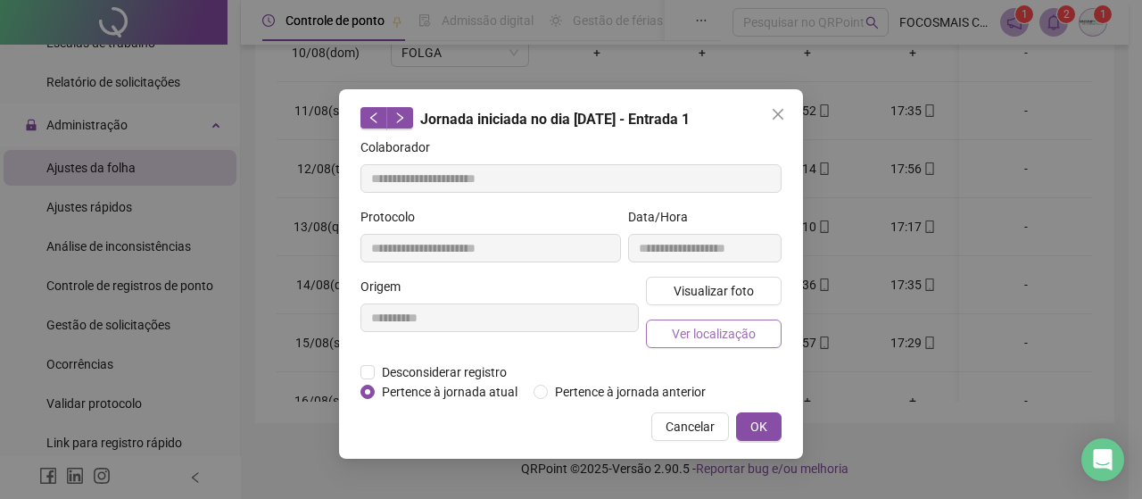
click at [710, 331] on span "Ver localização" at bounding box center [714, 334] width 84 height 20
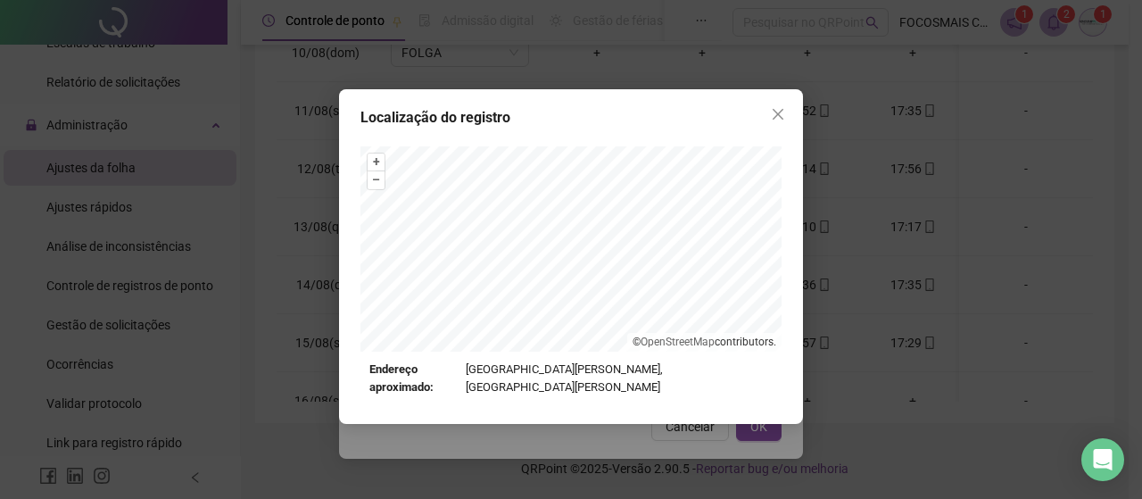
click at [781, 107] on icon "close" at bounding box center [778, 114] width 14 height 14
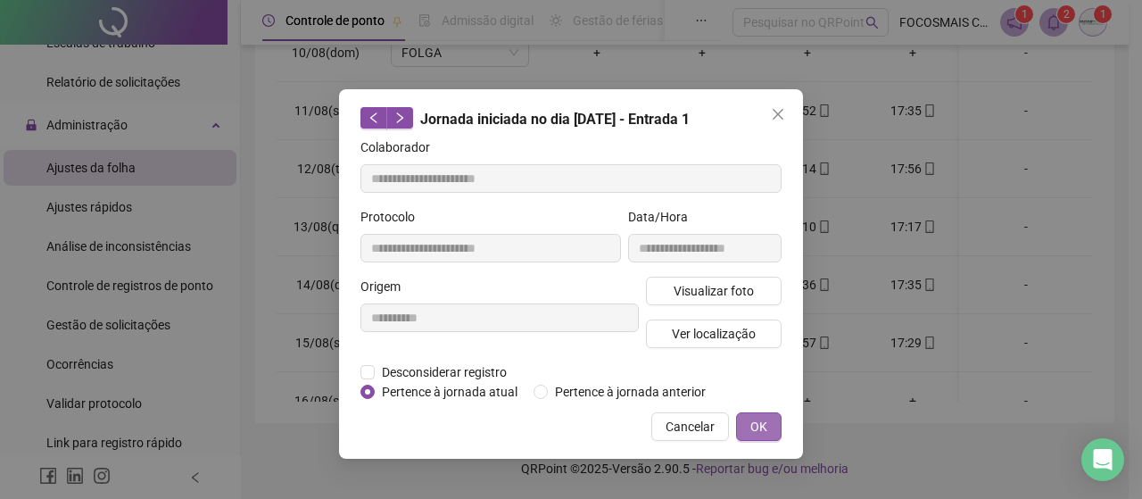
drag, startPoint x: 763, startPoint y: 433, endPoint x: 806, endPoint y: 311, distance: 128.7
click at [763, 431] on span "OK" at bounding box center [758, 427] width 17 height 20
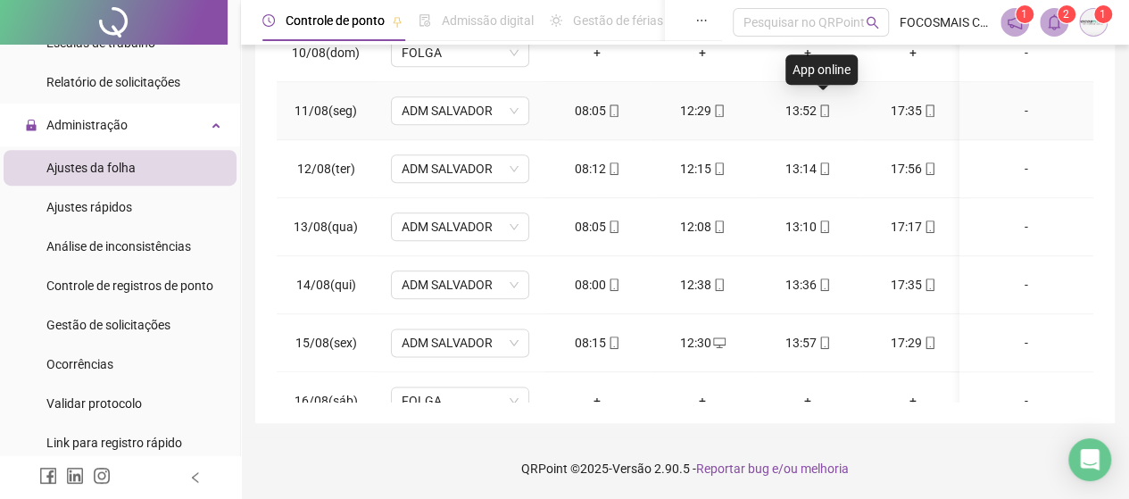
click at [818, 104] on icon "mobile" at bounding box center [824, 110] width 12 height 12
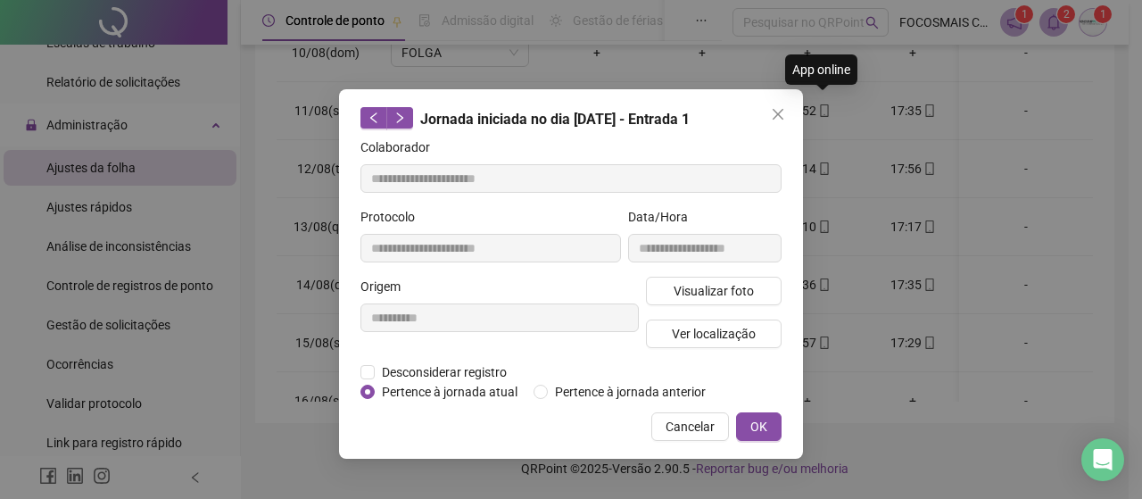
type input "**********"
click at [719, 333] on span "Ver localização" at bounding box center [714, 334] width 84 height 20
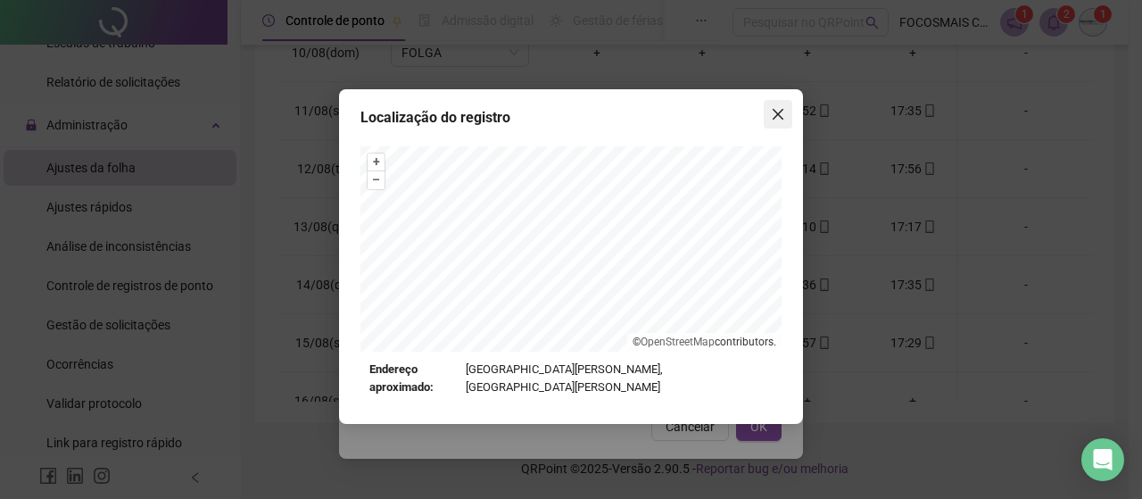
click at [776, 95] on div "Localização do registro + – ⇧ › © OpenStreetMap contributors. Endereço aproxima…" at bounding box center [571, 256] width 464 height 335
drag, startPoint x: 776, startPoint y: 111, endPoint x: 755, endPoint y: 263, distance: 154.1
click at [776, 112] on icon "close" at bounding box center [778, 114] width 14 height 14
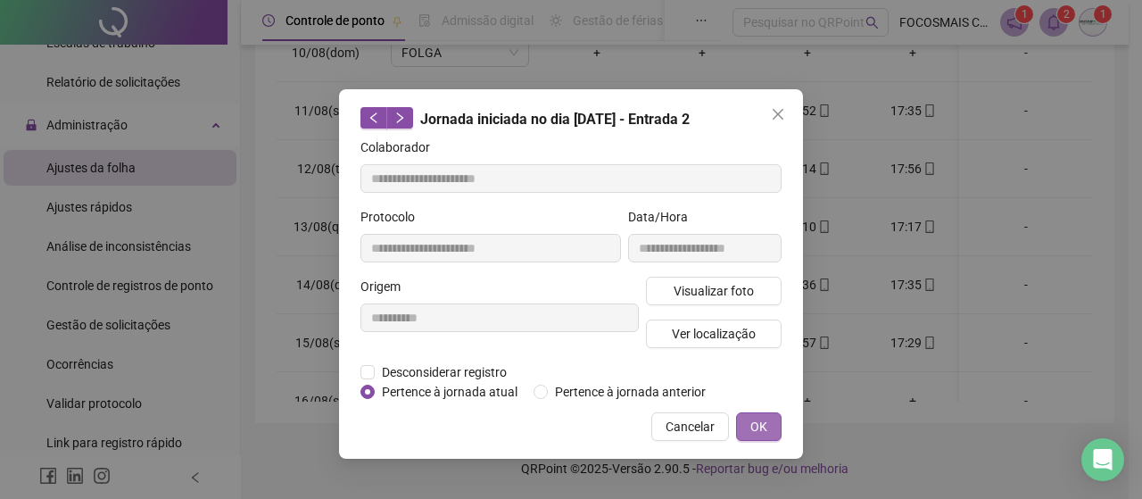
click at [764, 417] on span "OK" at bounding box center [758, 427] width 17 height 20
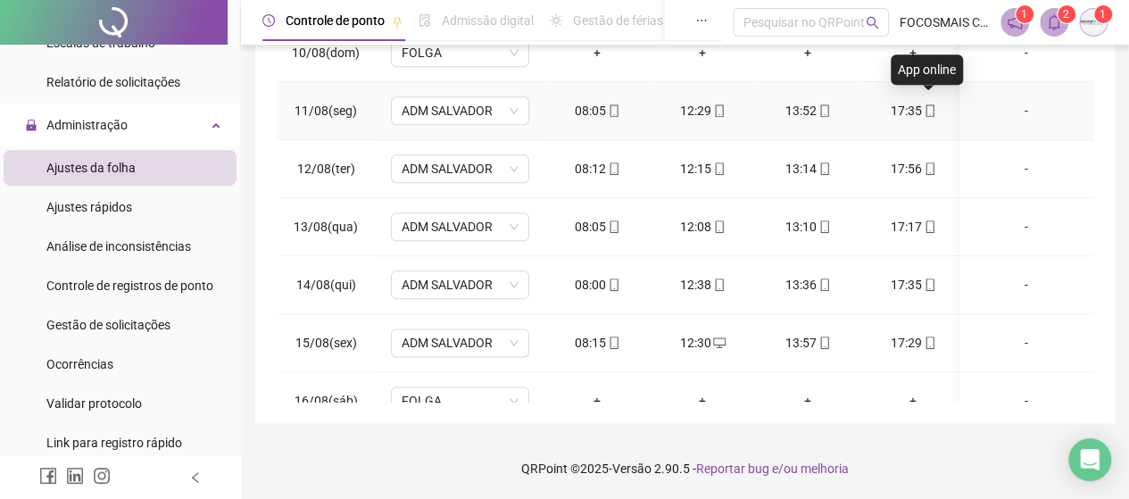
click at [927, 104] on icon "mobile" at bounding box center [929, 110] width 12 height 12
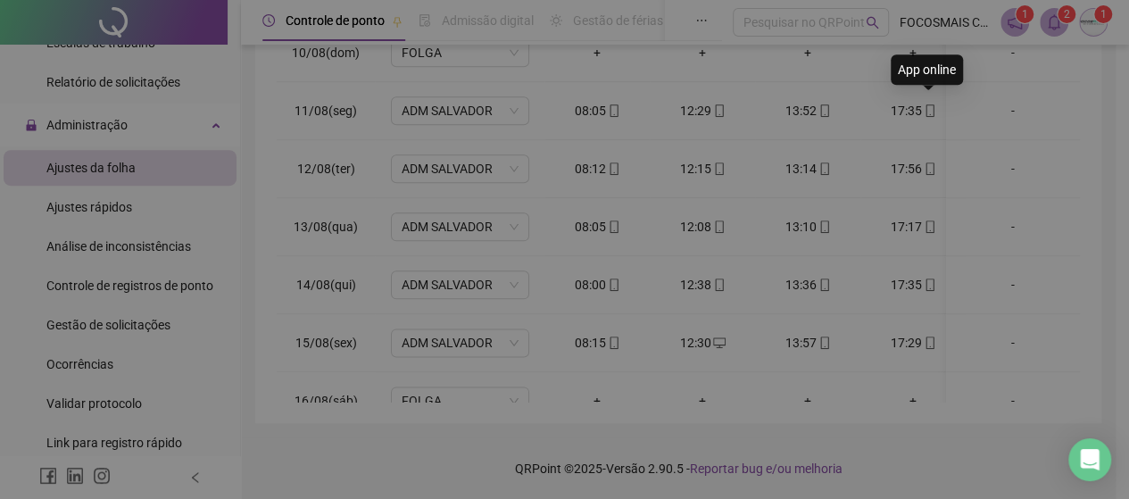
type input "**********"
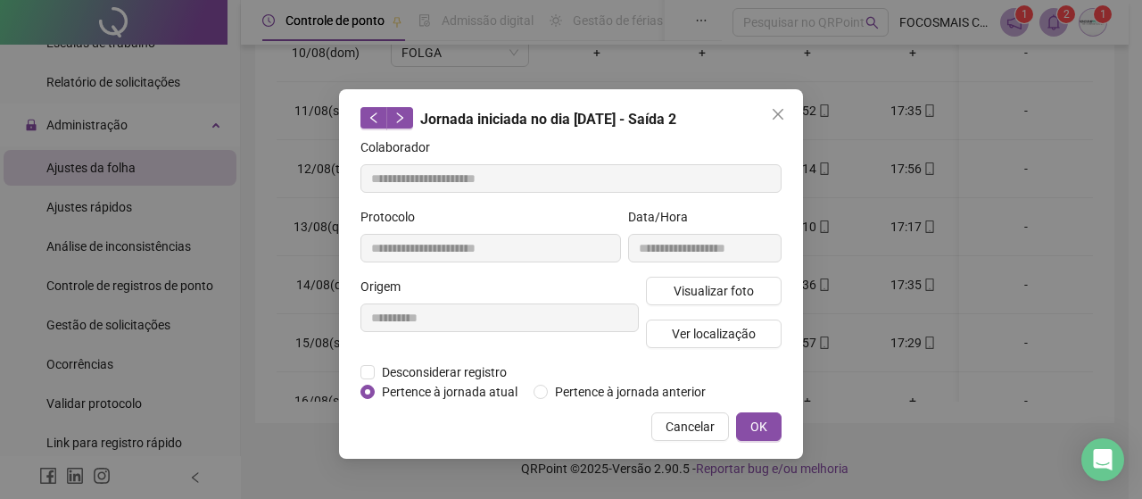
click at [708, 346] on div "Visualizar foto Ver localização" at bounding box center [713, 320] width 143 height 86
click at [708, 331] on span "Ver localização" at bounding box center [714, 334] width 84 height 20
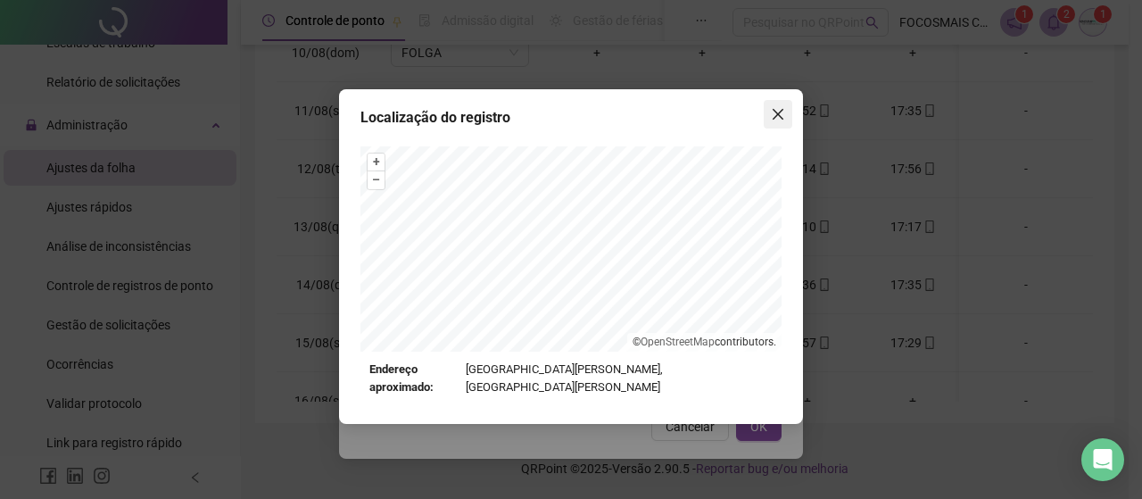
click at [781, 115] on icon "close" at bounding box center [778, 114] width 14 height 14
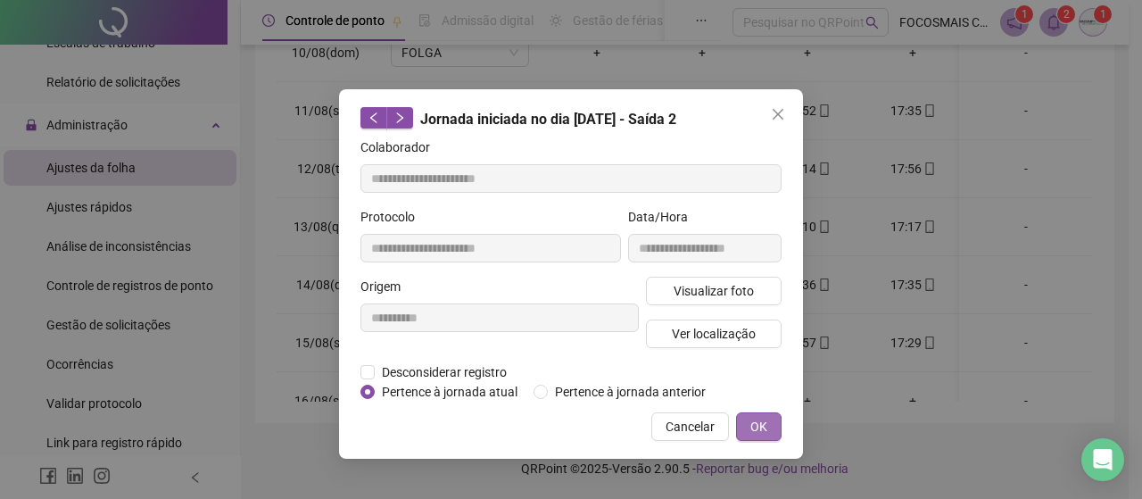
drag, startPoint x: 753, startPoint y: 424, endPoint x: 775, endPoint y: 335, distance: 92.0
click at [753, 423] on span "OK" at bounding box center [758, 427] width 17 height 20
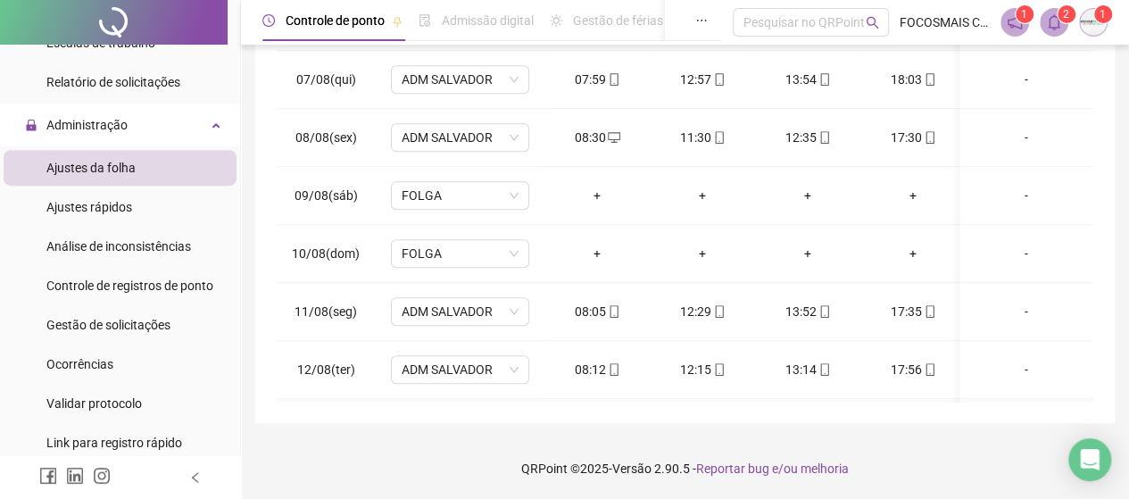
scroll to position [774, 0]
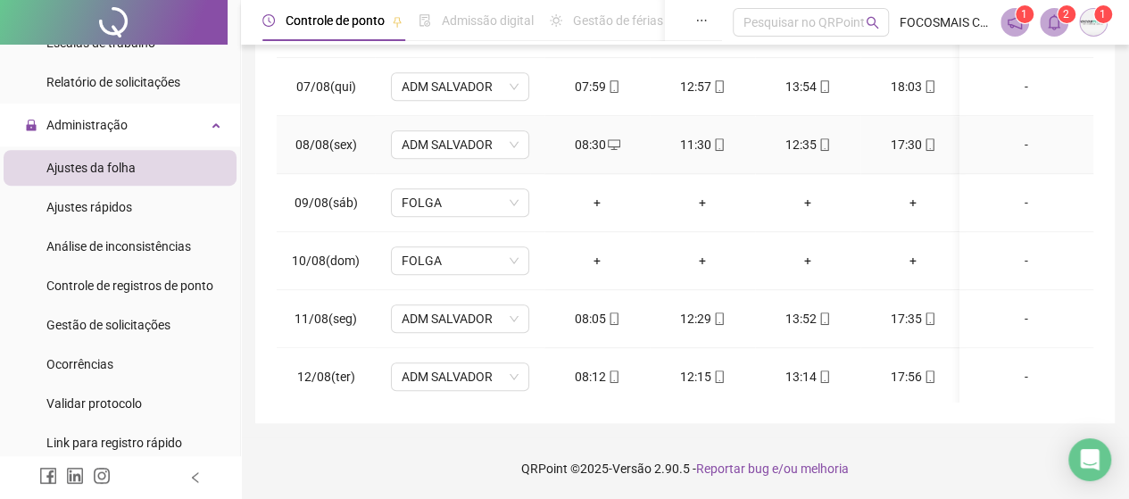
click at [717, 138] on icon "mobile" at bounding box center [719, 144] width 12 height 12
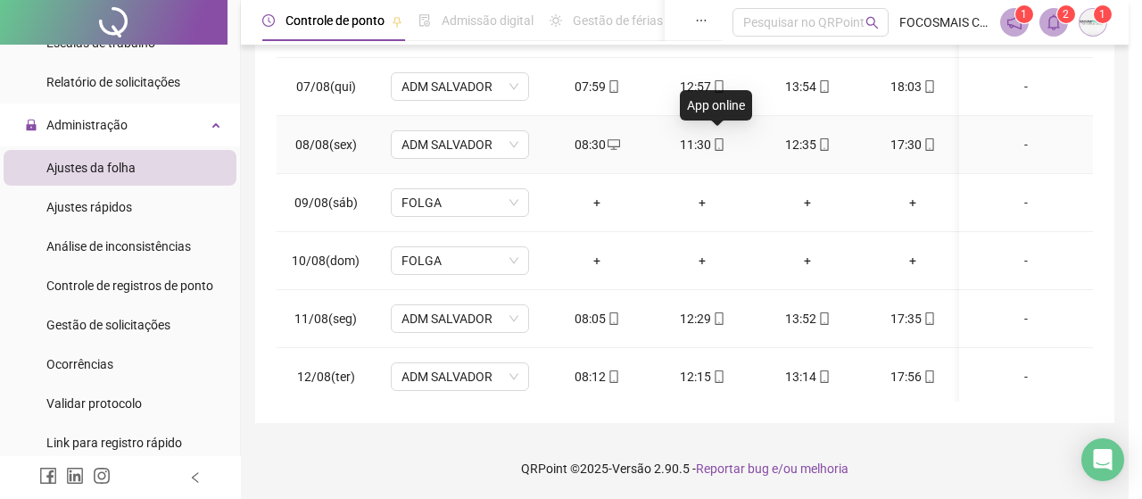
type input "**********"
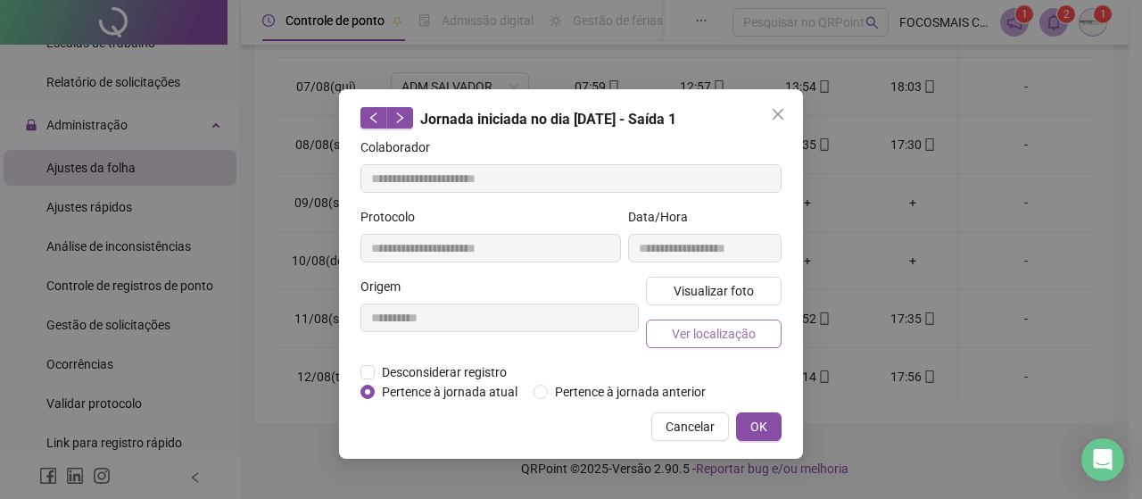
click at [726, 340] on span "Ver localização" at bounding box center [714, 334] width 84 height 20
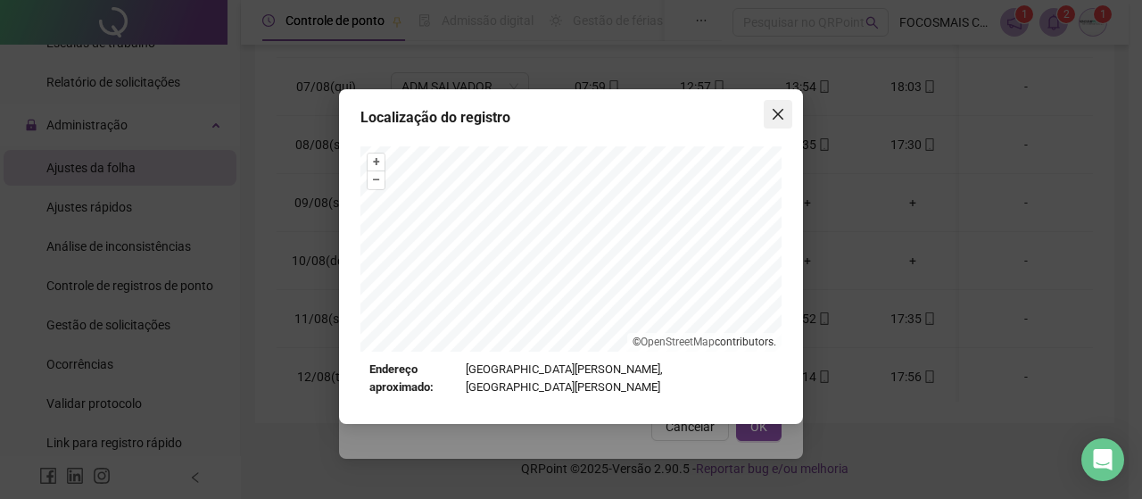
click at [782, 108] on icon "close" at bounding box center [778, 114] width 14 height 14
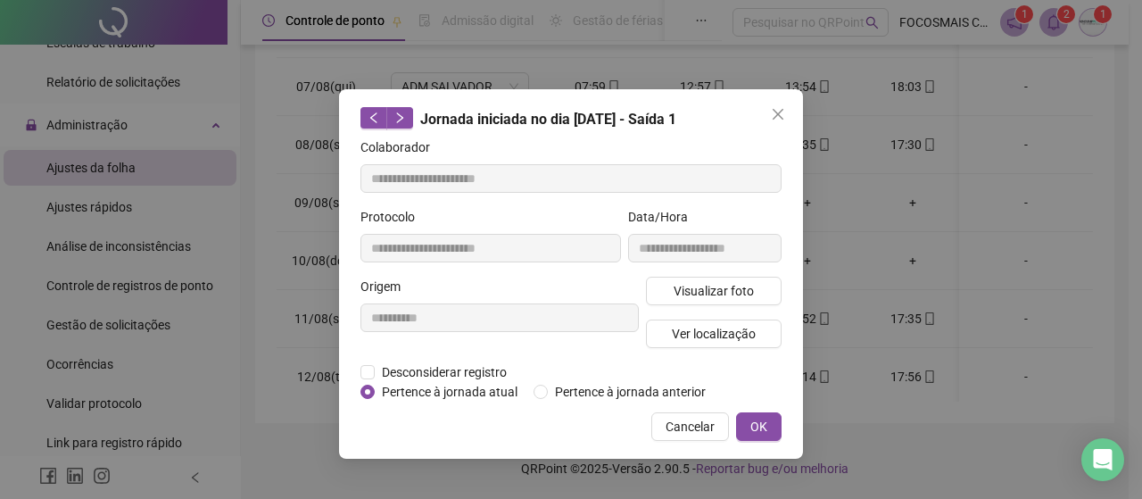
click at [769, 422] on button "OK" at bounding box center [759, 426] width 46 height 29
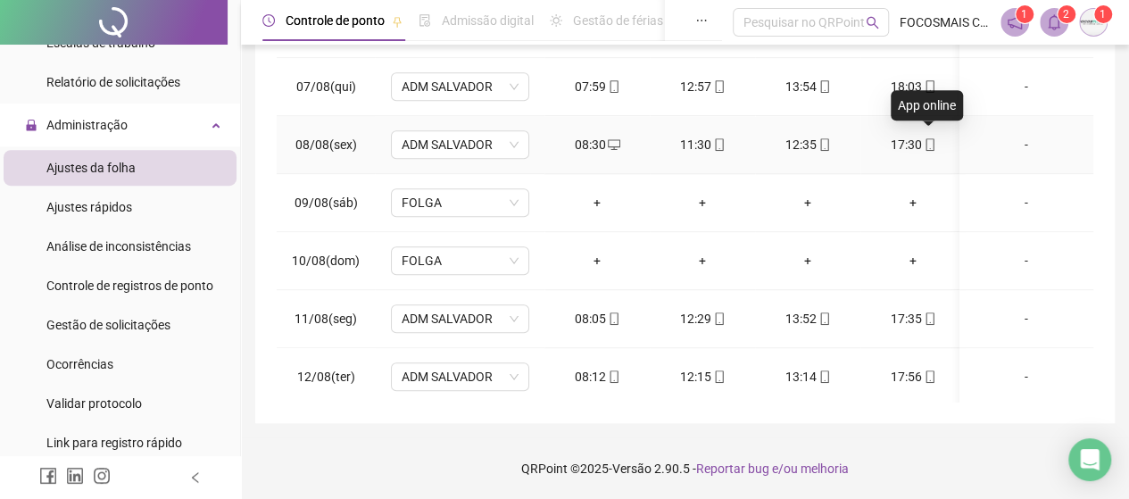
click at [926, 143] on icon "mobile" at bounding box center [929, 144] width 12 height 12
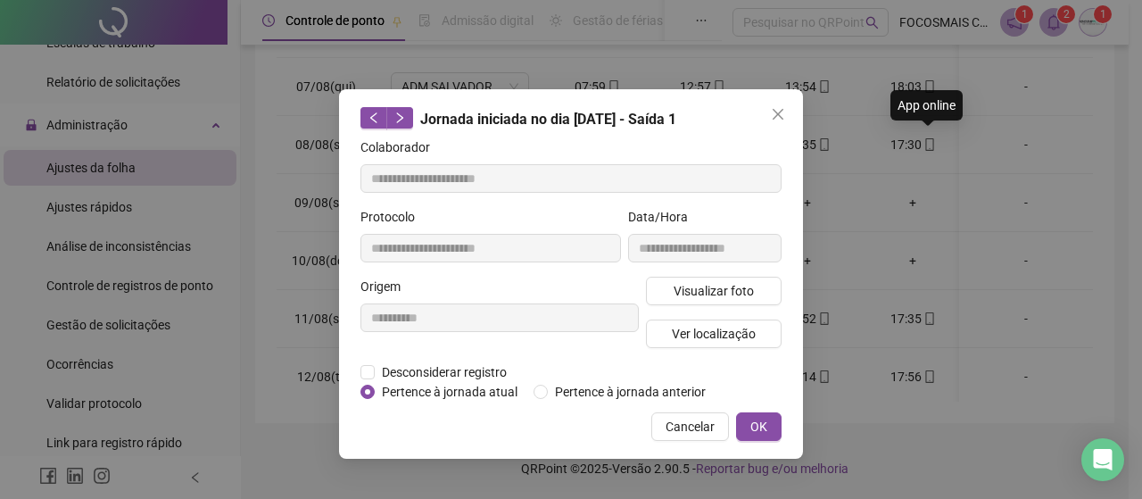
type input "**********"
click at [724, 336] on span "Ver localização" at bounding box center [714, 334] width 84 height 20
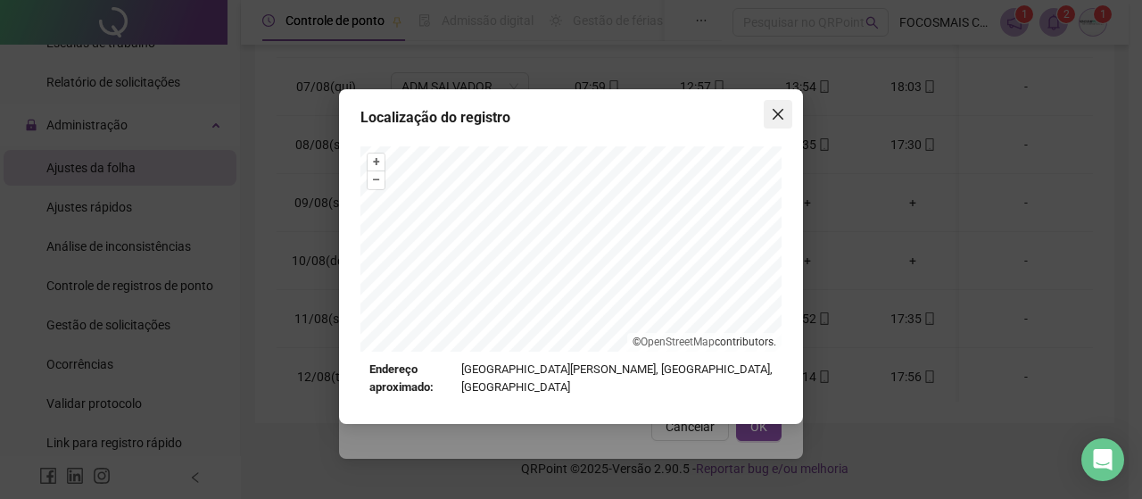
click at [776, 111] on icon "close" at bounding box center [778, 114] width 14 height 14
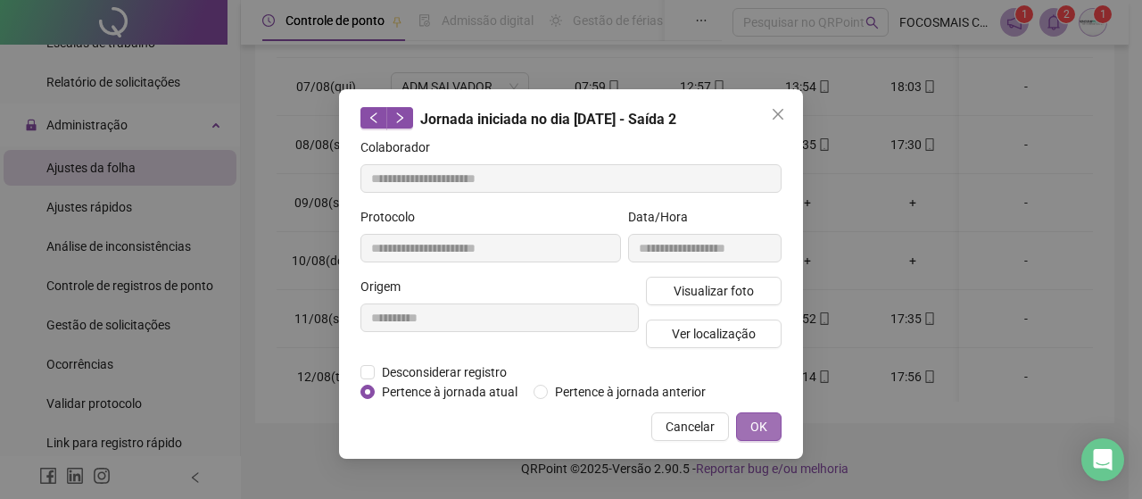
click at [760, 424] on span "OK" at bounding box center [758, 427] width 17 height 20
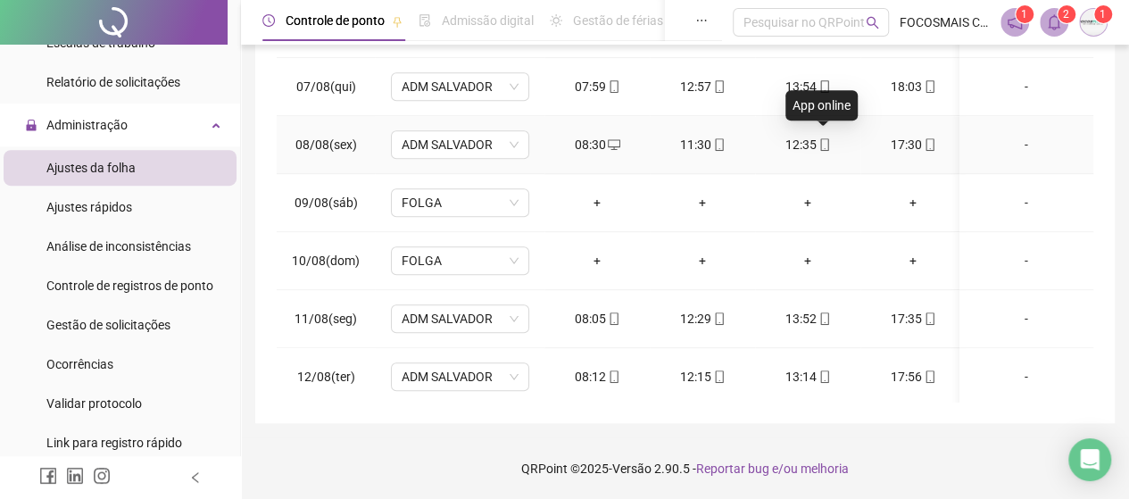
click at [821, 145] on icon "mobile" at bounding box center [824, 144] width 8 height 12
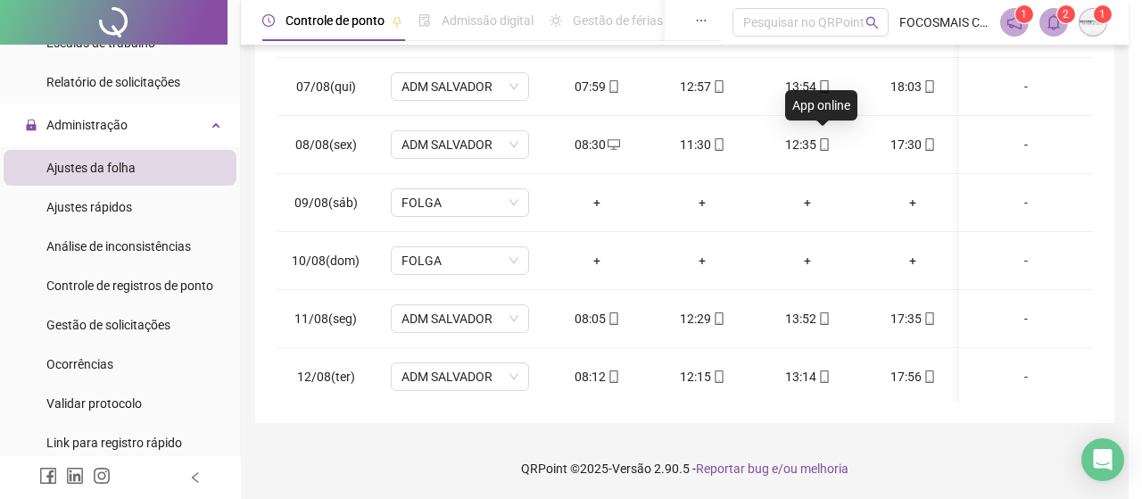
type input "**********"
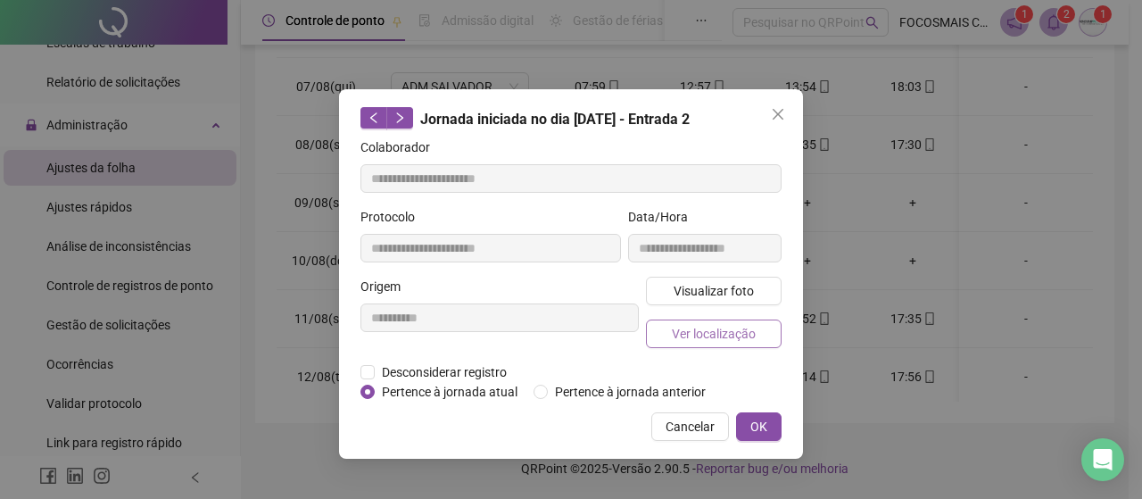
click at [707, 327] on span "Ver localização" at bounding box center [714, 334] width 84 height 20
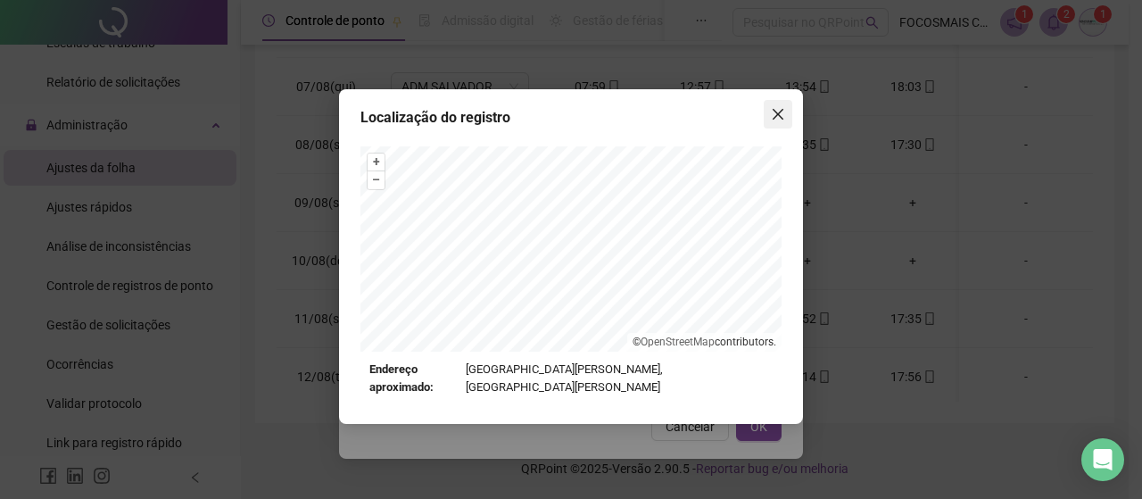
click at [774, 112] on icon "close" at bounding box center [778, 114] width 14 height 14
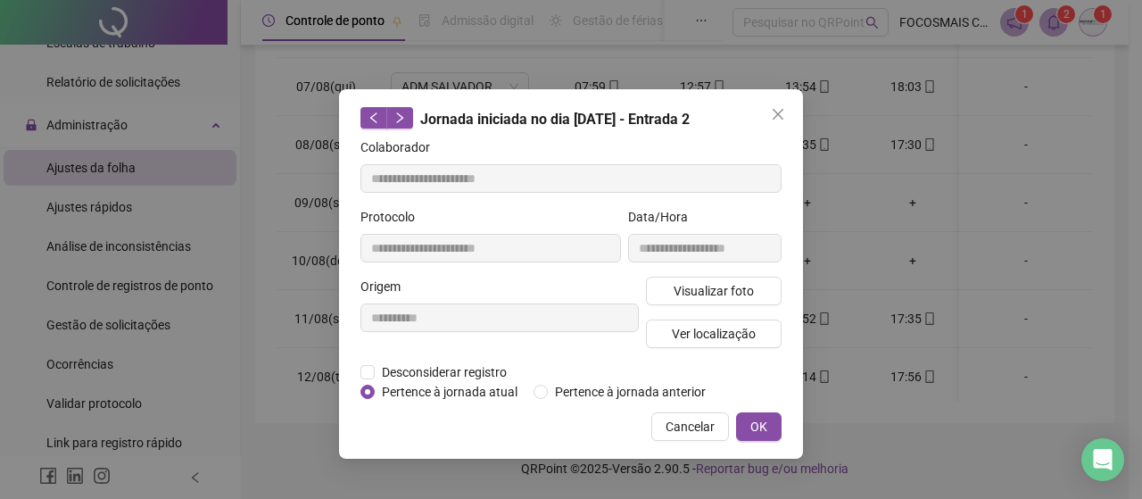
click at [753, 422] on span "OK" at bounding box center [758, 427] width 17 height 20
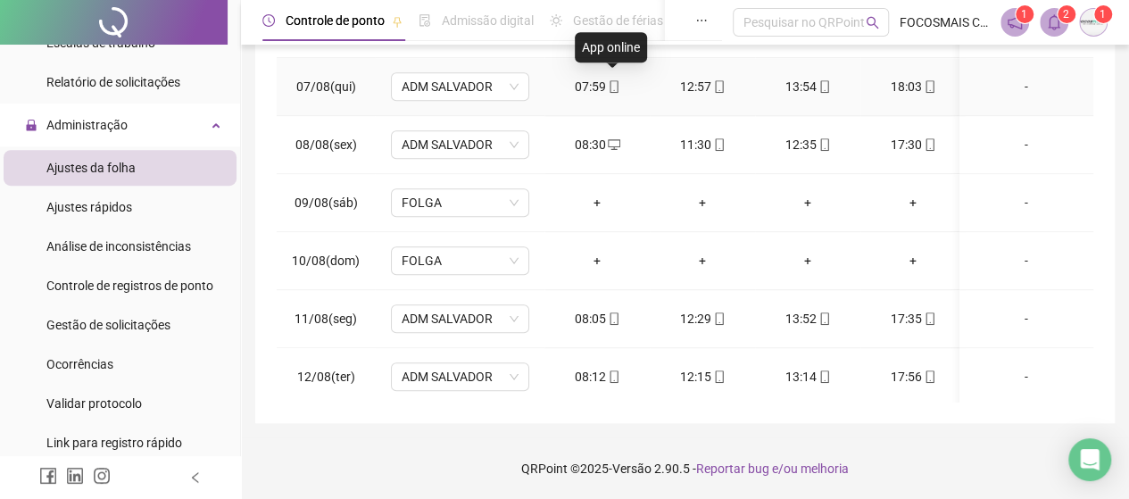
click at [609, 80] on icon "mobile" at bounding box center [613, 86] width 8 height 12
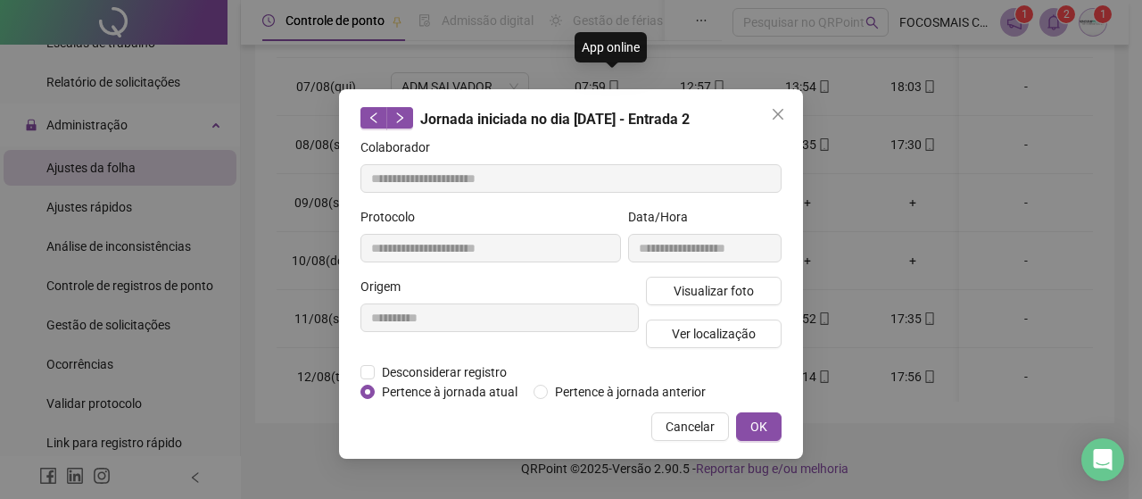
type input "**********"
click at [707, 334] on span "Ver localização" at bounding box center [714, 334] width 84 height 20
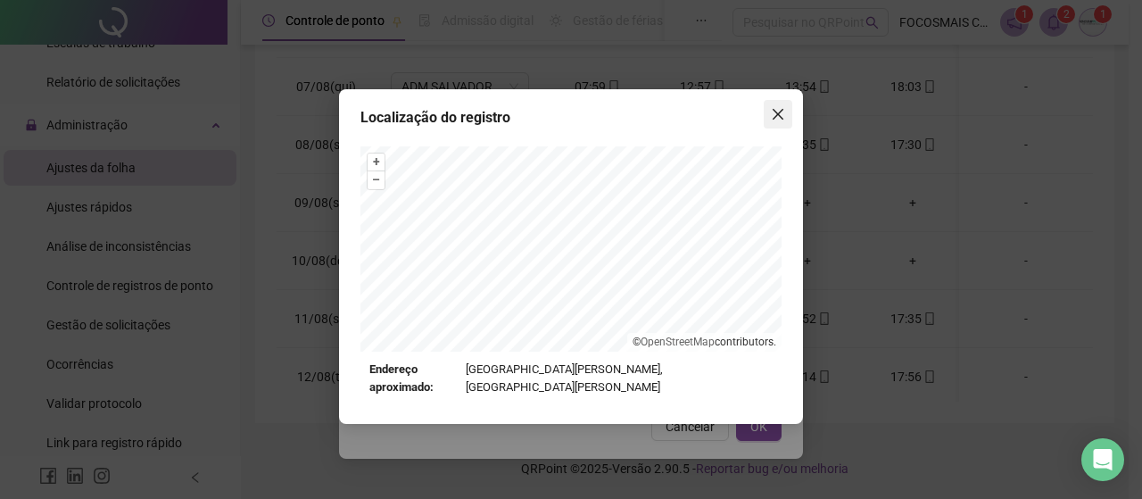
drag, startPoint x: 783, startPoint y: 110, endPoint x: 760, endPoint y: 181, distance: 75.1
click at [783, 111] on icon "close" at bounding box center [778, 114] width 14 height 14
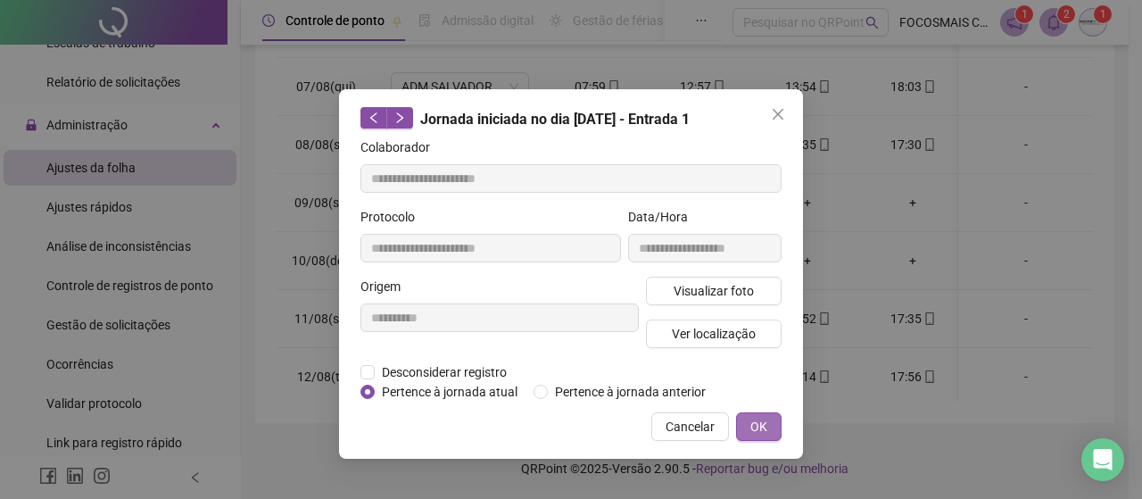
click at [751, 420] on span "OK" at bounding box center [758, 427] width 17 height 20
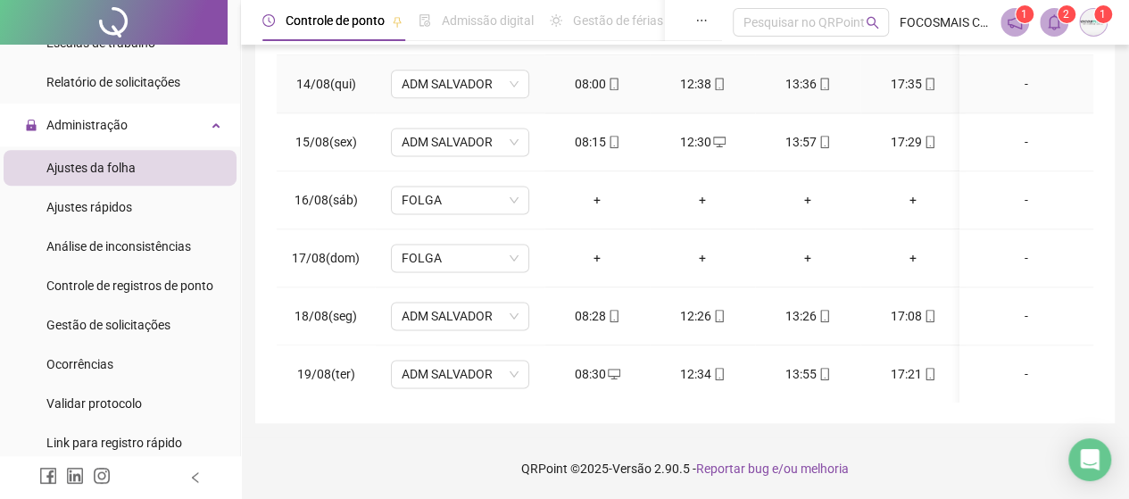
scroll to position [1190, 0]
click at [614, 366] on icon "desktop" at bounding box center [614, 372] width 12 height 12
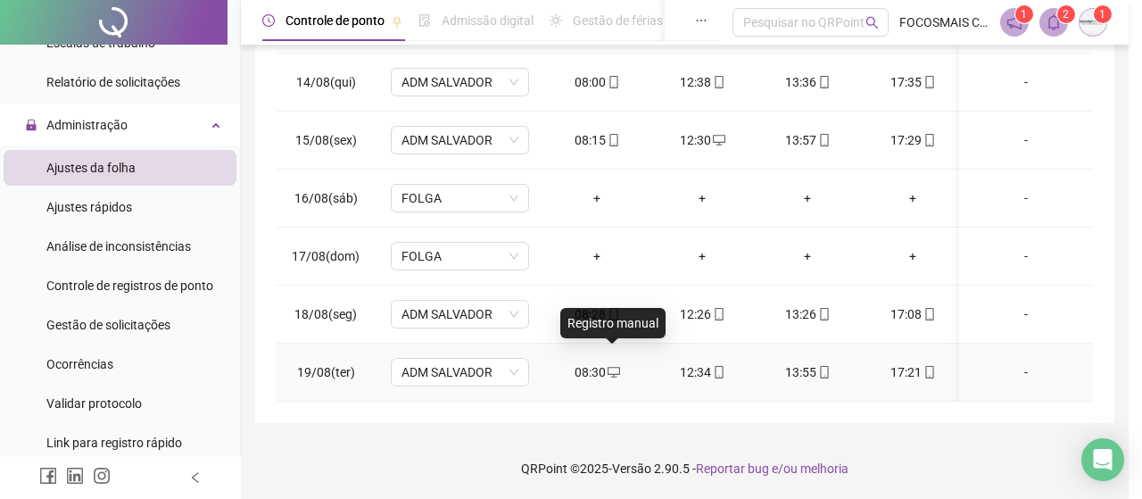
type input "**********"
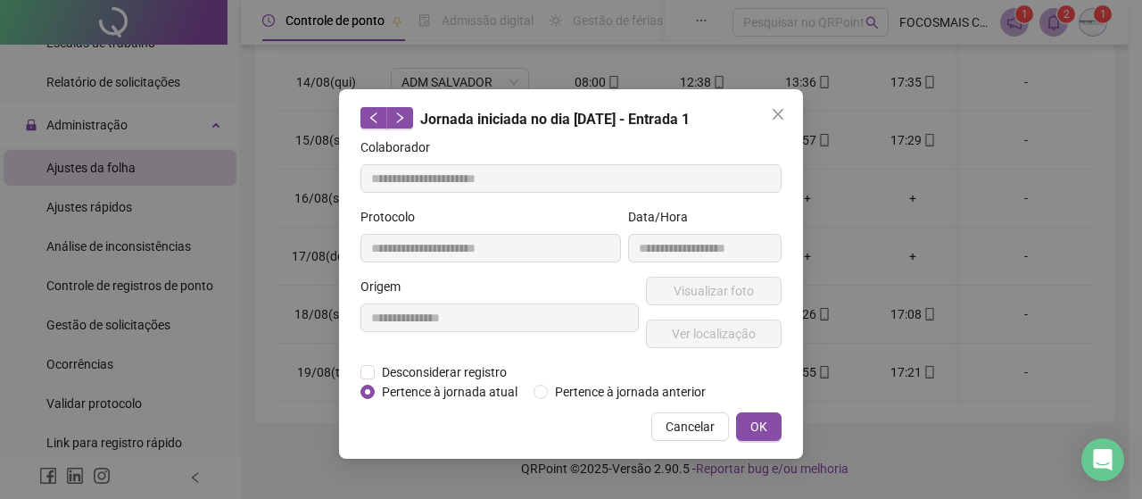
drag, startPoint x: 776, startPoint y: 103, endPoint x: 774, endPoint y: 119, distance: 16.2
click at [776, 104] on button "Close" at bounding box center [778, 114] width 29 height 29
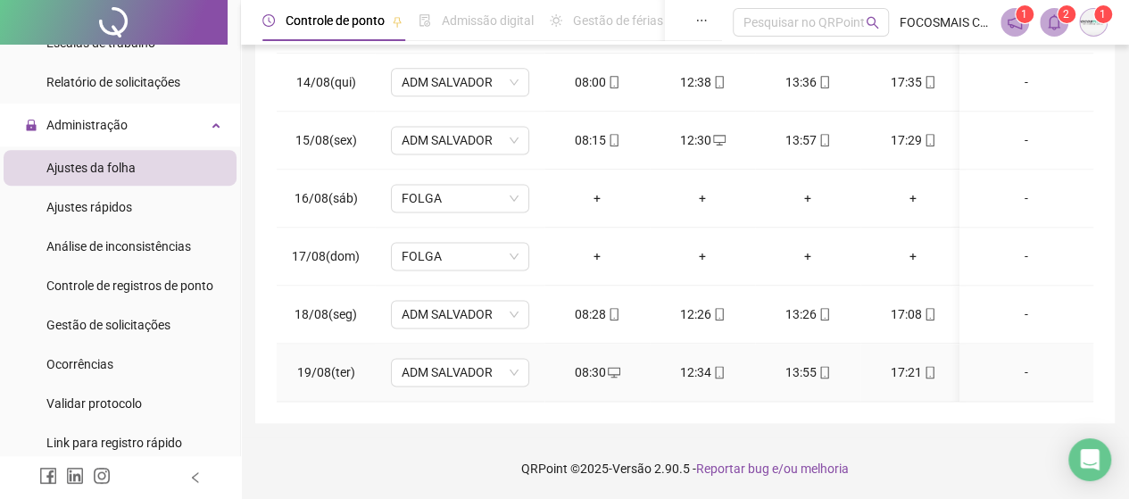
click at [705, 362] on div "12:34" at bounding box center [702, 372] width 77 height 20
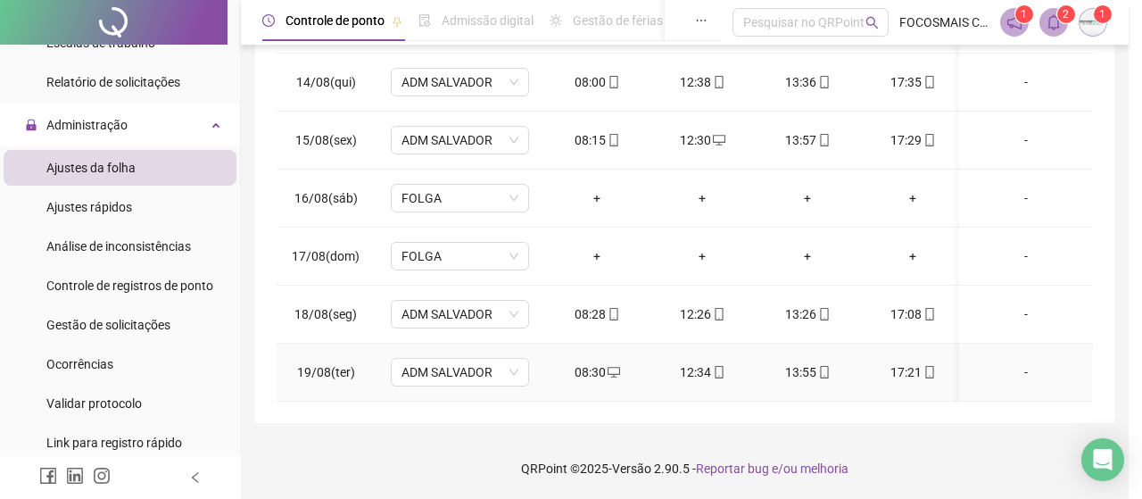
type input "**********"
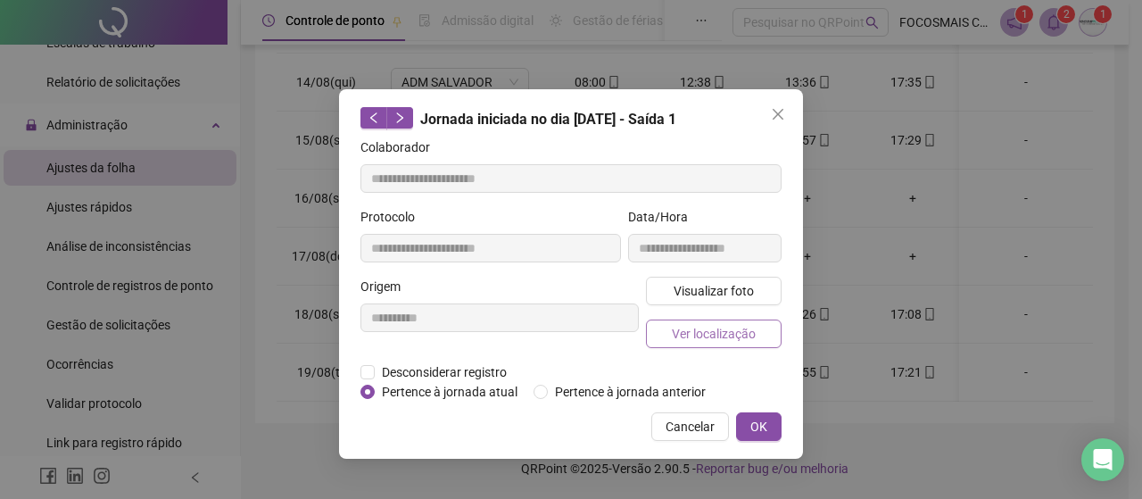
click at [707, 339] on span "Ver localização" at bounding box center [714, 334] width 84 height 20
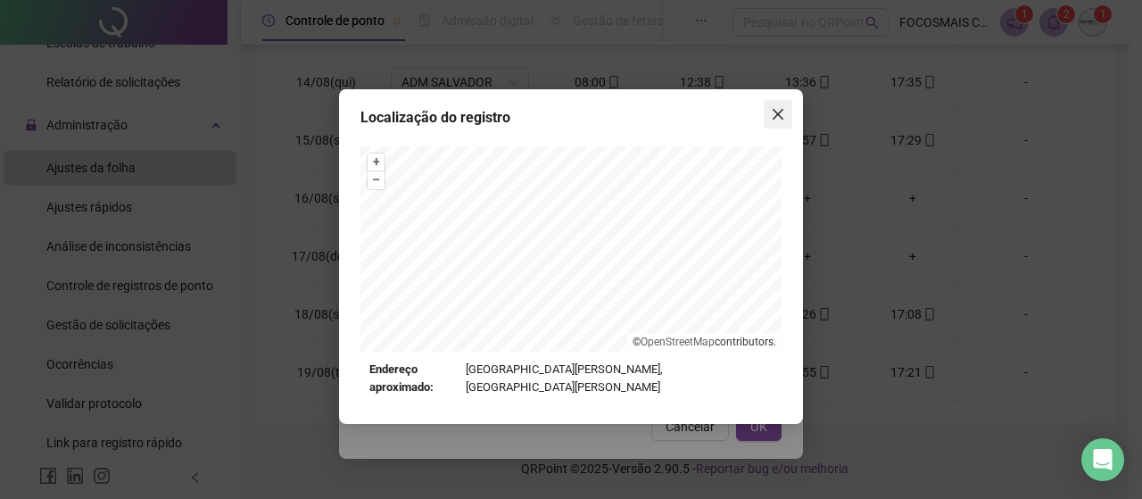
click at [782, 108] on icon "close" at bounding box center [778, 114] width 14 height 14
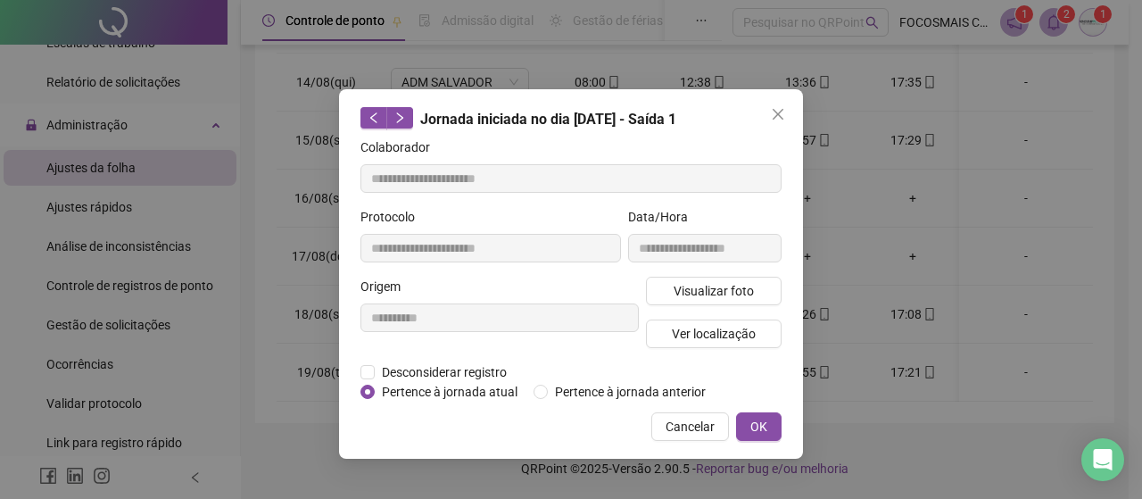
drag, startPoint x: 753, startPoint y: 429, endPoint x: 815, endPoint y: 417, distance: 62.8
click at [755, 429] on span "OK" at bounding box center [758, 427] width 17 height 20
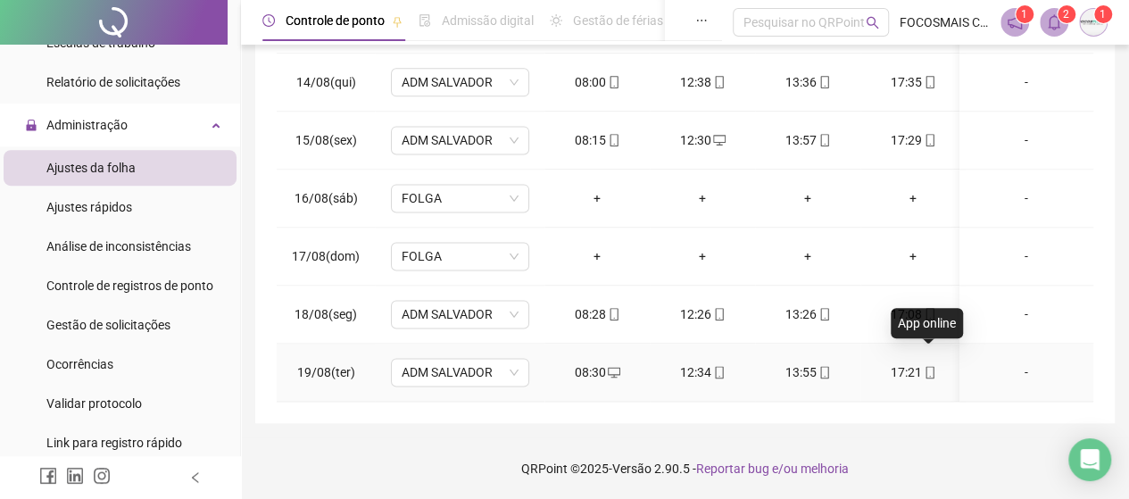
click at [925, 366] on icon "mobile" at bounding box center [929, 372] width 8 height 12
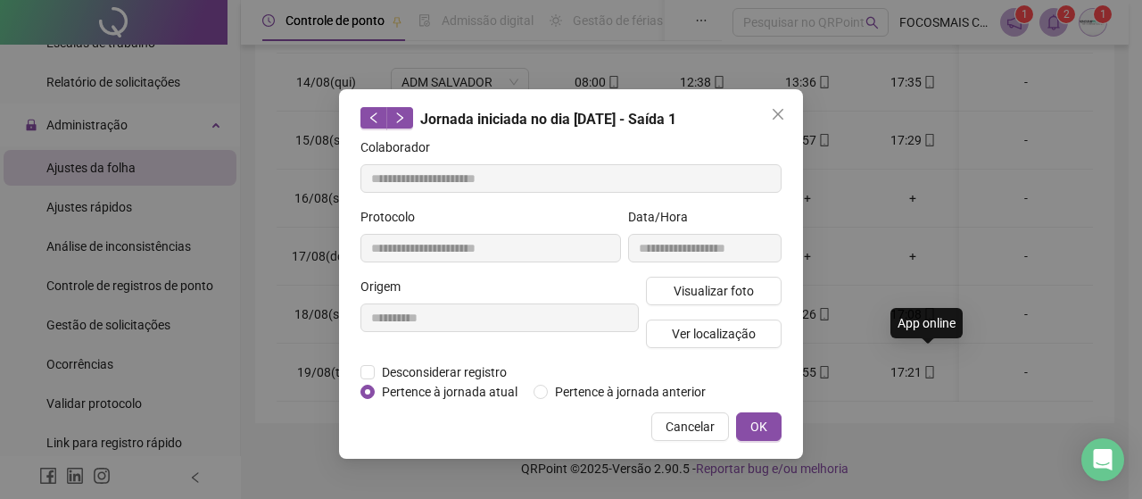
type input "**********"
click at [689, 337] on span "Ver localização" at bounding box center [714, 334] width 84 height 20
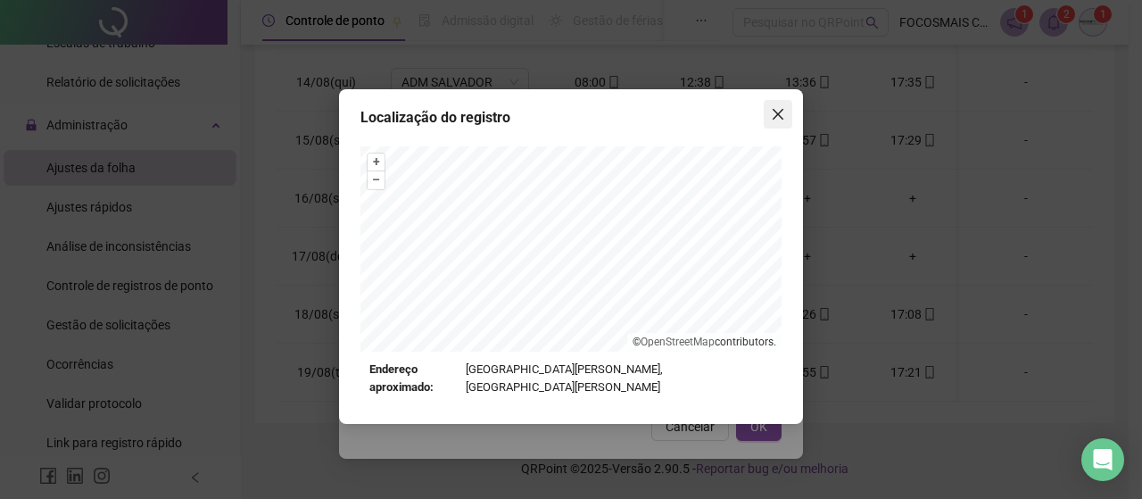
click at [780, 118] on icon "close" at bounding box center [778, 114] width 14 height 14
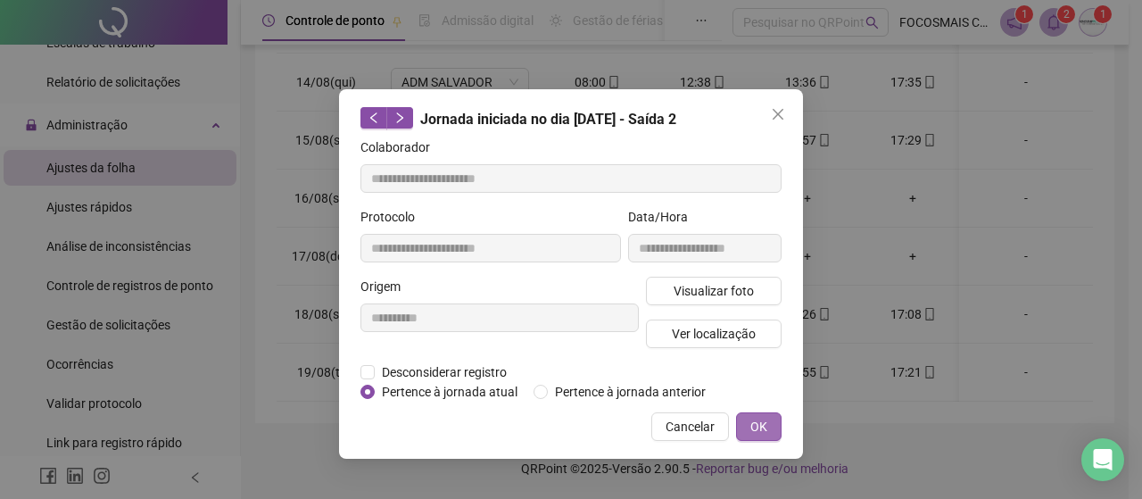
click at [776, 426] on button "OK" at bounding box center [759, 426] width 46 height 29
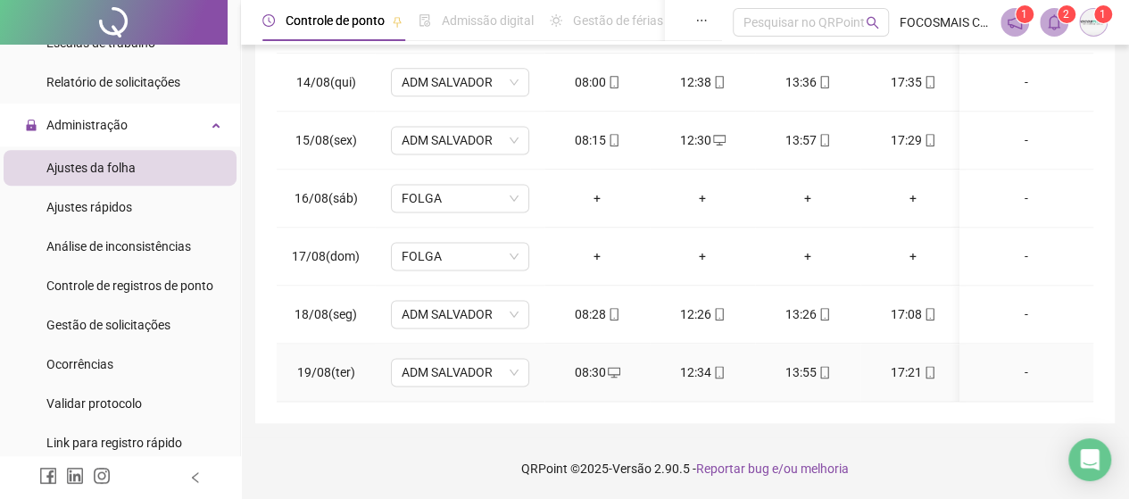
click at [720, 366] on icon "mobile" at bounding box center [719, 372] width 12 height 12
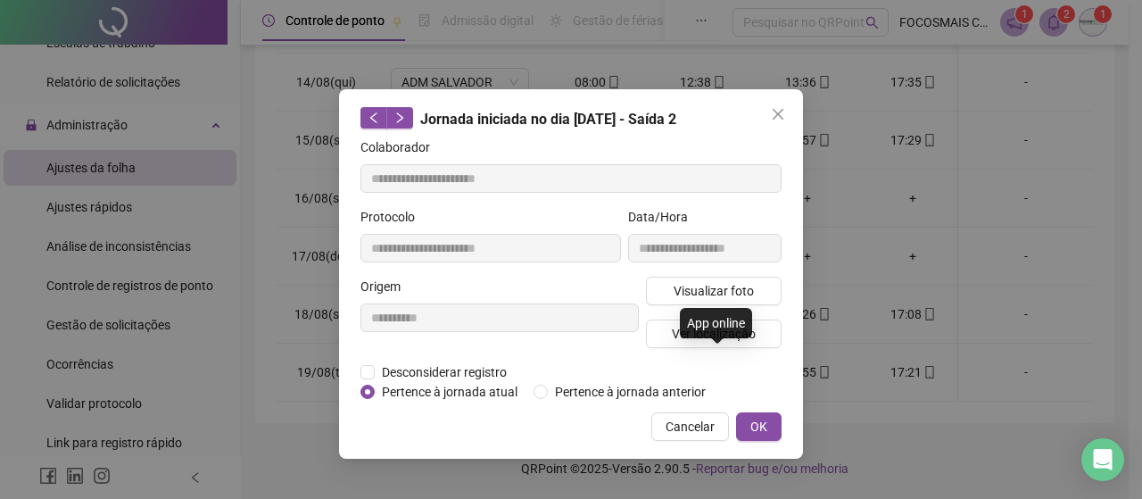
type input "**********"
click at [726, 331] on span "Ver localização" at bounding box center [714, 334] width 84 height 20
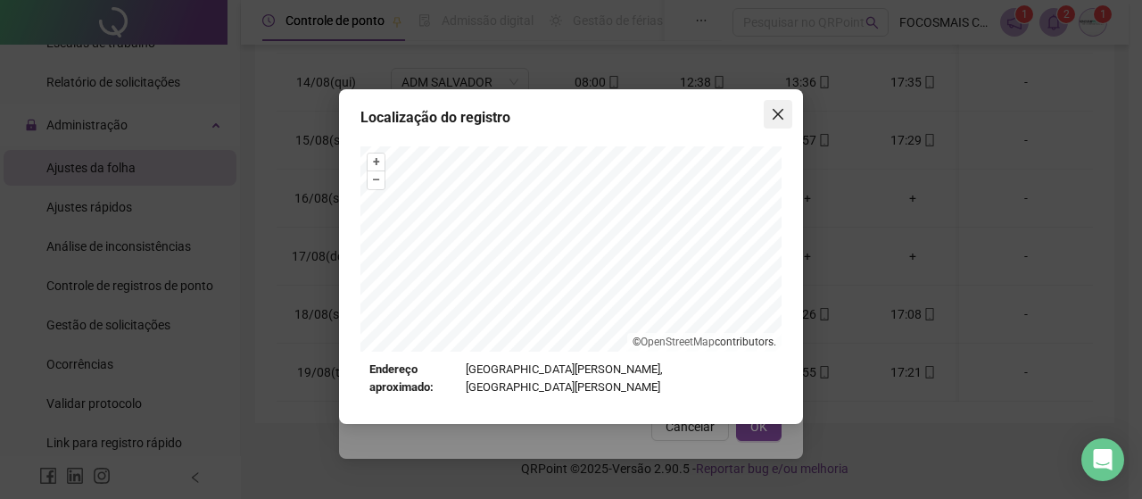
click at [781, 107] on icon "close" at bounding box center [778, 114] width 14 height 14
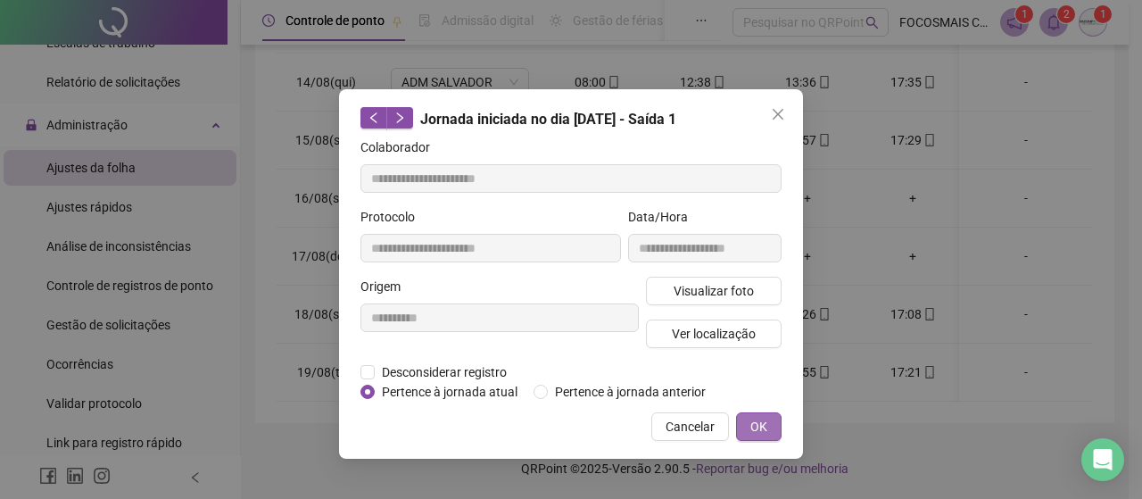
click at [753, 427] on span "OK" at bounding box center [758, 427] width 17 height 20
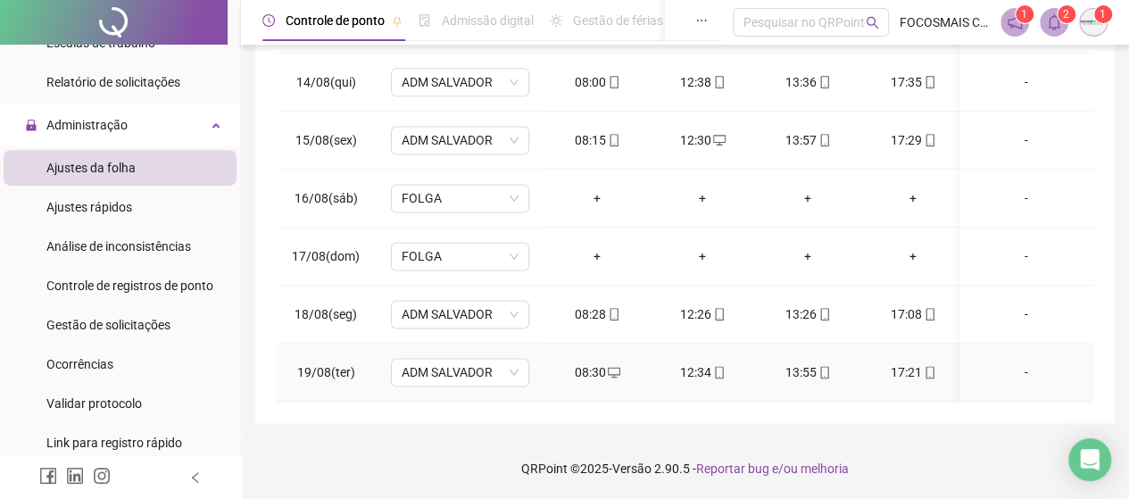
click at [821, 366] on icon "mobile" at bounding box center [824, 372] width 12 height 12
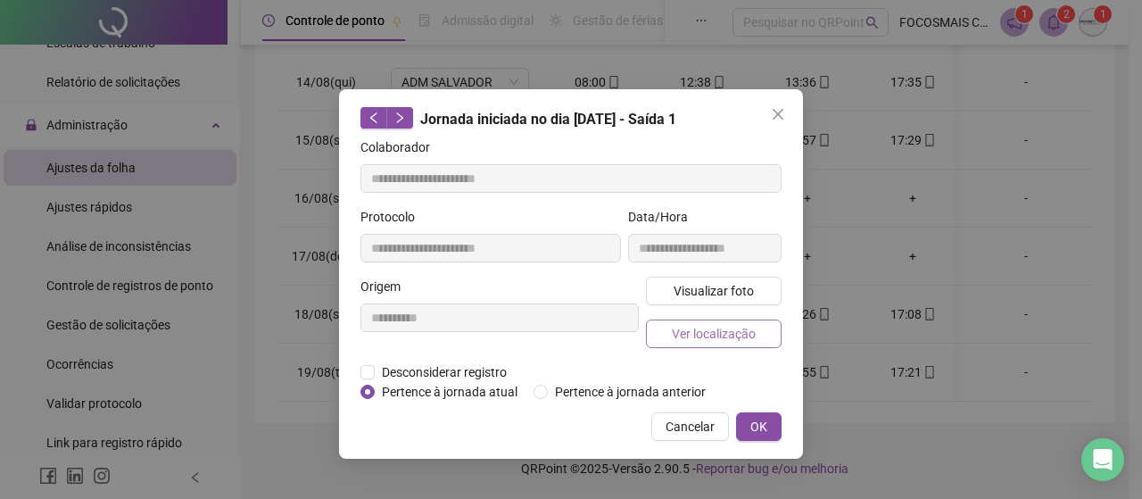
type input "**********"
click at [735, 331] on span "Ver localização" at bounding box center [714, 334] width 84 height 20
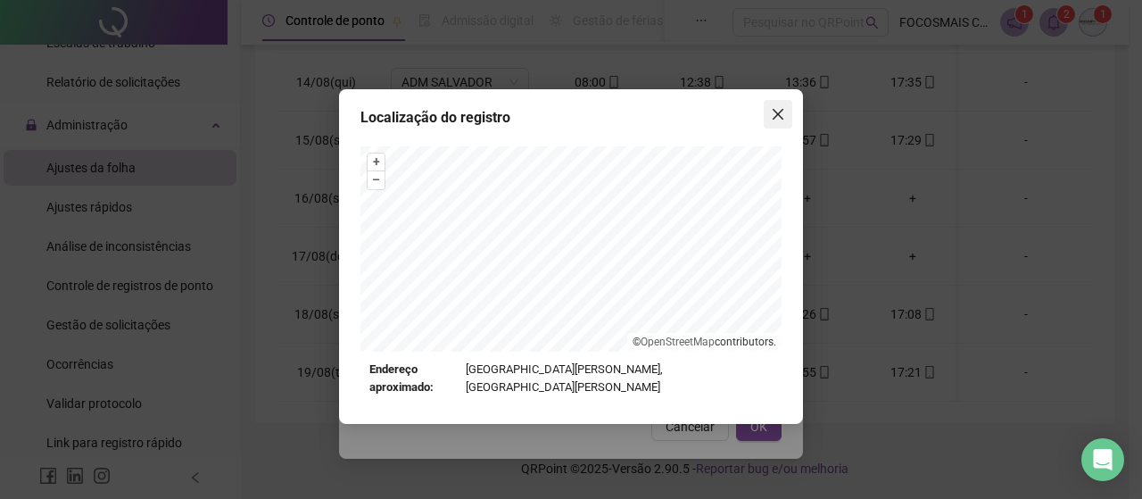
drag, startPoint x: 776, startPoint y: 112, endPoint x: 749, endPoint y: 362, distance: 252.1
click at [776, 112] on icon "close" at bounding box center [778, 114] width 11 height 11
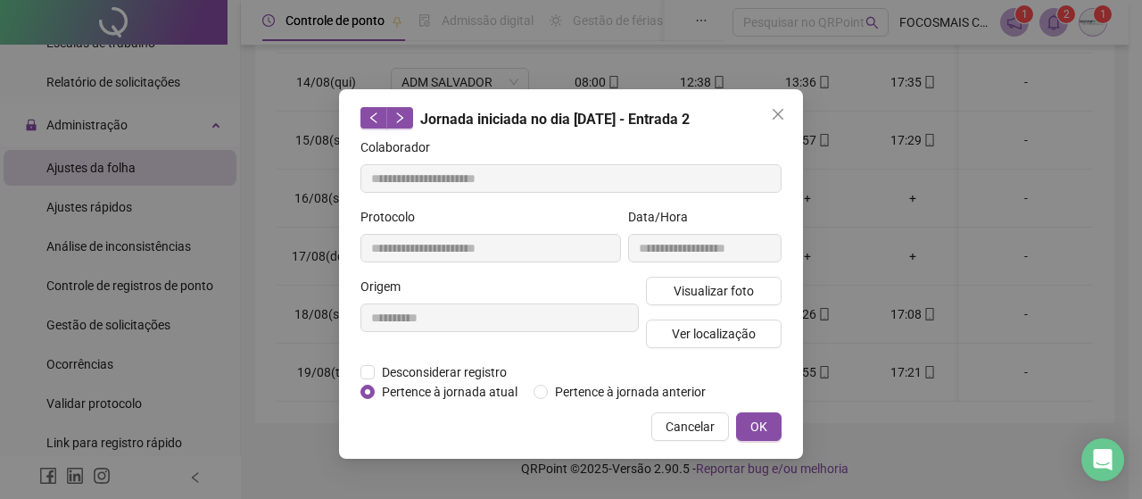
click at [751, 442] on div "**********" at bounding box center [571, 273] width 464 height 369
click at [755, 424] on span "OK" at bounding box center [758, 427] width 17 height 20
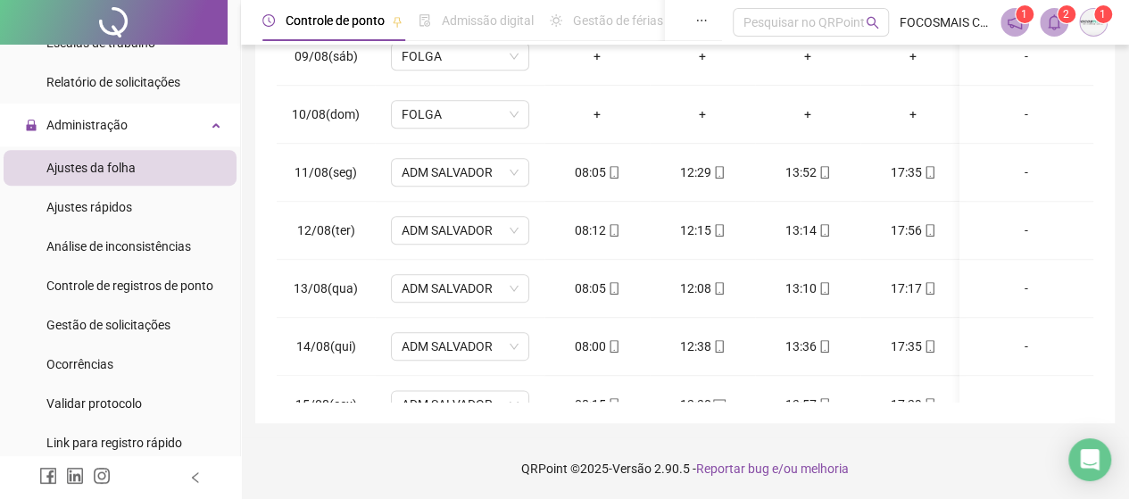
scroll to position [774, 0]
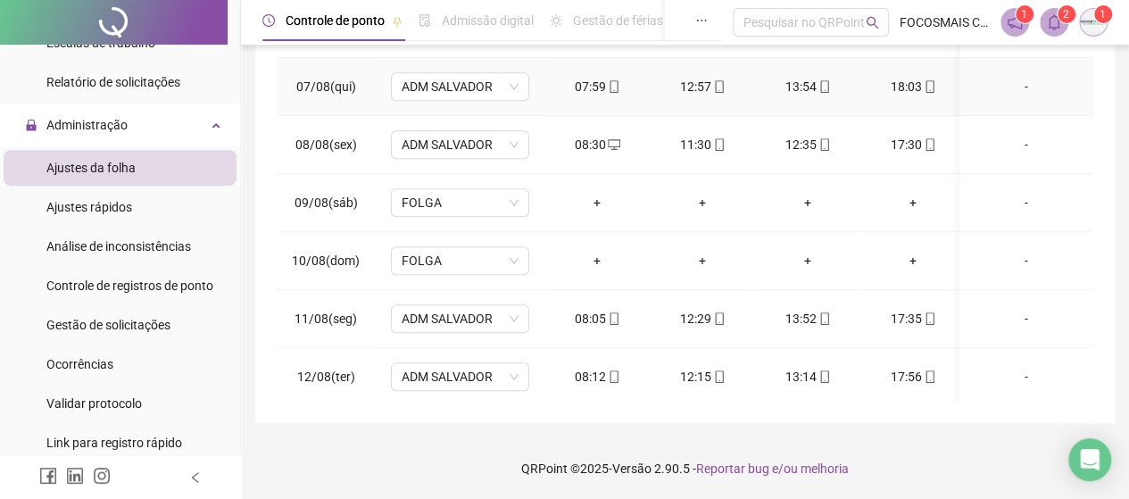
click at [824, 80] on icon "mobile" at bounding box center [824, 86] width 12 height 12
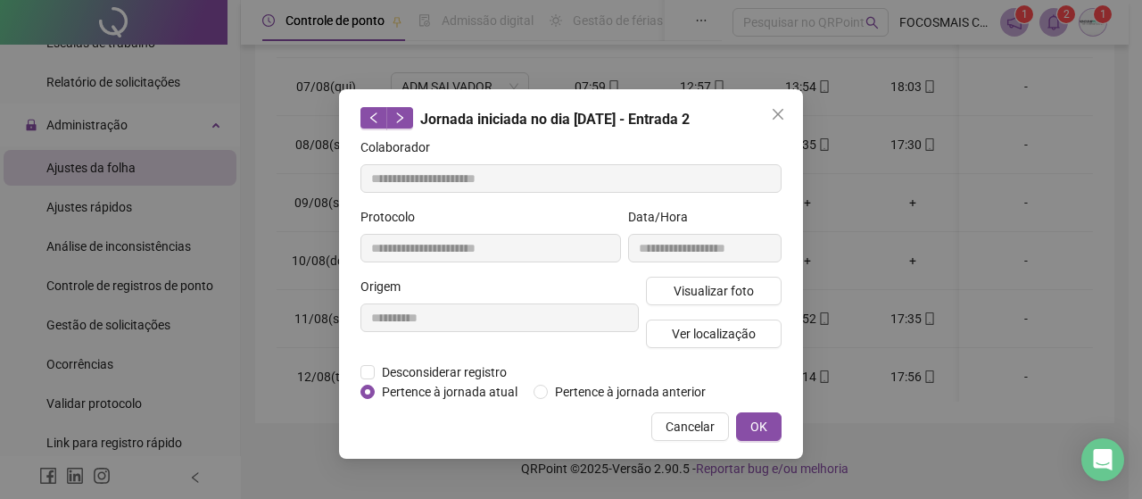
type input "**********"
click at [732, 331] on span "Ver localização" at bounding box center [714, 334] width 84 height 20
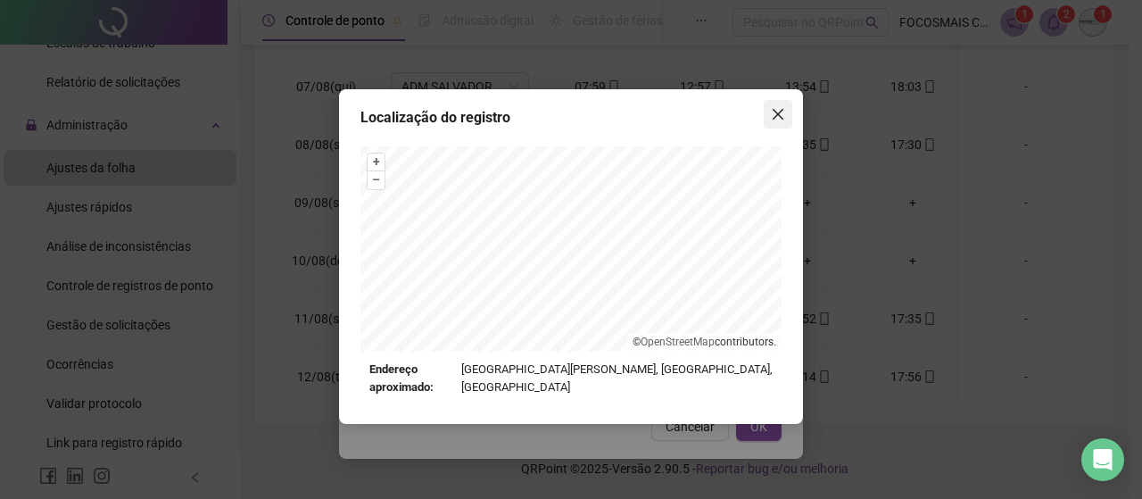
click at [780, 113] on icon "close" at bounding box center [778, 114] width 14 height 14
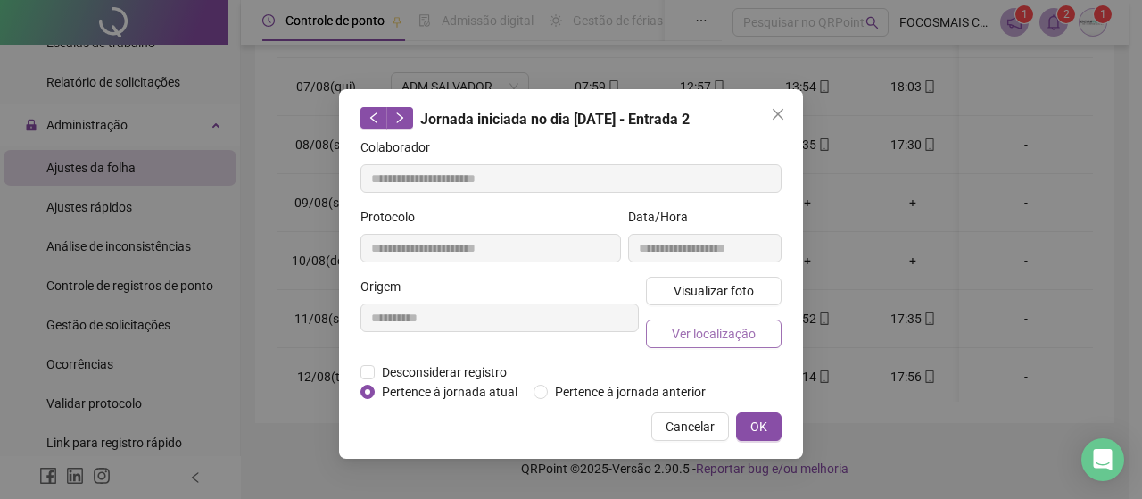
click at [722, 330] on span "Ver localização" at bounding box center [714, 334] width 84 height 20
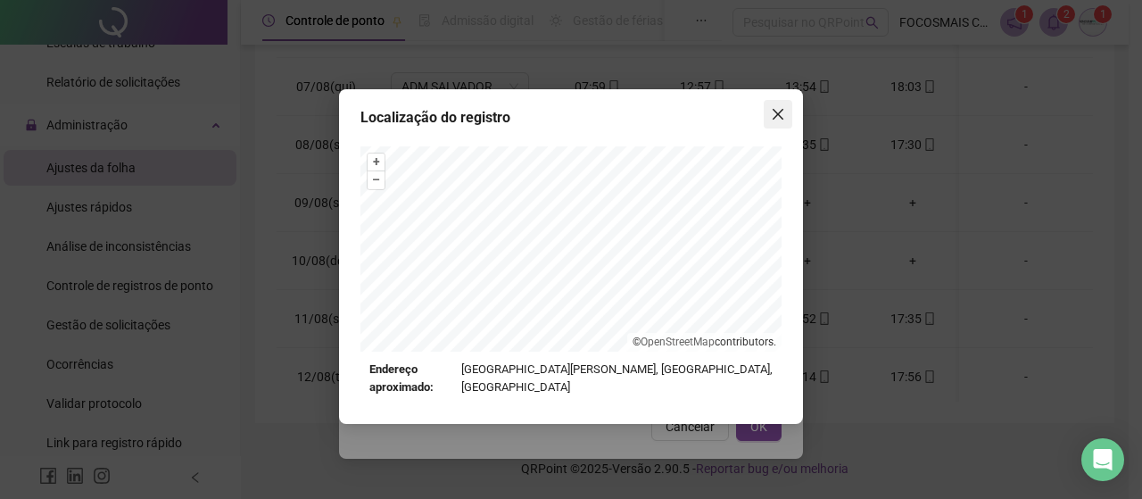
click at [783, 112] on icon "close" at bounding box center [778, 114] width 14 height 14
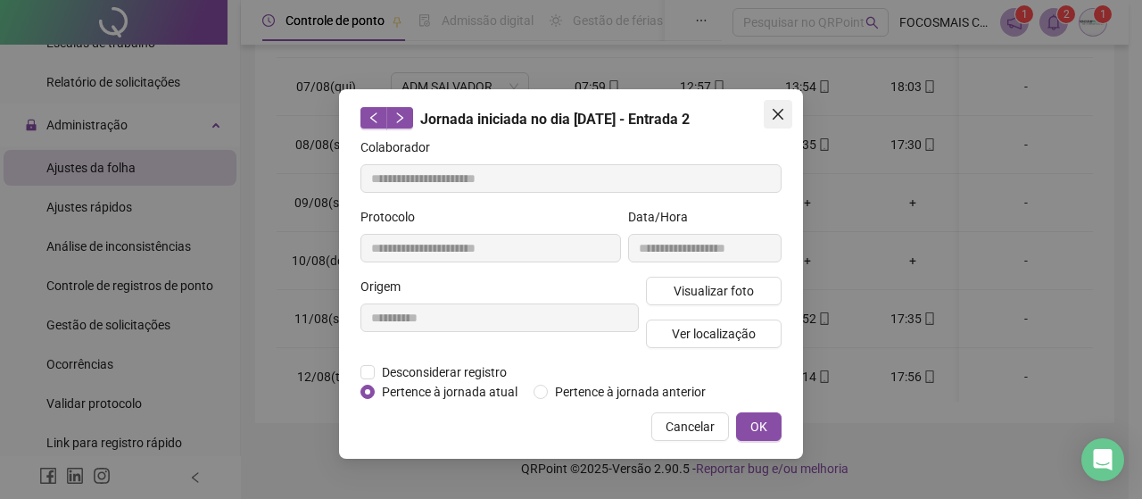
click at [774, 110] on button "Close" at bounding box center [778, 114] width 29 height 29
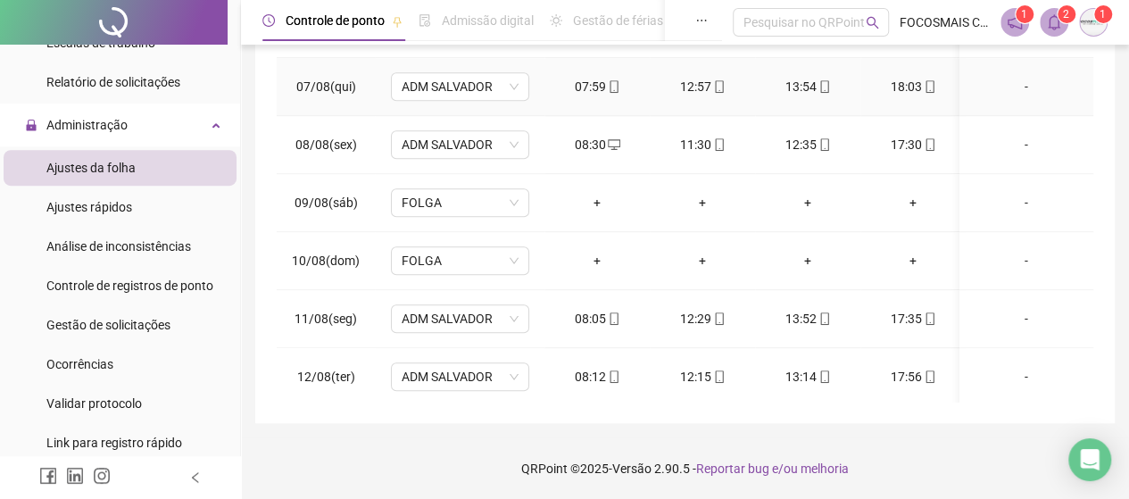
click at [717, 80] on icon "mobile" at bounding box center [719, 86] width 12 height 12
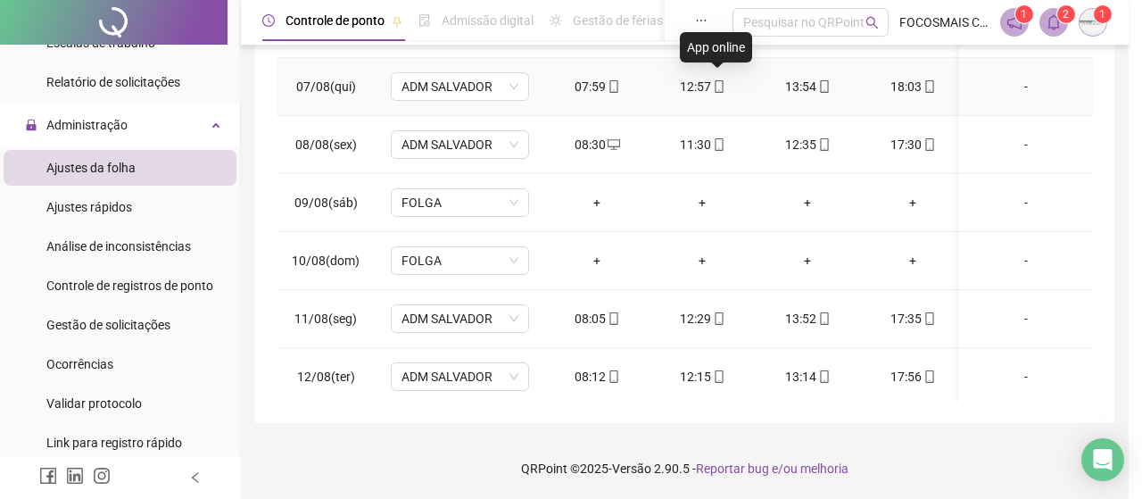
type input "**********"
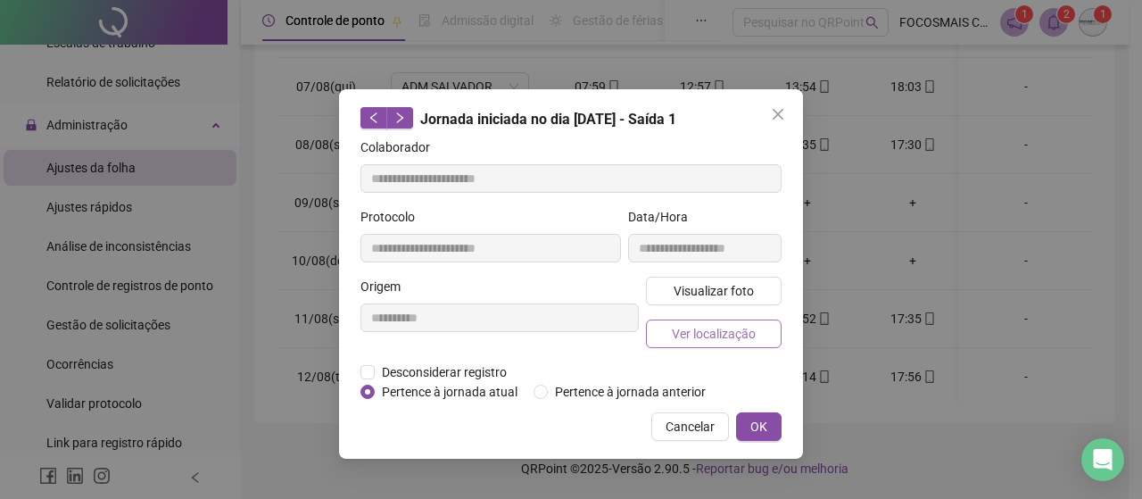
click at [708, 331] on span "Ver localização" at bounding box center [714, 334] width 84 height 20
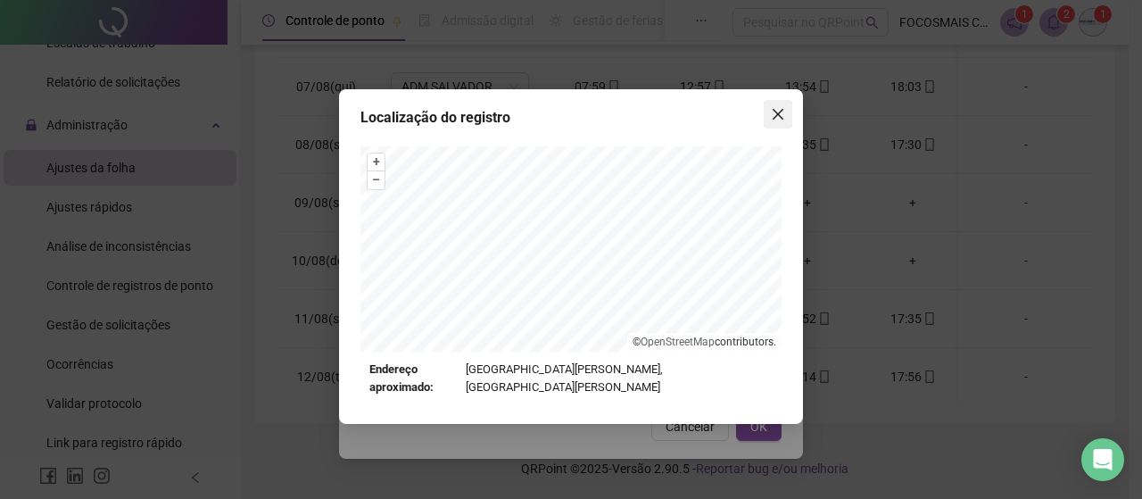
click at [780, 117] on icon "close" at bounding box center [778, 114] width 14 height 14
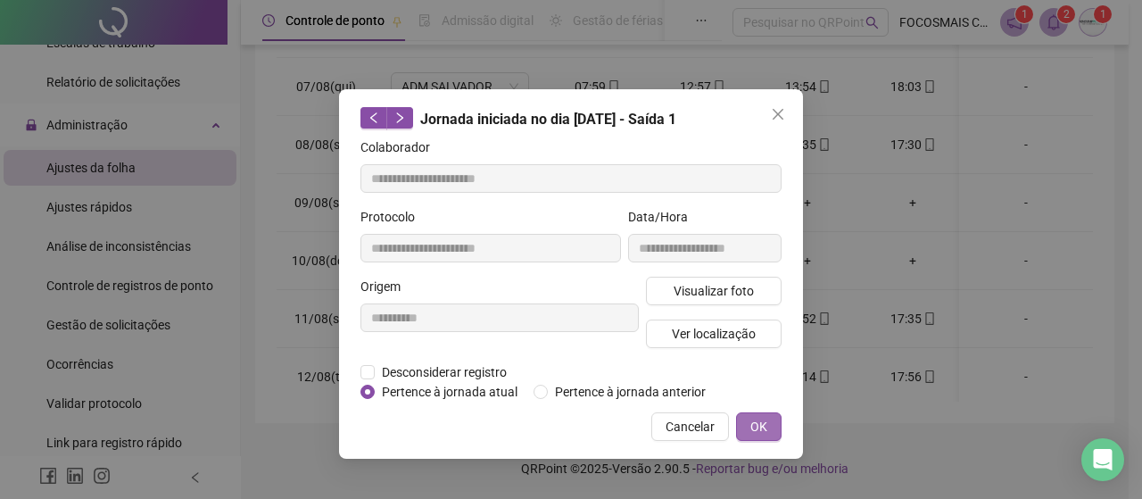
click at [766, 418] on span "OK" at bounding box center [758, 427] width 17 height 20
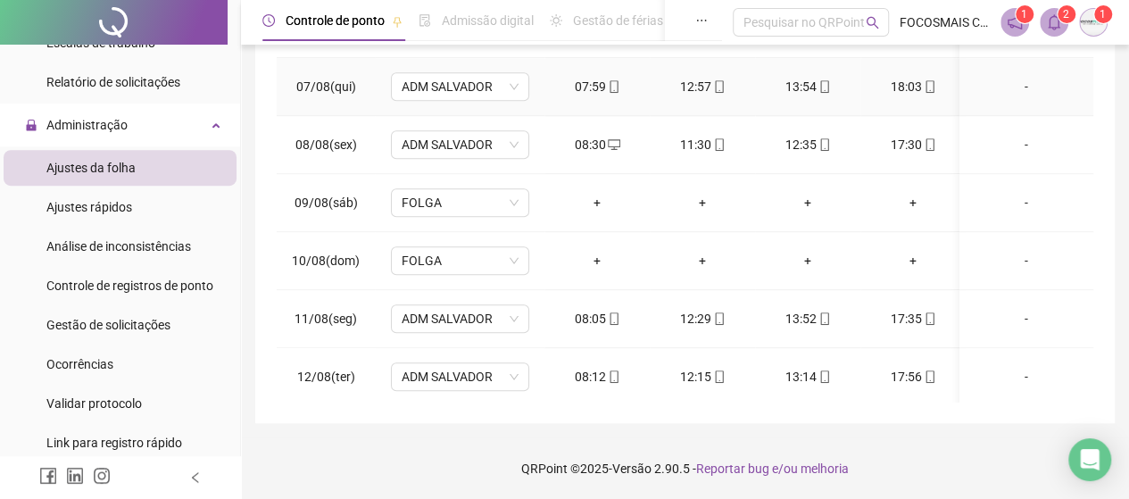
click at [929, 83] on icon "mobile" at bounding box center [929, 86] width 12 height 12
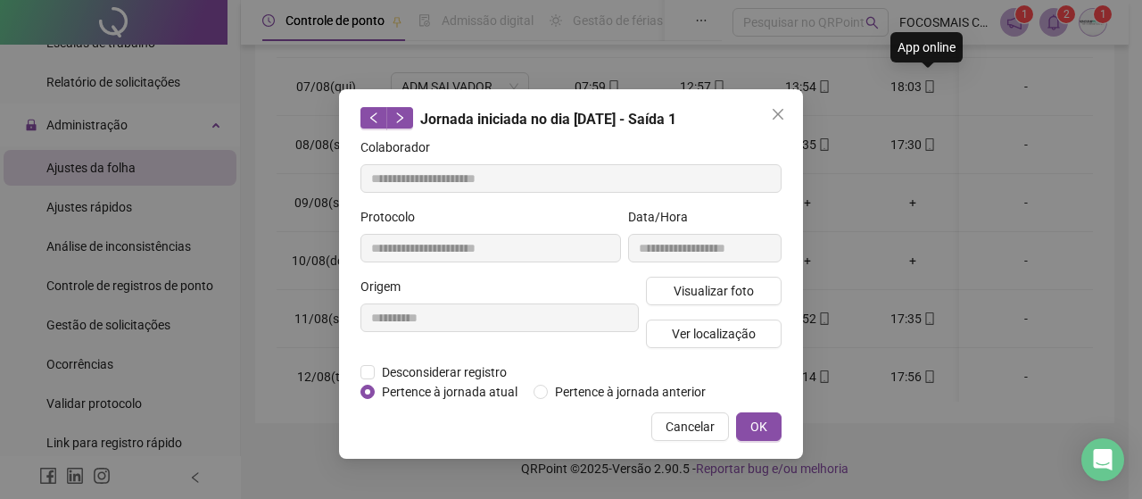
type input "**********"
click at [691, 335] on span "Ver localização" at bounding box center [714, 334] width 84 height 20
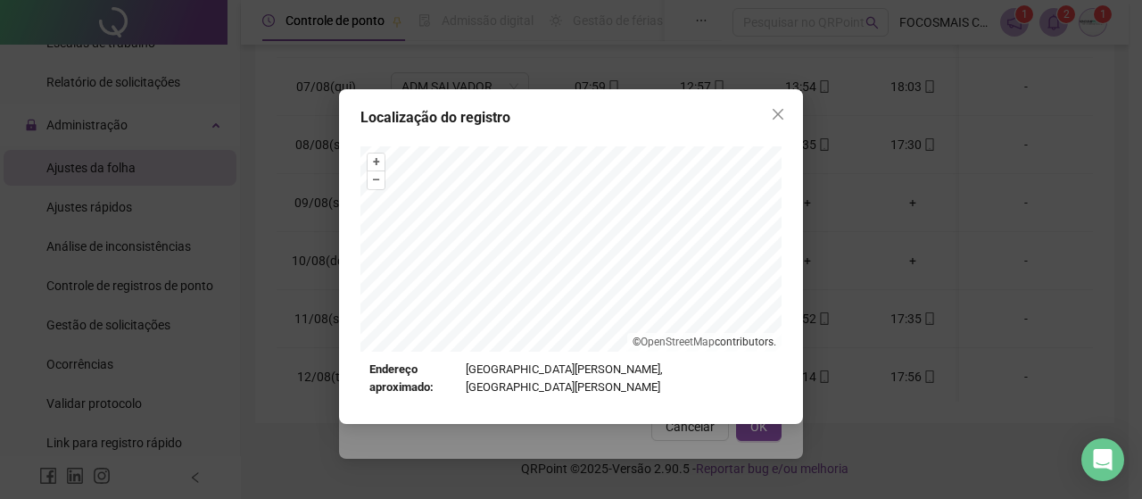
click at [787, 111] on span "Close" at bounding box center [778, 114] width 29 height 14
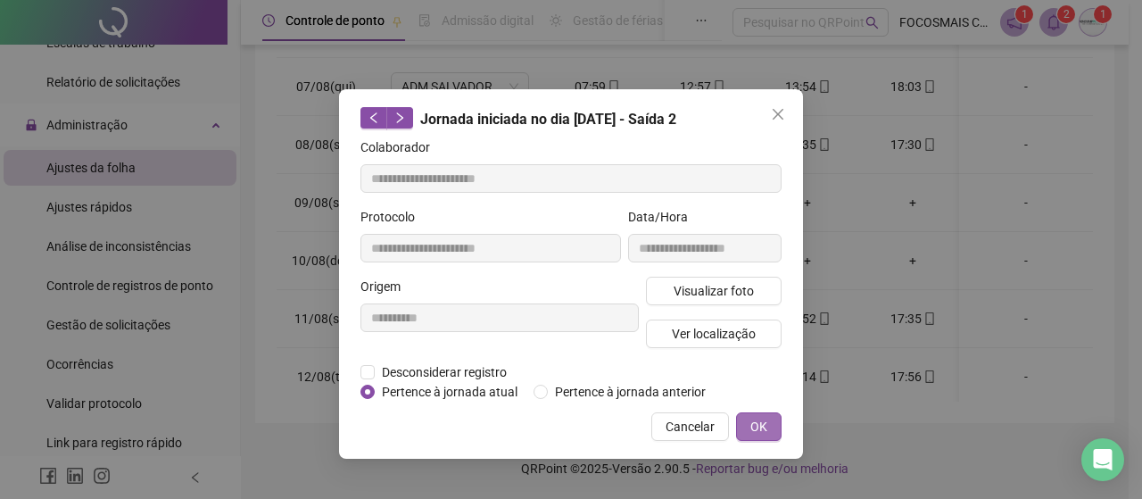
click at [760, 422] on span "OK" at bounding box center [758, 427] width 17 height 20
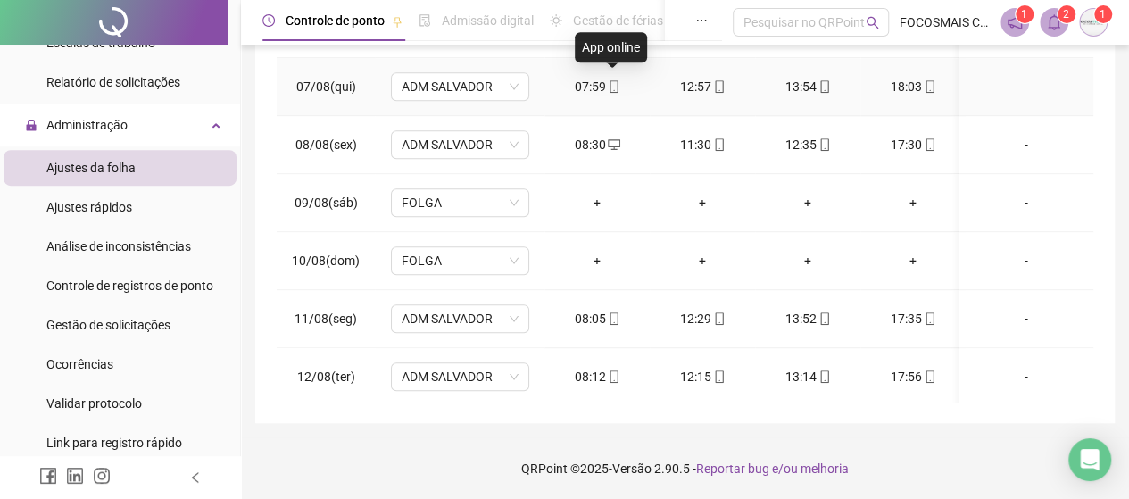
click at [611, 83] on icon "mobile" at bounding box center [614, 86] width 12 height 12
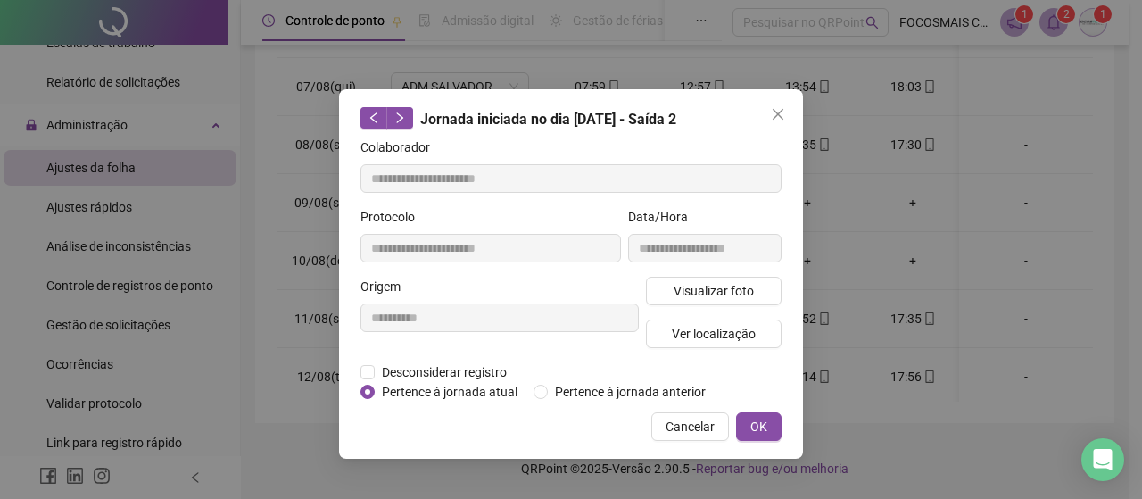
type input "**********"
click at [734, 333] on span "Ver localização" at bounding box center [714, 334] width 84 height 20
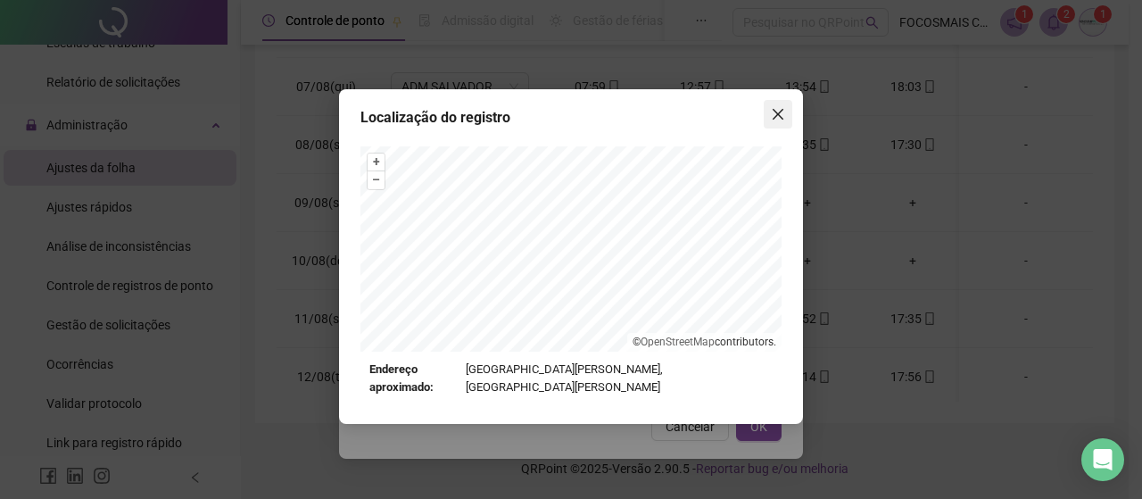
click at [778, 109] on icon "close" at bounding box center [778, 114] width 14 height 14
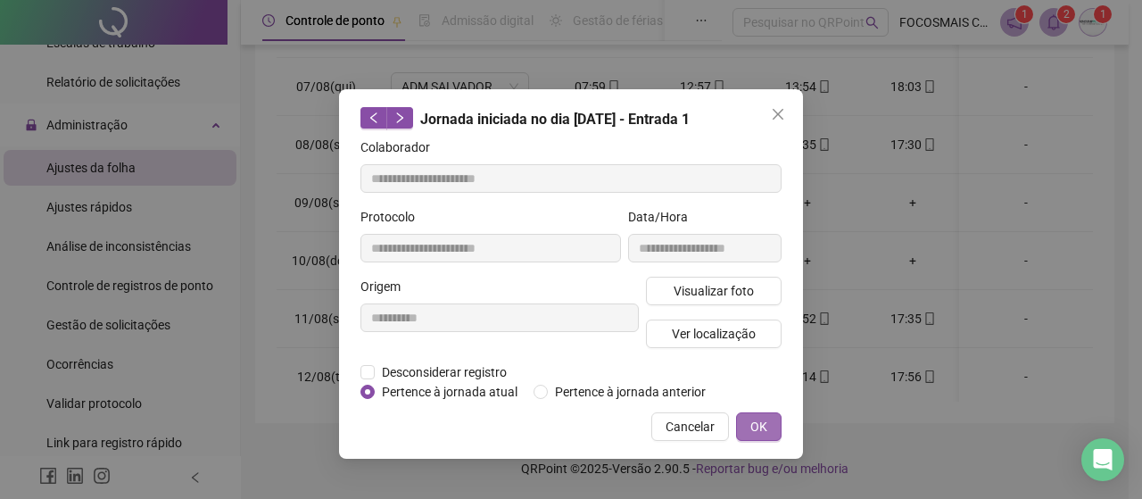
click at [766, 419] on span "OK" at bounding box center [758, 427] width 17 height 20
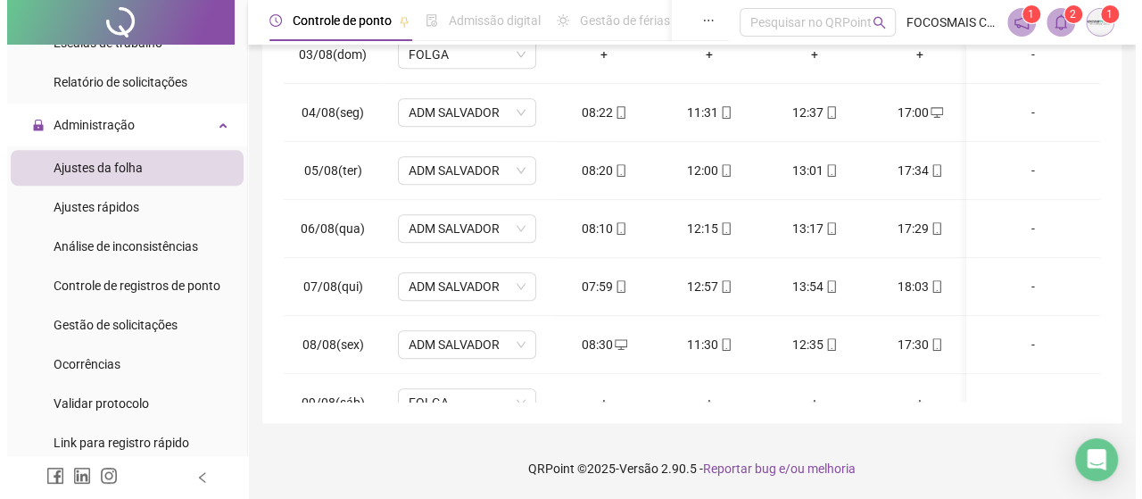
scroll to position [566, 0]
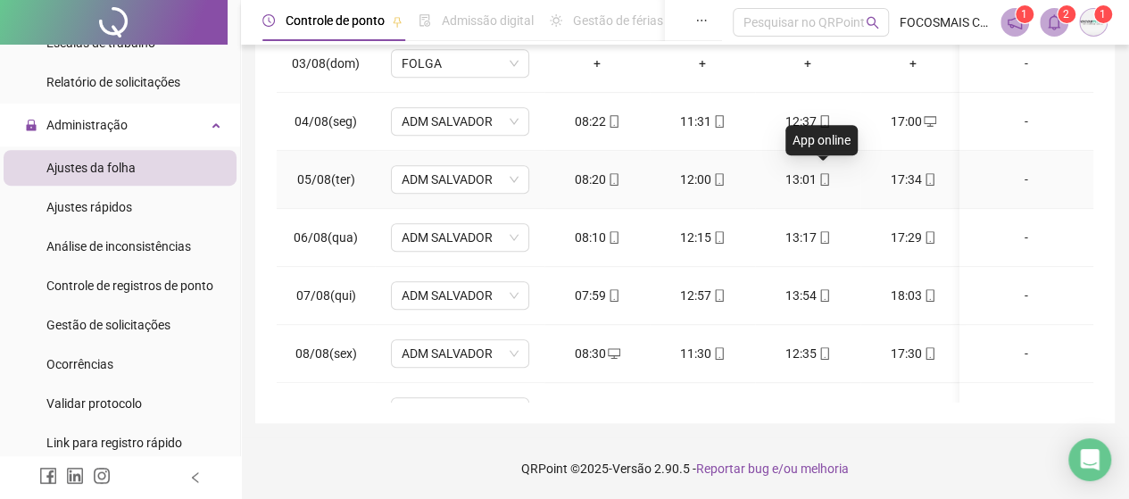
click at [821, 176] on icon "mobile" at bounding box center [824, 179] width 12 height 12
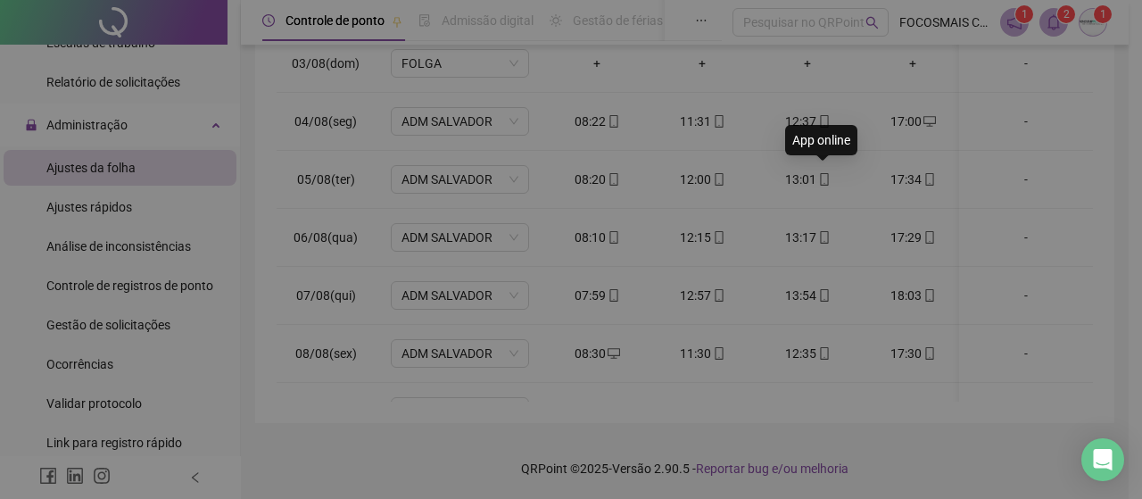
type input "**********"
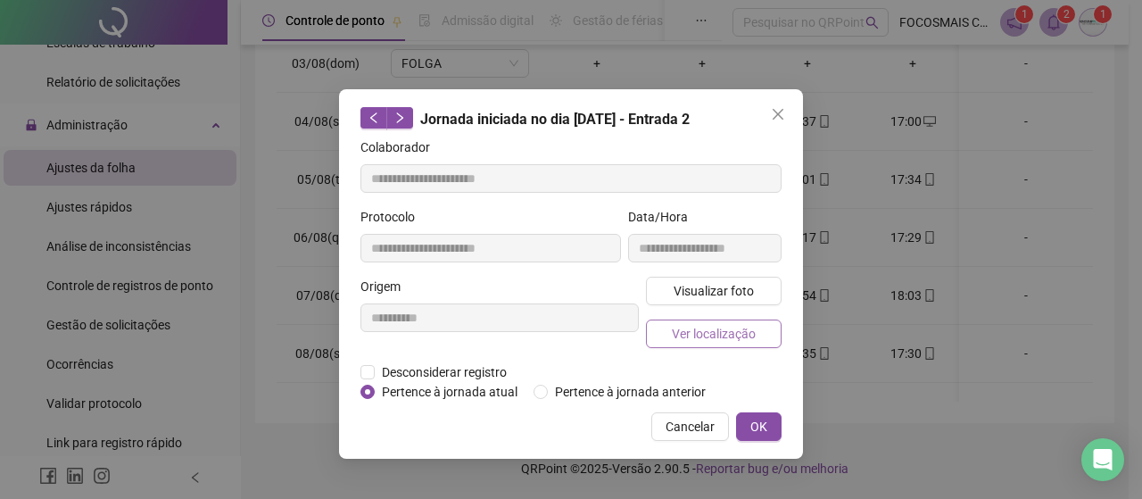
click at [698, 342] on button "Ver localização" at bounding box center [714, 333] width 136 height 29
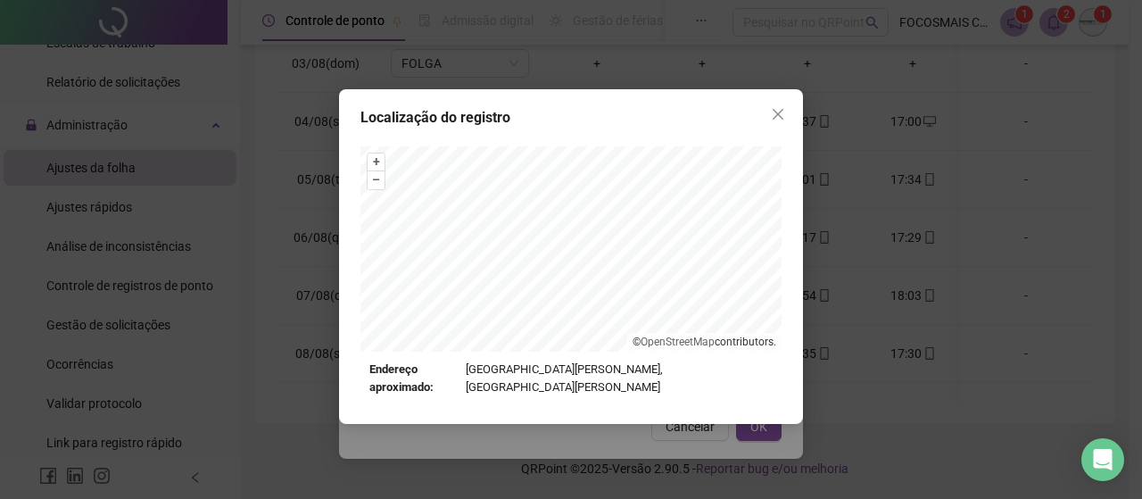
click at [771, 117] on icon "close" at bounding box center [778, 114] width 14 height 14
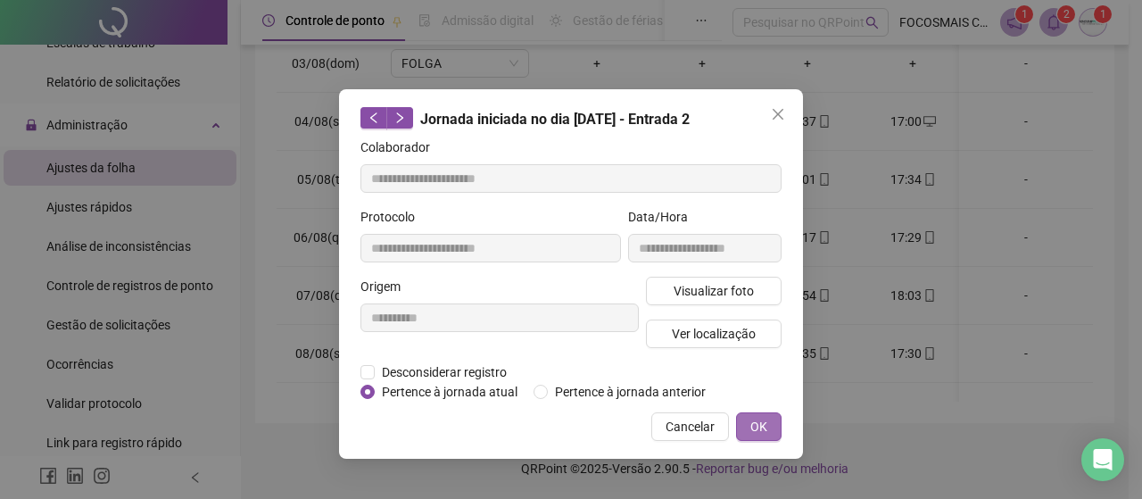
click at [756, 425] on span "OK" at bounding box center [758, 427] width 17 height 20
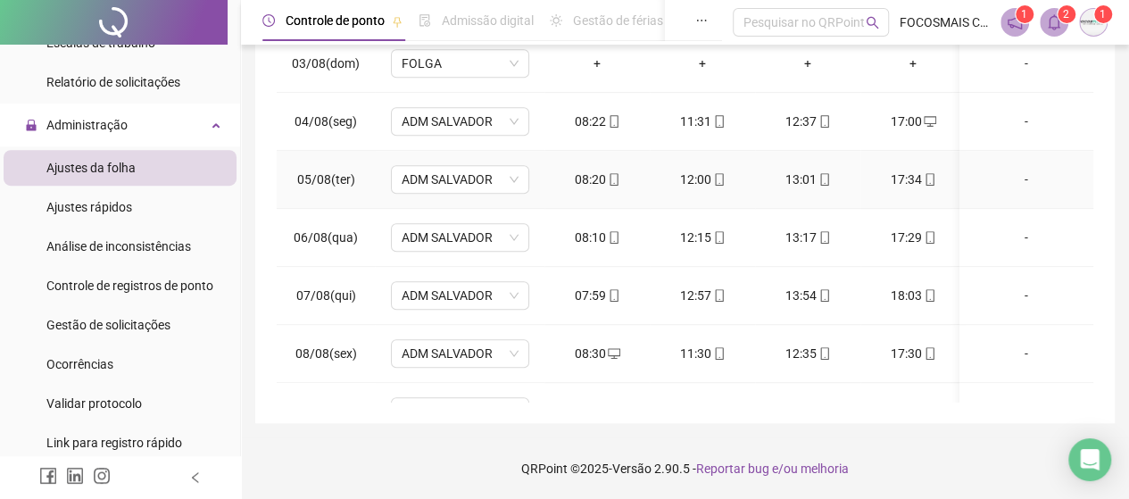
click at [723, 176] on icon "mobile" at bounding box center [719, 179] width 12 height 12
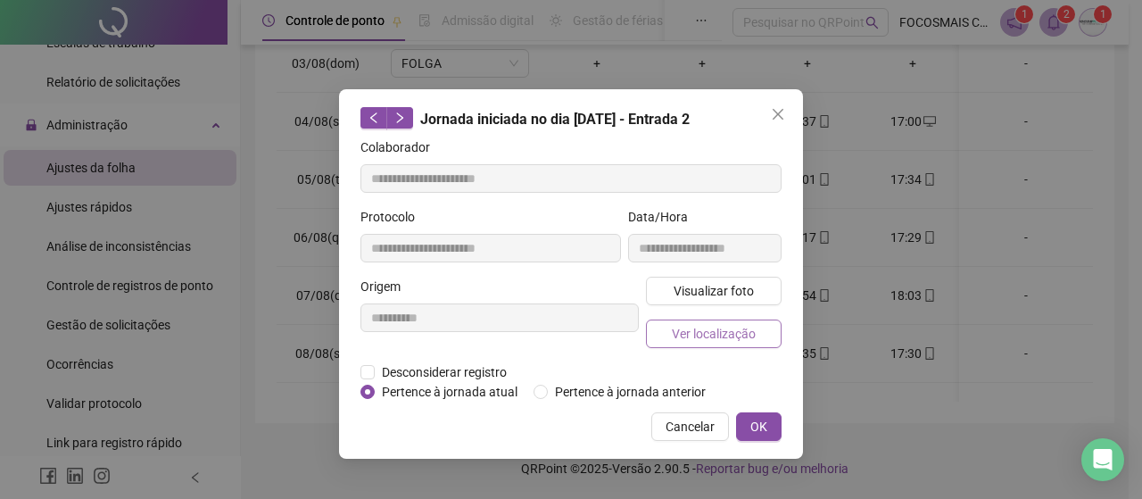
click at [724, 324] on span "Ver localização" at bounding box center [714, 334] width 84 height 20
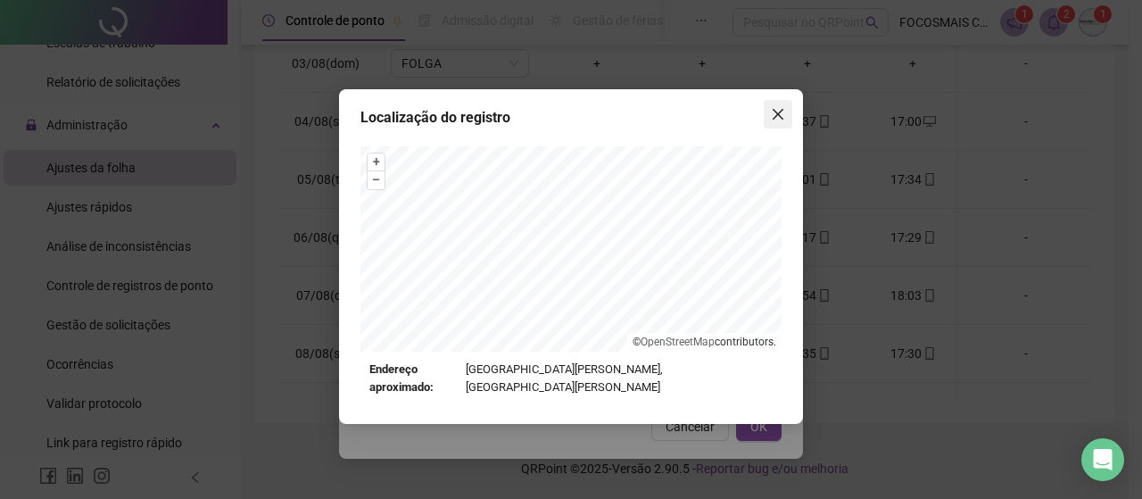
click at [771, 112] on icon "close" at bounding box center [778, 114] width 14 height 14
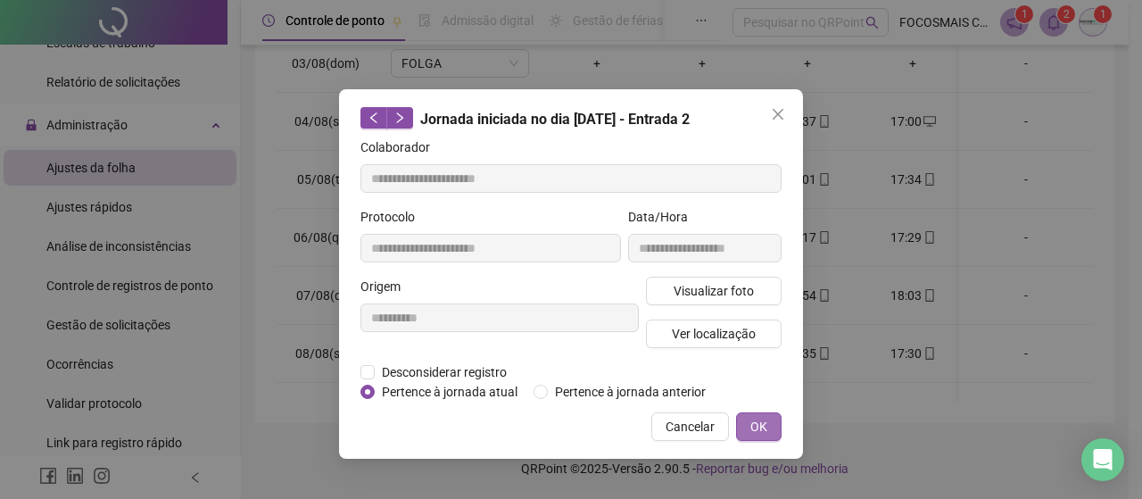
click at [754, 424] on span "OK" at bounding box center [758, 427] width 17 height 20
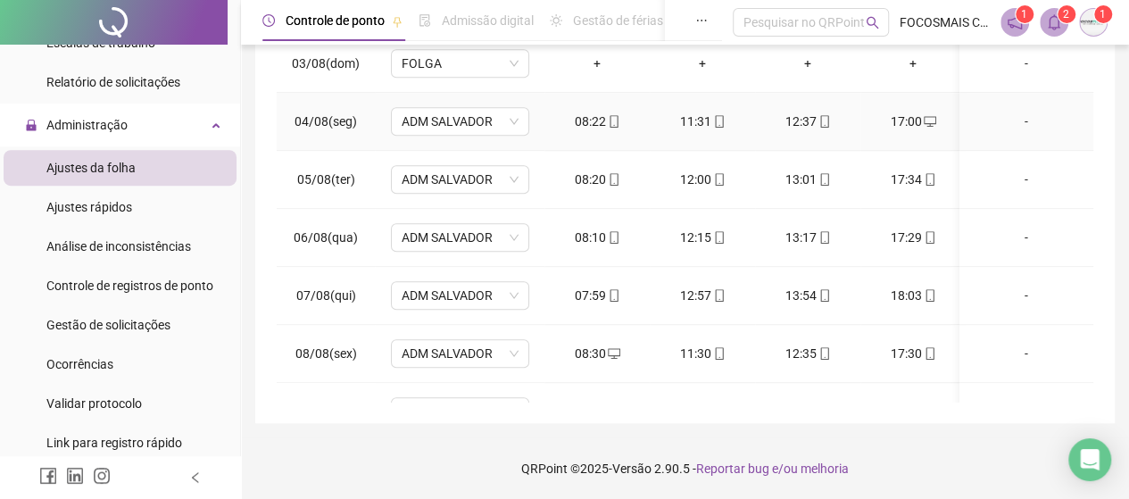
click at [928, 115] on icon "desktop" at bounding box center [929, 121] width 12 height 12
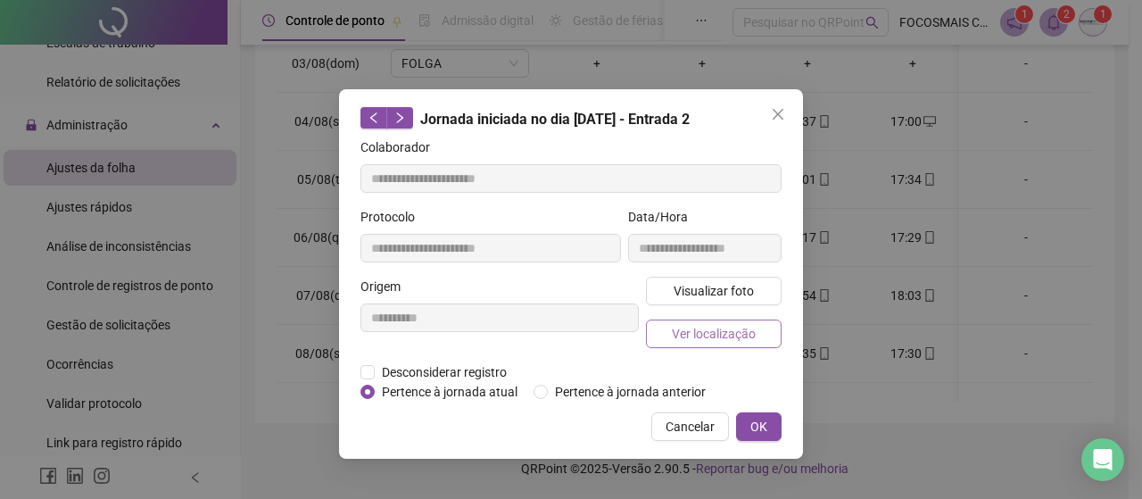
click at [710, 336] on span "Ver localização" at bounding box center [714, 334] width 84 height 20
type input "**********"
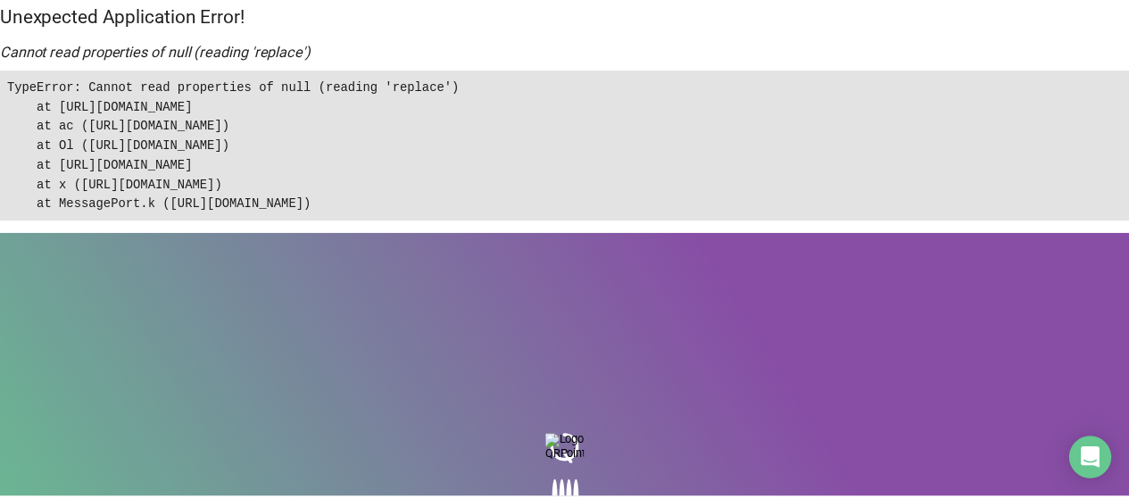
scroll to position [0, 0]
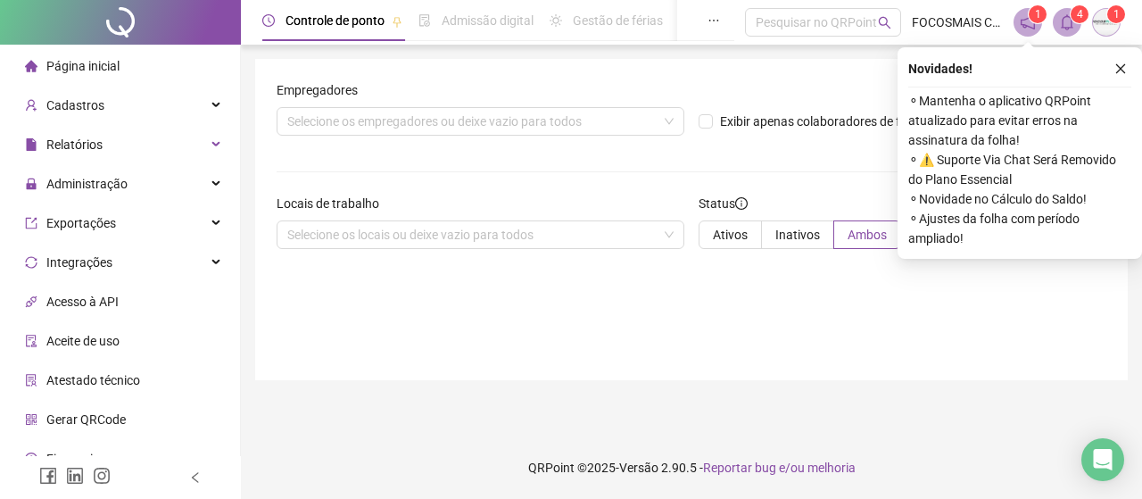
drag, startPoint x: 1119, startPoint y: 71, endPoint x: 1089, endPoint y: 92, distance: 36.6
click at [1120, 72] on icon "close" at bounding box center [1120, 68] width 12 height 12
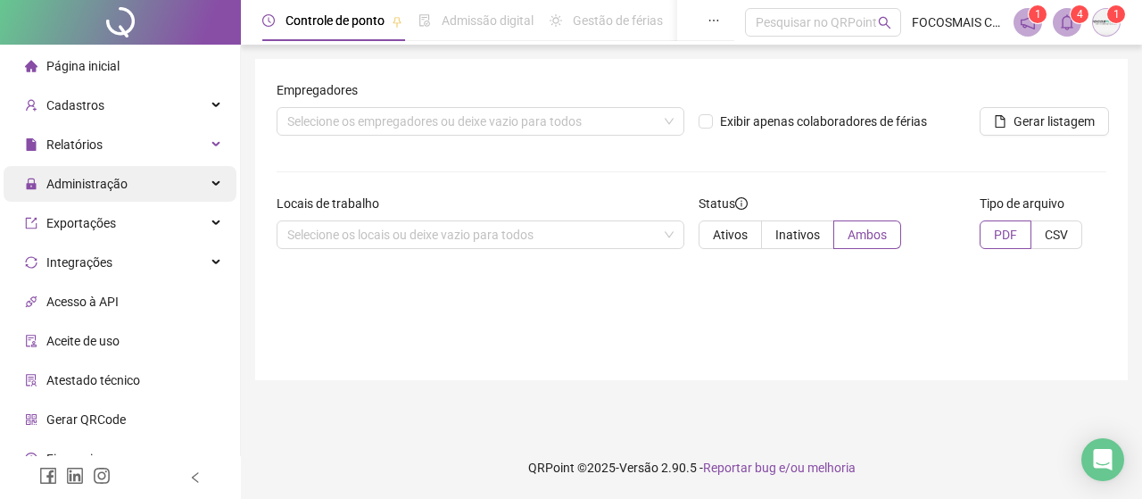
click at [135, 188] on div "Administração" at bounding box center [120, 184] width 233 height 36
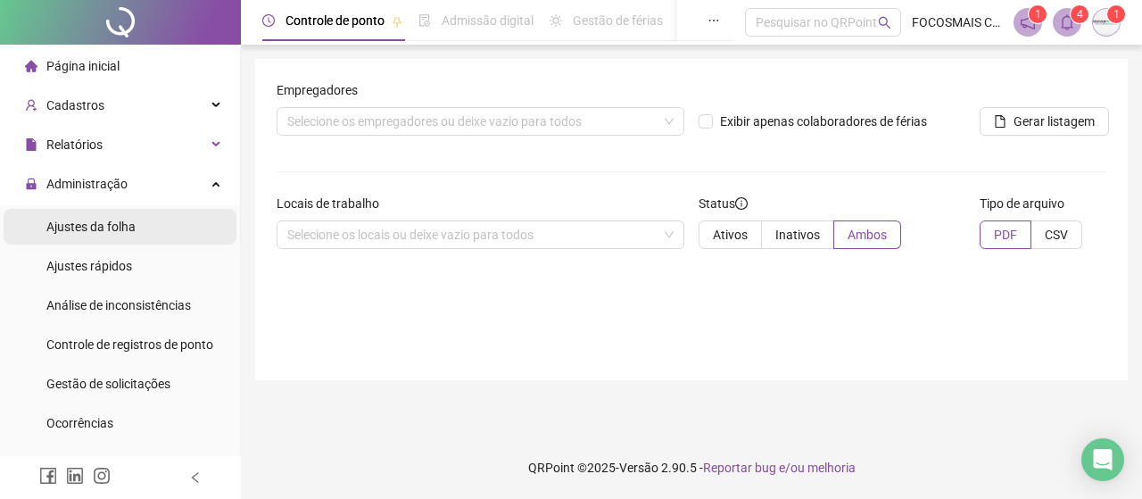
click at [128, 229] on span "Ajustes da folha" at bounding box center [90, 226] width 89 height 14
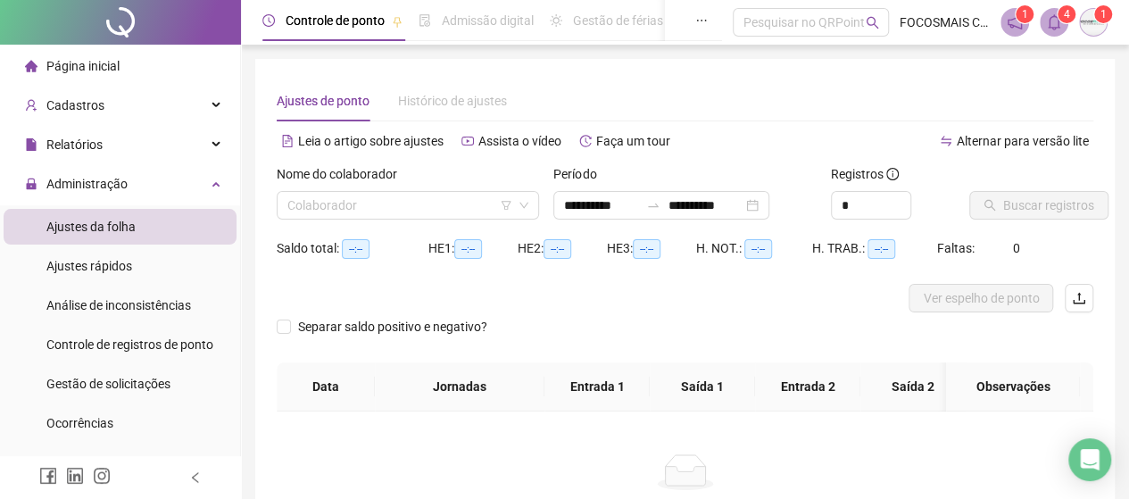
type input "**********"
click at [125, 385] on span "Gestão de solicitações" at bounding box center [108, 384] width 124 height 14
